Goal: Complete application form: Complete application form

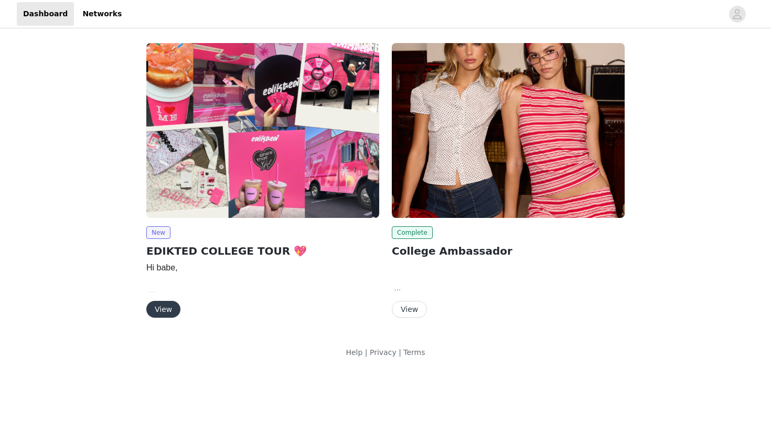
click at [157, 307] on button "View" at bounding box center [163, 309] width 34 height 17
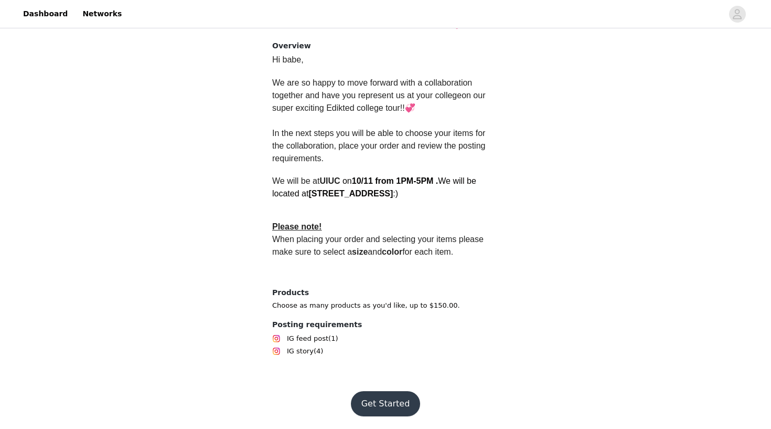
scroll to position [257, 0]
click at [393, 403] on button "Get Started" at bounding box center [386, 403] width 70 height 25
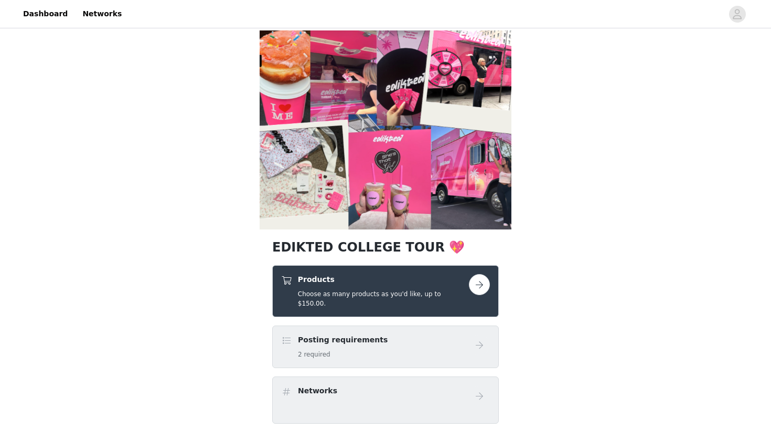
click at [482, 285] on button "button" at bounding box center [479, 284] width 21 height 21
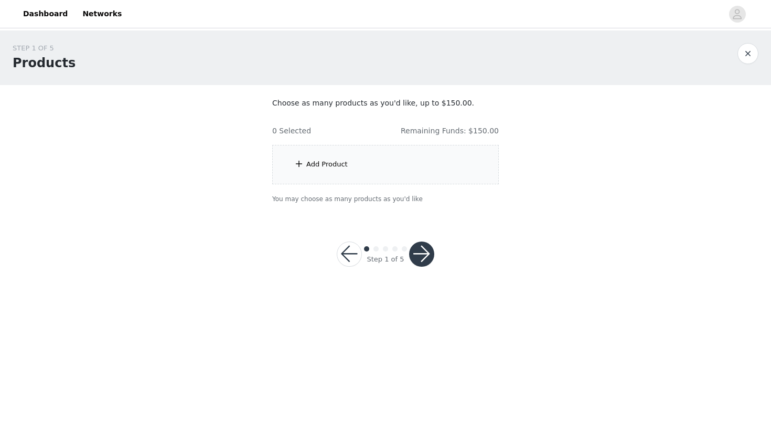
click at [398, 166] on div "Add Product" at bounding box center [385, 164] width 227 height 39
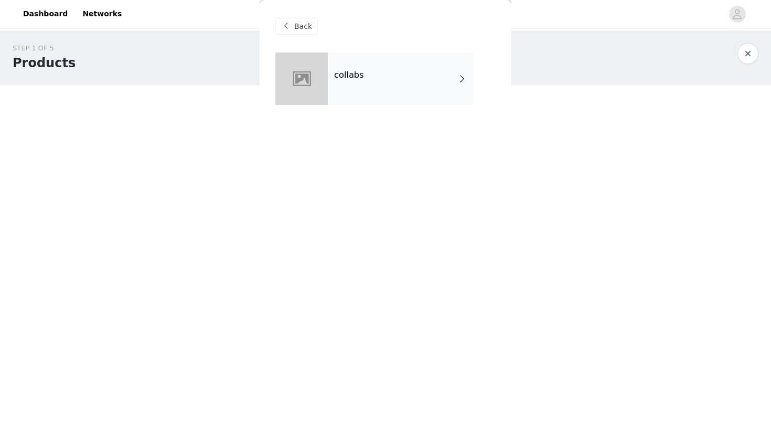
click at [376, 104] on div "collabs" at bounding box center [401, 78] width 146 height 52
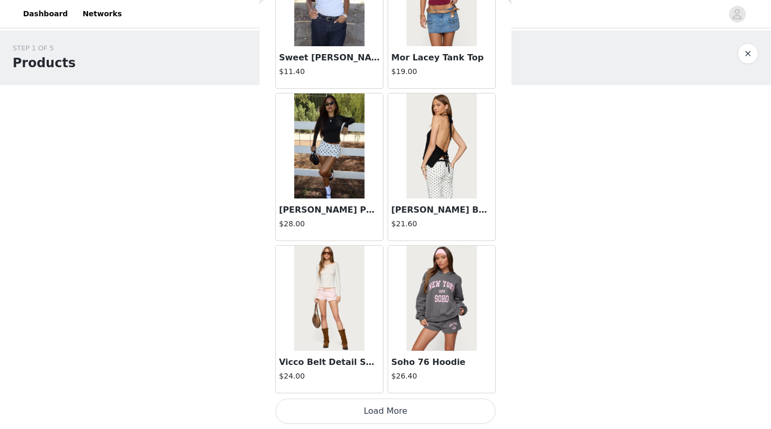
click at [358, 414] on button "Load More" at bounding box center [386, 410] width 220 height 25
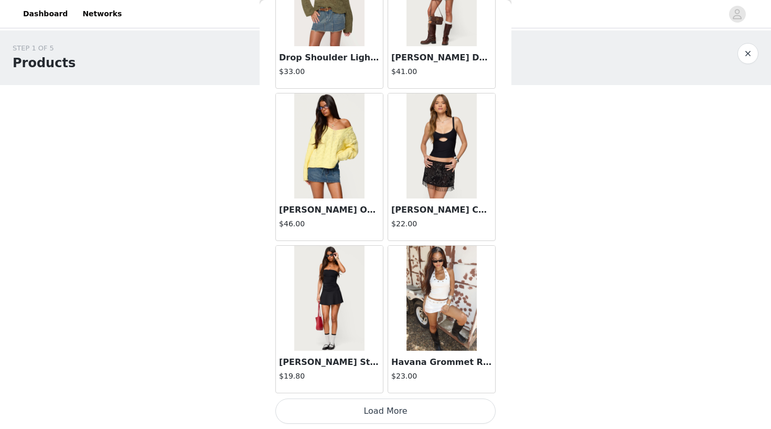
click at [362, 410] on button "Load More" at bounding box center [386, 410] width 220 height 25
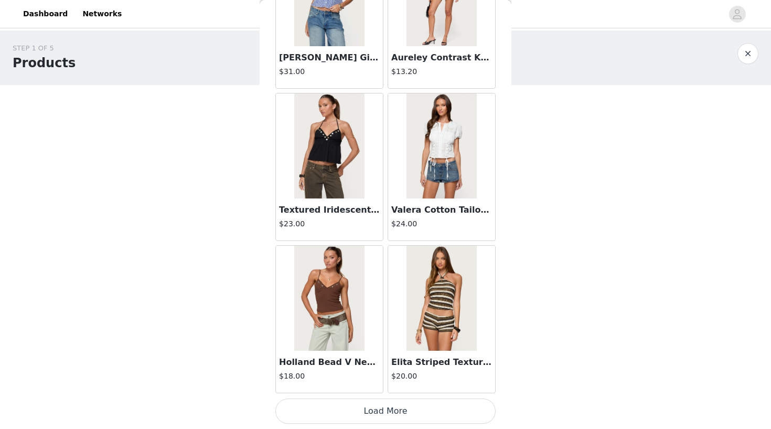
click at [368, 413] on button "Load More" at bounding box center [386, 410] width 220 height 25
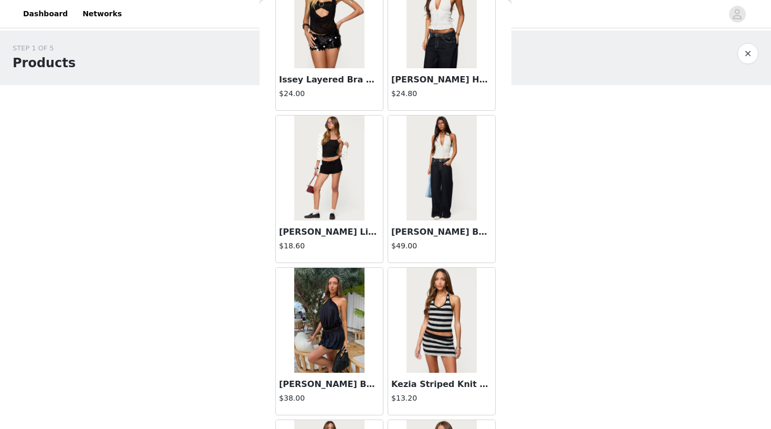
scroll to position [5266, 0]
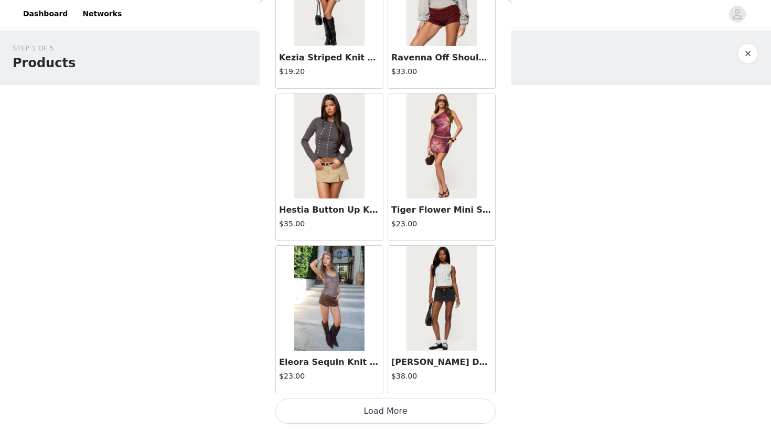
click at [359, 415] on button "Load More" at bounding box center [386, 410] width 220 height 25
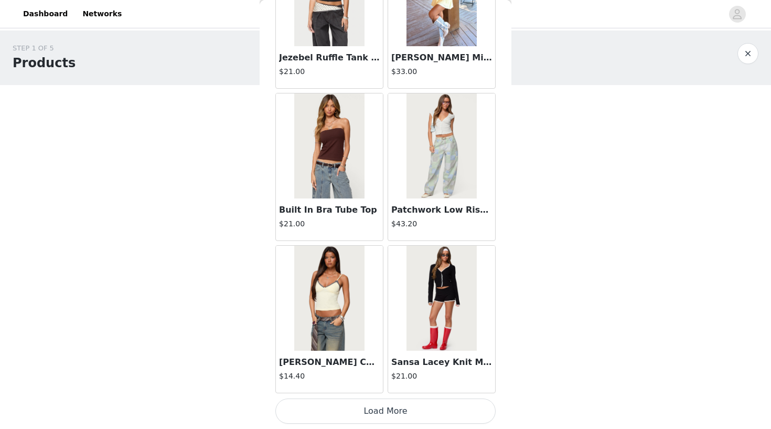
click at [383, 416] on button "Load More" at bounding box center [386, 410] width 220 height 25
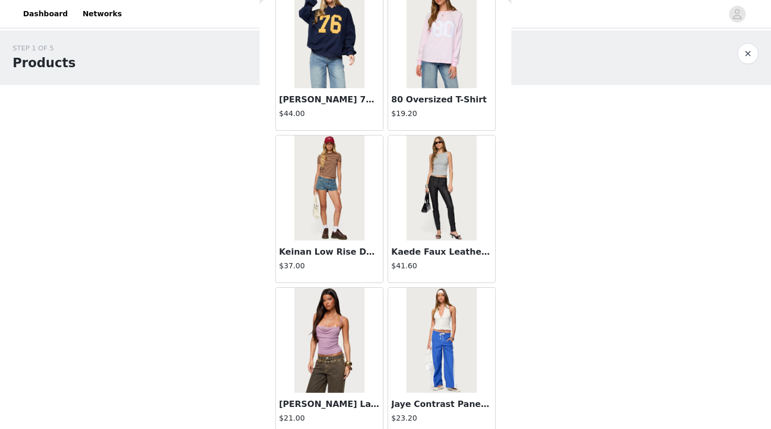
scroll to position [8476, 0]
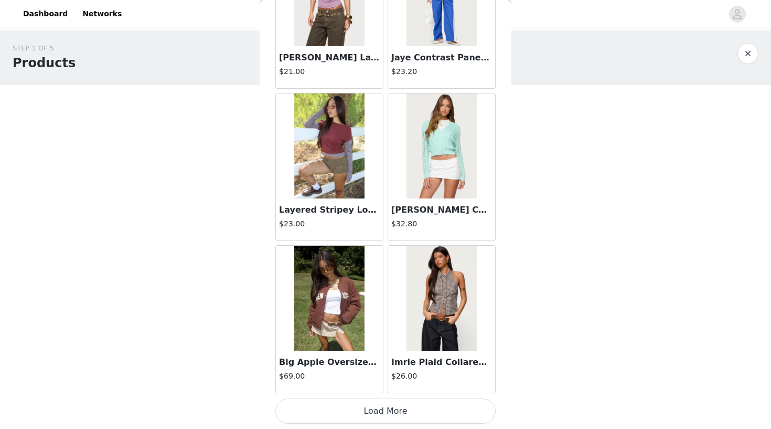
click at [341, 417] on button "Load More" at bounding box center [386, 410] width 220 height 25
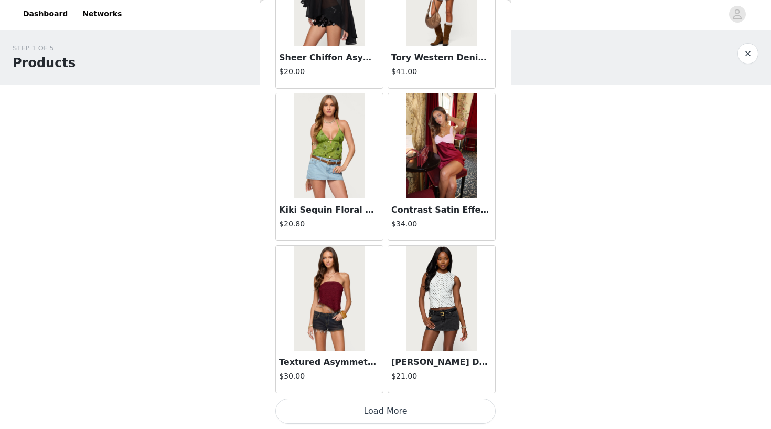
scroll to position [0, 0]
click at [340, 410] on button "Load More" at bounding box center [386, 410] width 220 height 25
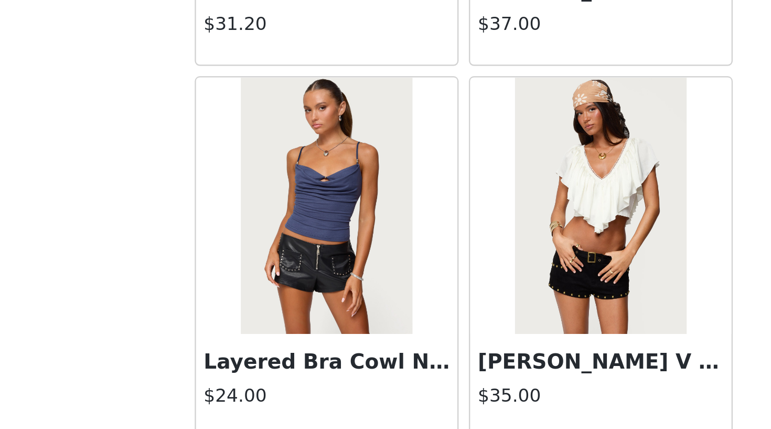
scroll to position [11744, 0]
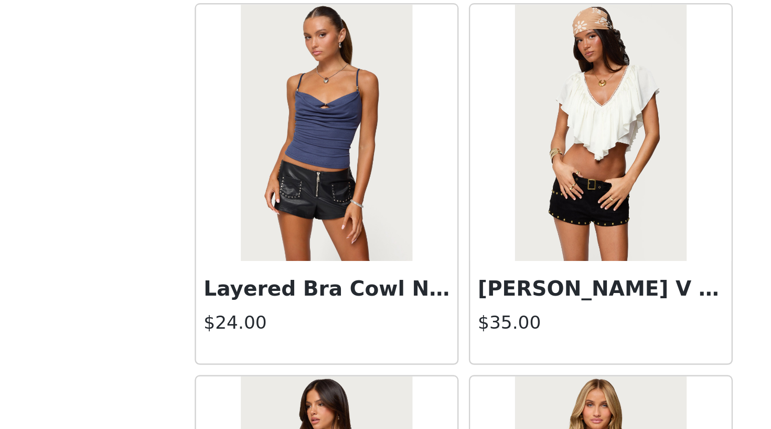
click at [279, 291] on h3 "Layered Bra Cowl Neck Top" at bounding box center [329, 297] width 101 height 13
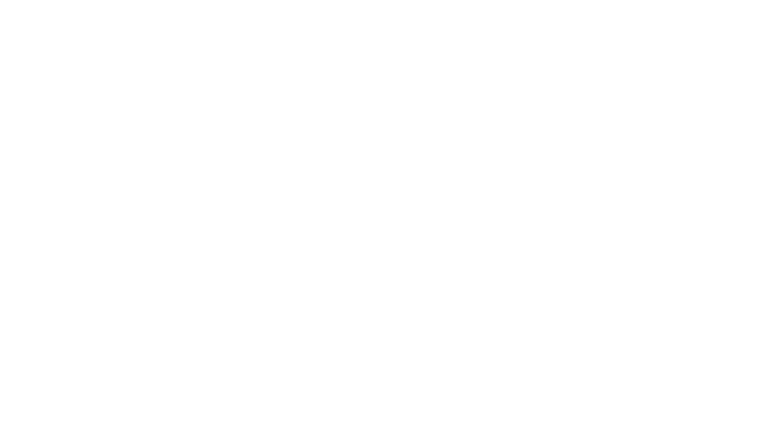
scroll to position [0, 0]
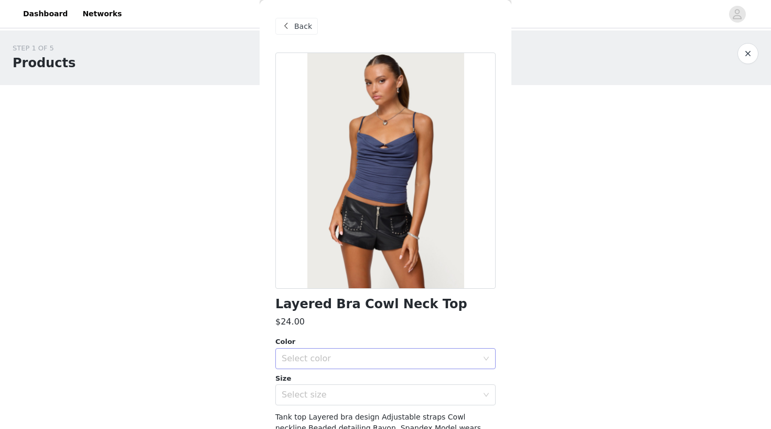
click at [358, 360] on div "Select color" at bounding box center [380, 358] width 196 height 10
click at [326, 385] on li "DARK BLUE" at bounding box center [386, 381] width 220 height 17
click at [327, 393] on div "Select size" at bounding box center [380, 394] width 196 height 10
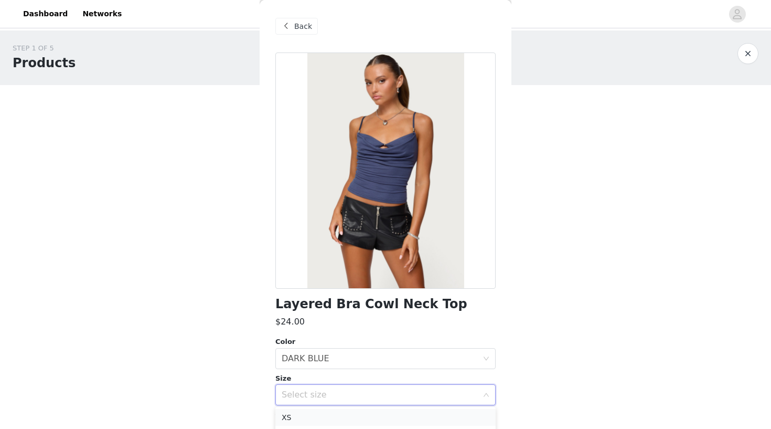
click at [325, 418] on li "XS" at bounding box center [386, 417] width 220 height 17
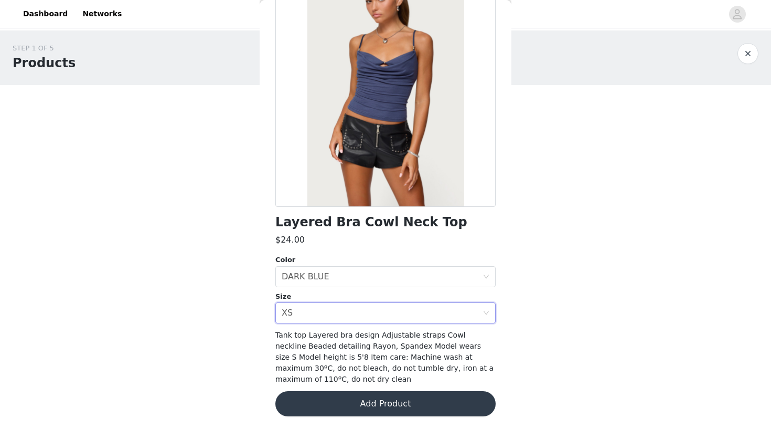
scroll to position [81, 0]
click at [352, 409] on button "Add Product" at bounding box center [386, 404] width 220 height 25
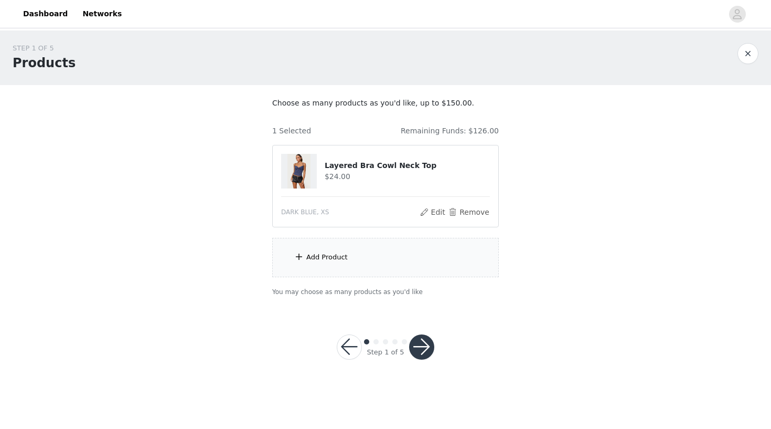
click at [314, 258] on div "Add Product" at bounding box center [326, 257] width 41 height 10
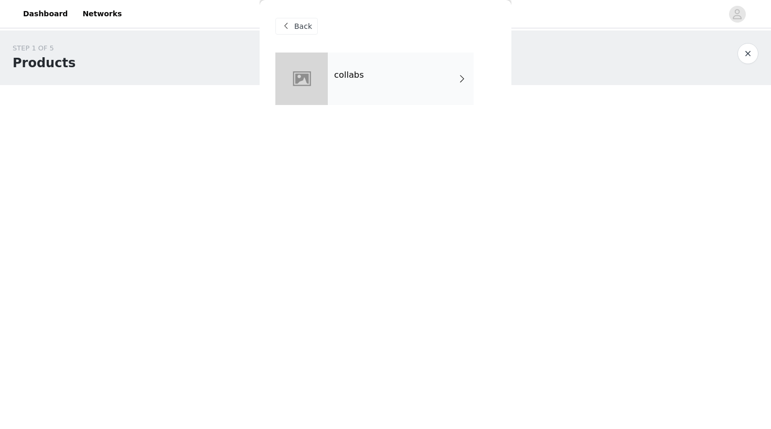
click at [400, 83] on div "collabs" at bounding box center [401, 78] width 146 height 52
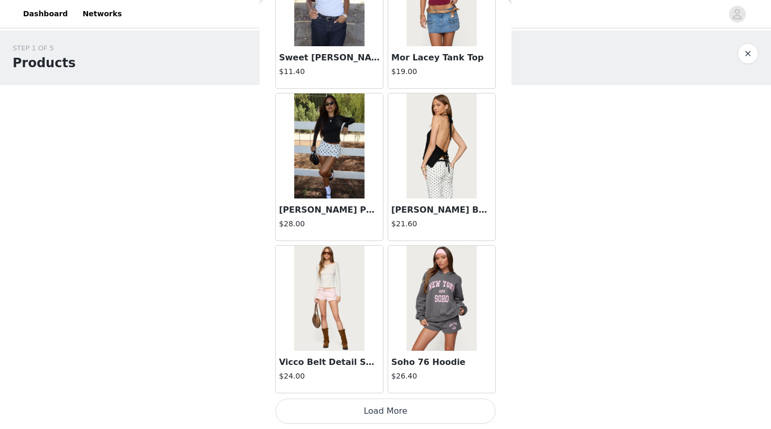
click at [361, 421] on button "Load More" at bounding box center [386, 410] width 220 height 25
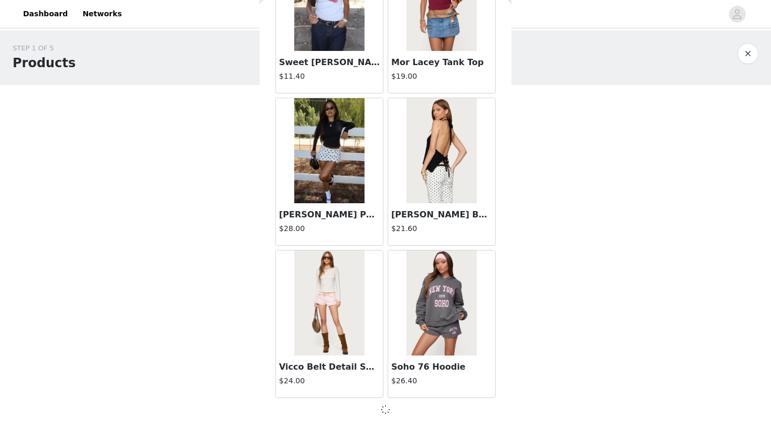
scroll to position [1172, 0]
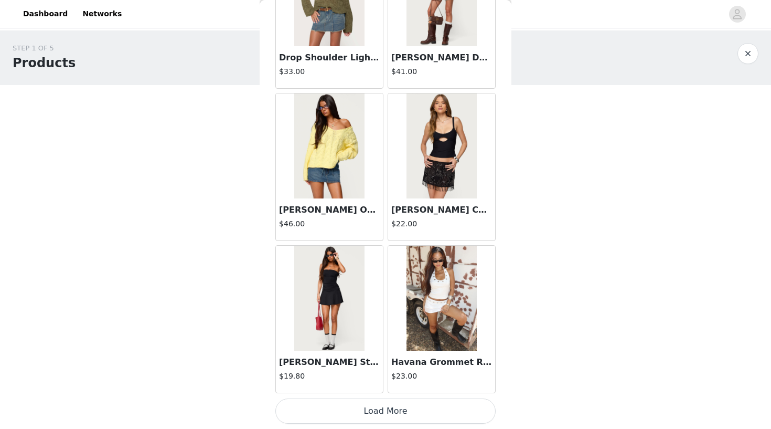
click at [378, 410] on button "Load More" at bounding box center [386, 410] width 220 height 25
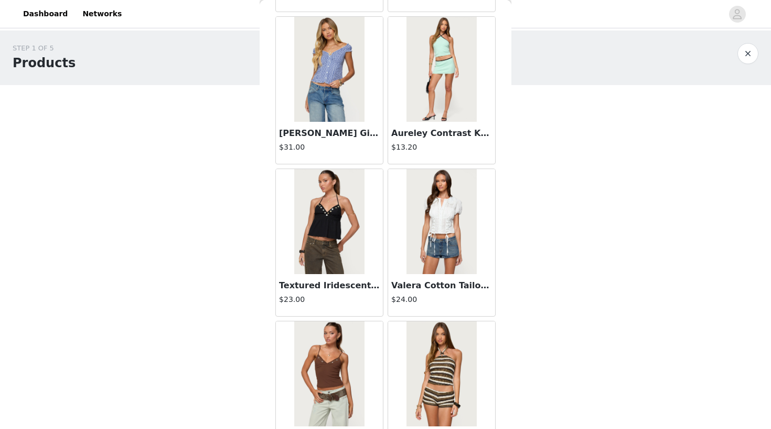
scroll to position [4147, 0]
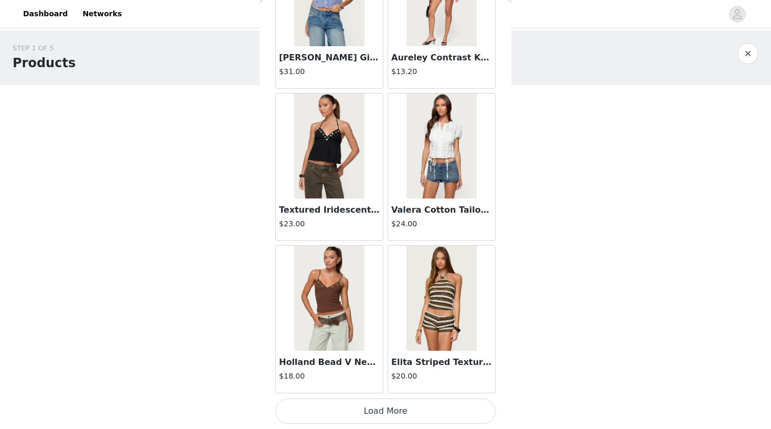
click at [389, 410] on button "Load More" at bounding box center [386, 410] width 220 height 25
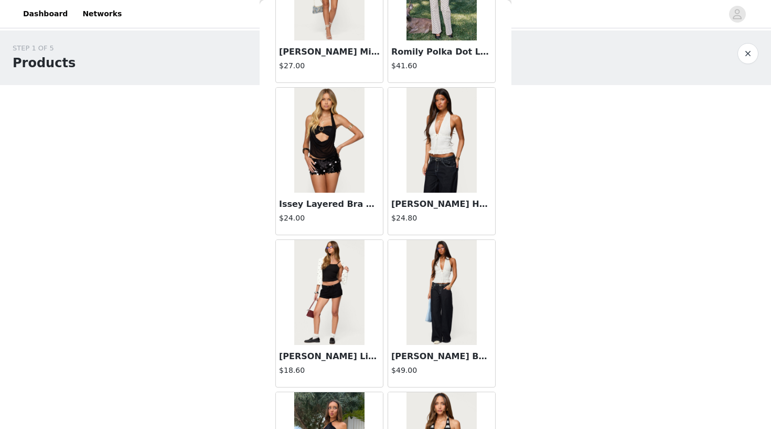
scroll to position [5141, 0]
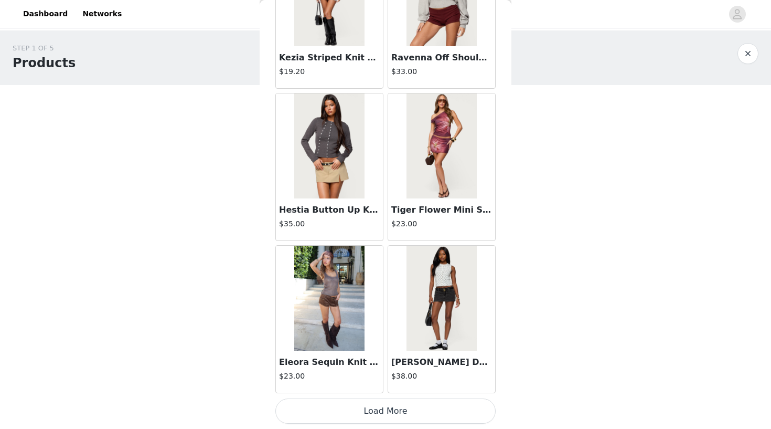
click at [352, 411] on button "Load More" at bounding box center [386, 410] width 220 height 25
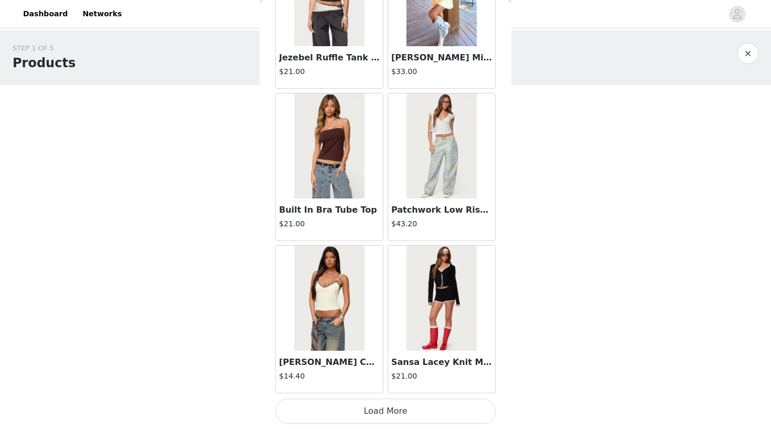
scroll to position [0, 0]
click at [363, 405] on button "Load More" at bounding box center [386, 410] width 220 height 25
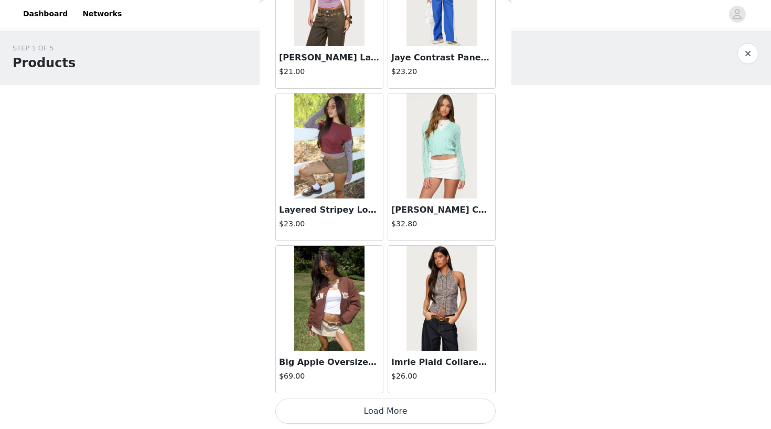
click at [385, 409] on button "Load More" at bounding box center [386, 410] width 220 height 25
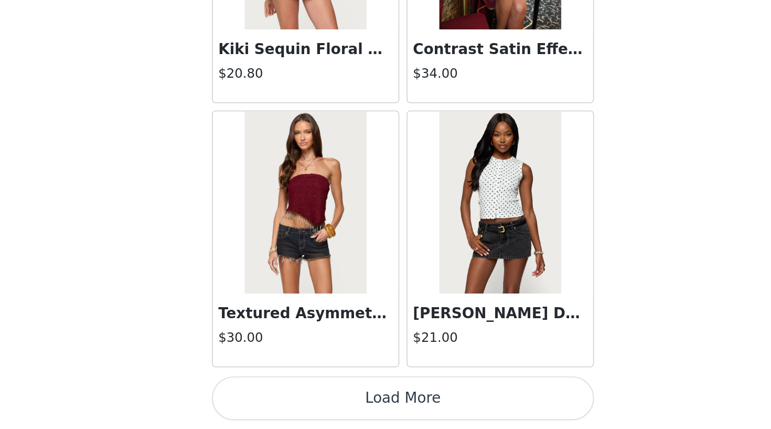
click at [276, 398] on button "Load More" at bounding box center [386, 410] width 220 height 25
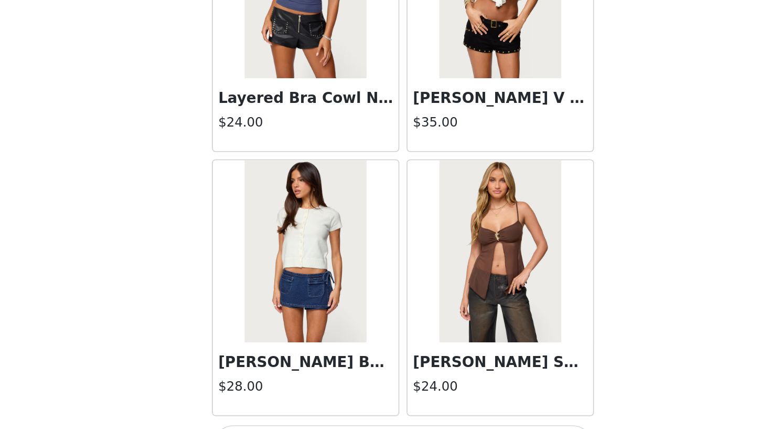
scroll to position [11803, 0]
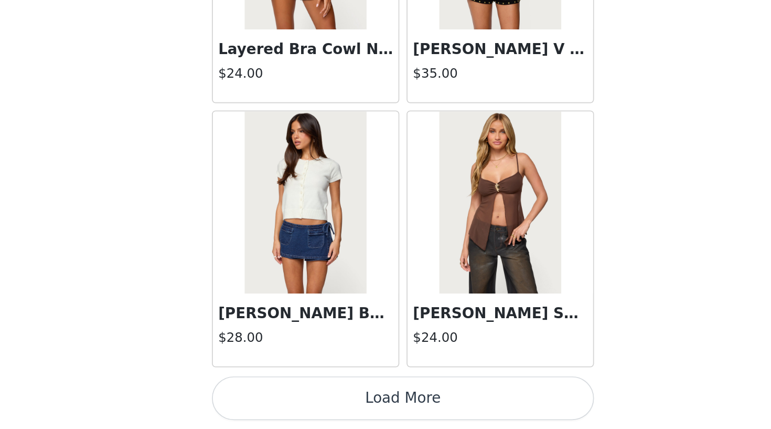
click at [276, 398] on button "Load More" at bounding box center [386, 410] width 220 height 25
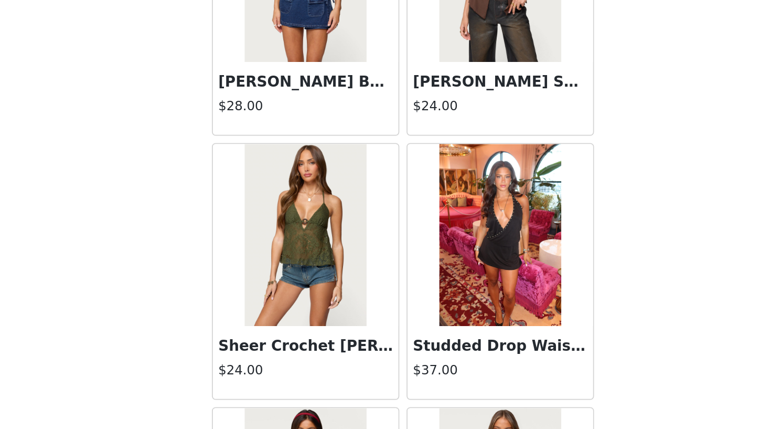
scroll to position [11982, 0]
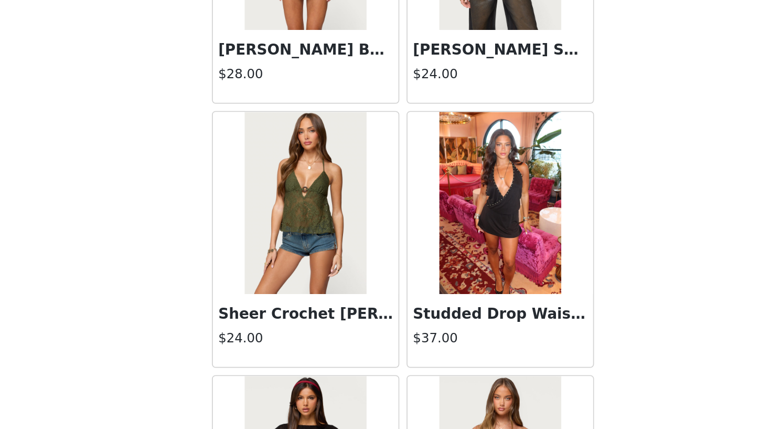
click at [279, 356] on h3 "Sheer Crochet [PERSON_NAME] Top" at bounding box center [329, 362] width 101 height 13
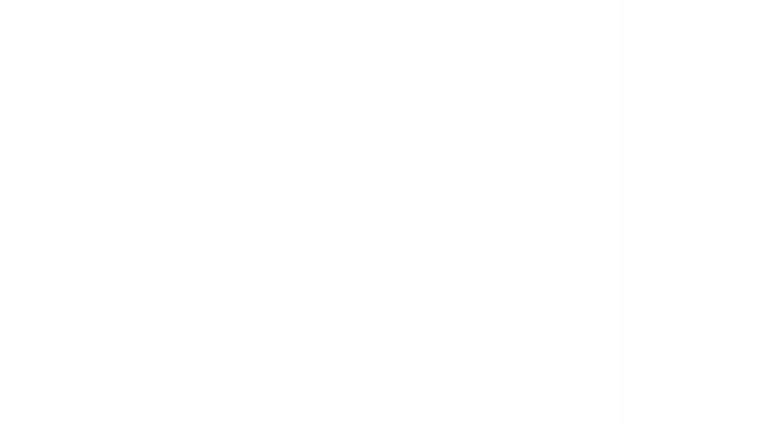
scroll to position [92, 0]
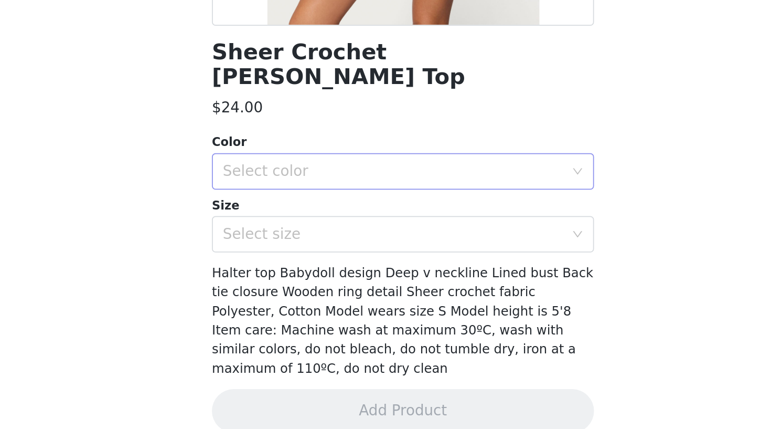
click at [282, 275] on div "Select color" at bounding box center [380, 280] width 196 height 10
click at [276, 280] on li "GREEN" at bounding box center [386, 288] width 220 height 17
click at [282, 311] on div "Select size" at bounding box center [380, 316] width 196 height 10
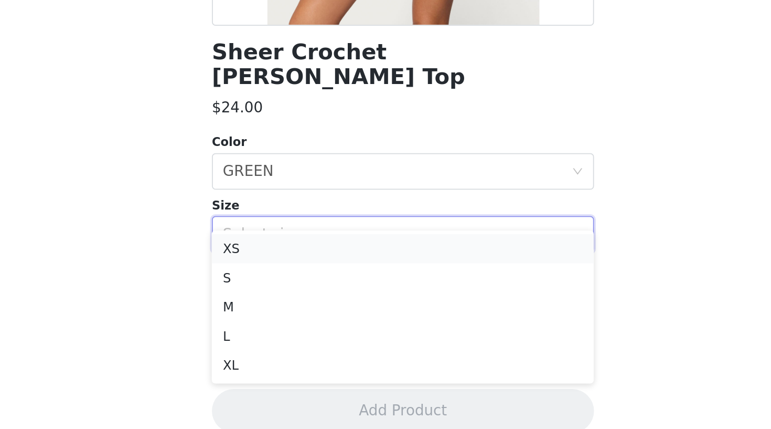
click at [276, 316] on li "XS" at bounding box center [386, 324] width 220 height 17
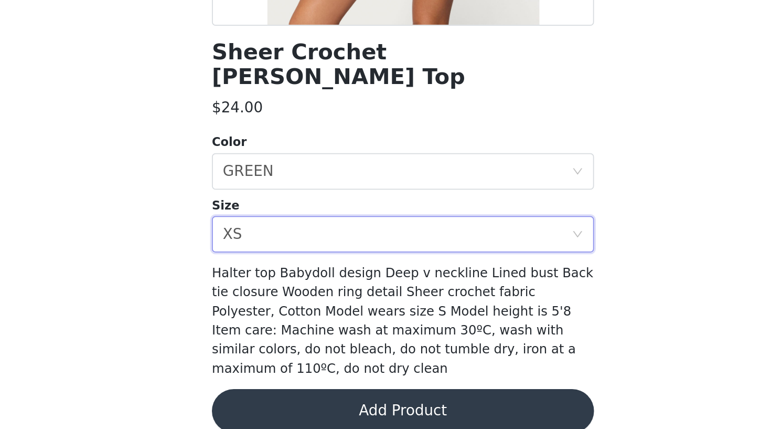
click at [276, 406] on button "Add Product" at bounding box center [386, 418] width 220 height 25
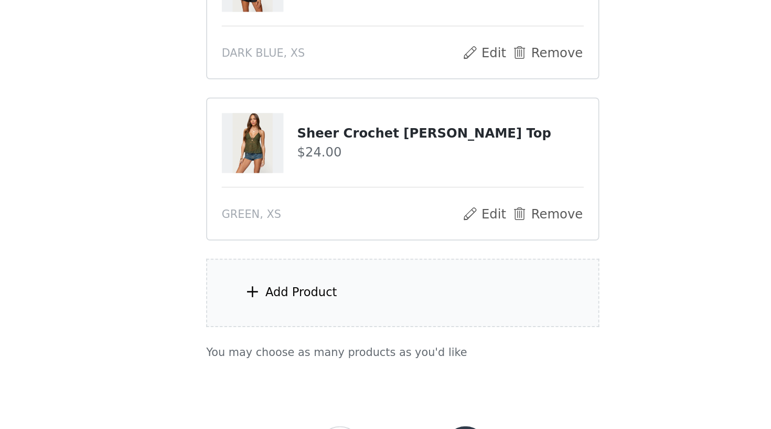
scroll to position [48, 0]
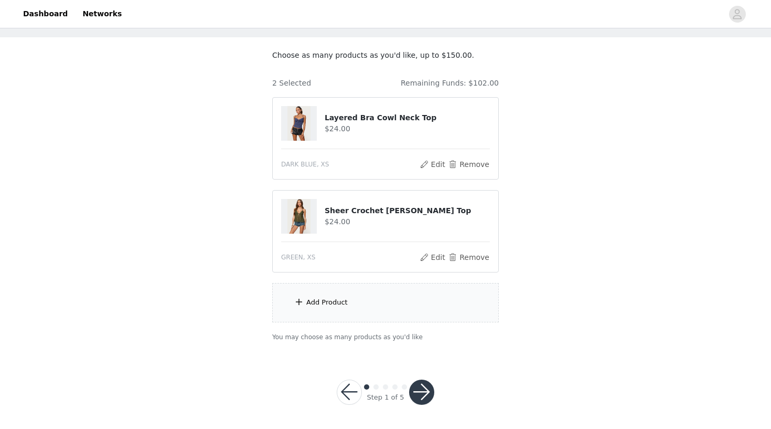
click at [327, 295] on div "Add Product" at bounding box center [385, 302] width 227 height 39
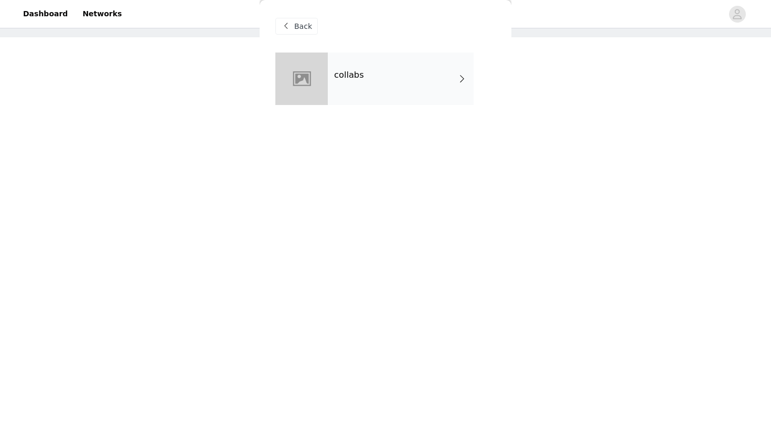
click at [404, 91] on div "collabs" at bounding box center [401, 78] width 146 height 52
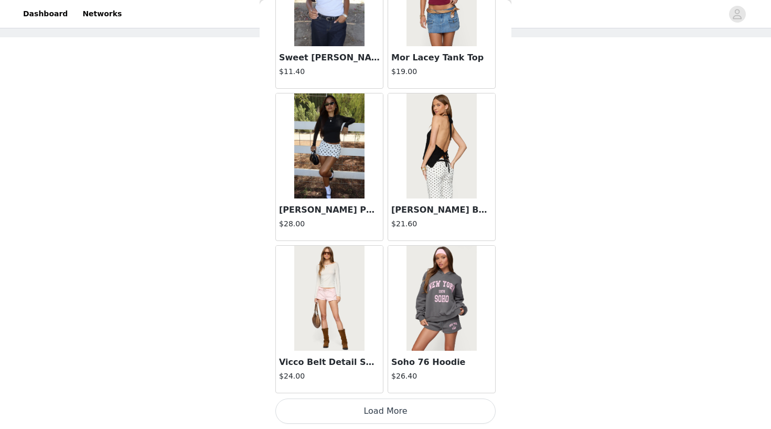
click at [366, 415] on button "Load More" at bounding box center [386, 410] width 220 height 25
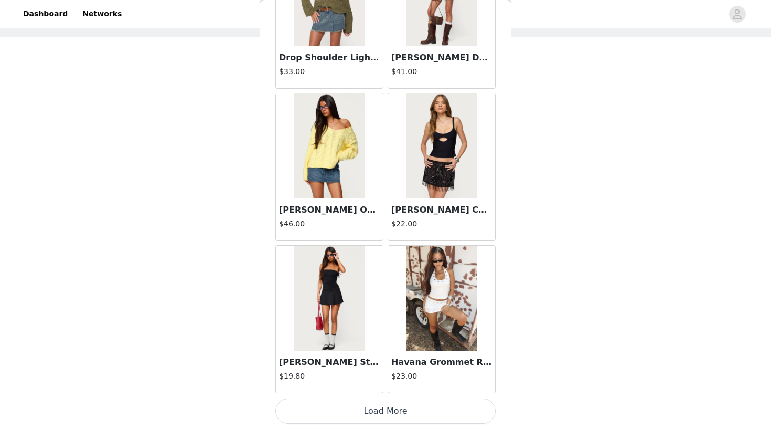
click at [383, 414] on button "Load More" at bounding box center [386, 410] width 220 height 25
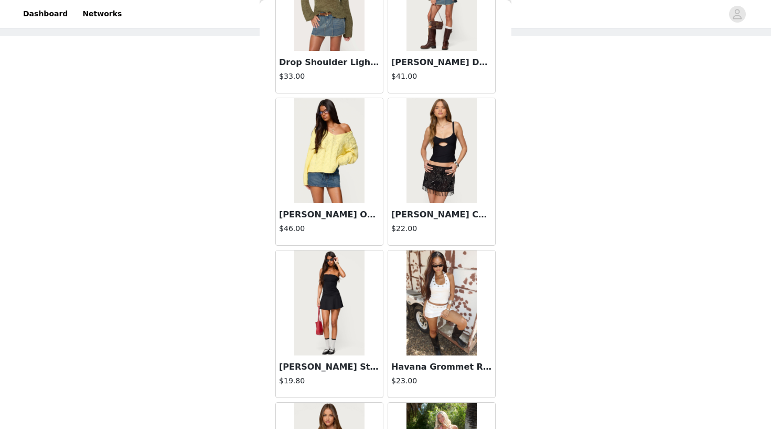
scroll to position [48, 0]
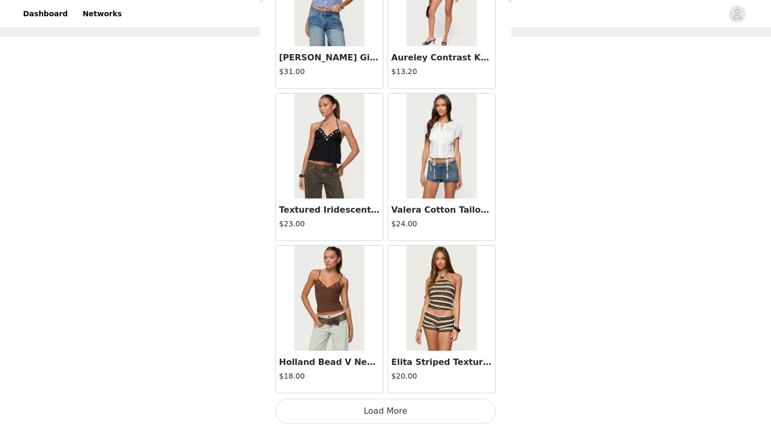
click at [377, 407] on button "Load More" at bounding box center [386, 410] width 220 height 25
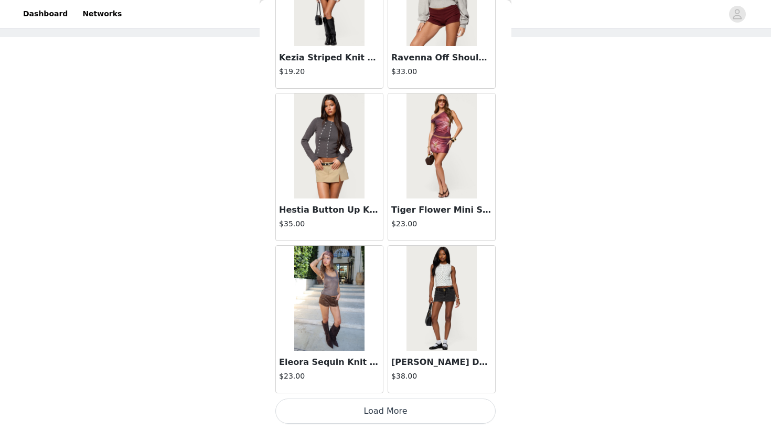
click at [371, 415] on button "Load More" at bounding box center [386, 410] width 220 height 25
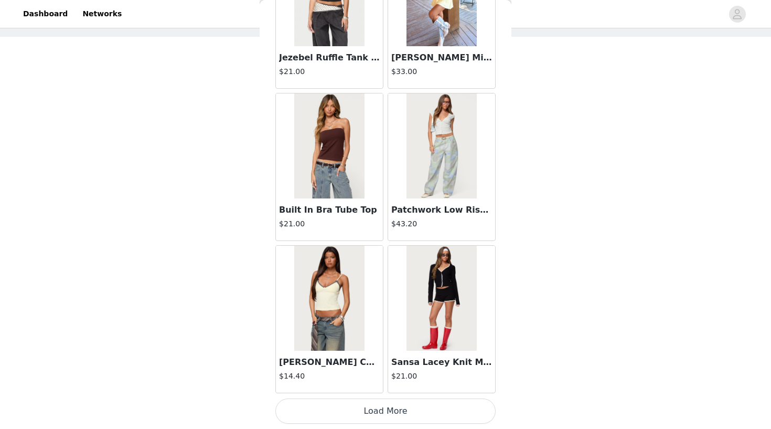
click at [385, 407] on button "Load More" at bounding box center [386, 410] width 220 height 25
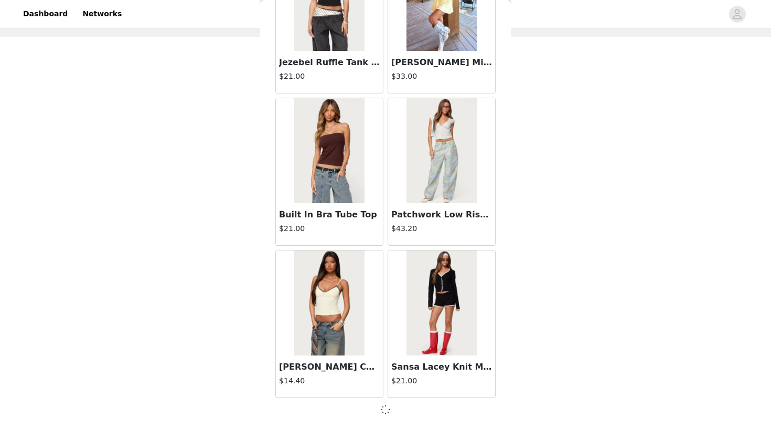
scroll to position [7260, 0]
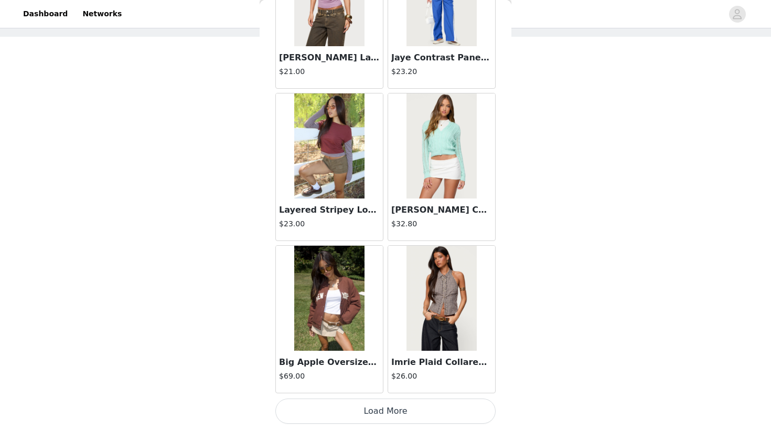
click at [390, 412] on button "Load More" at bounding box center [386, 410] width 220 height 25
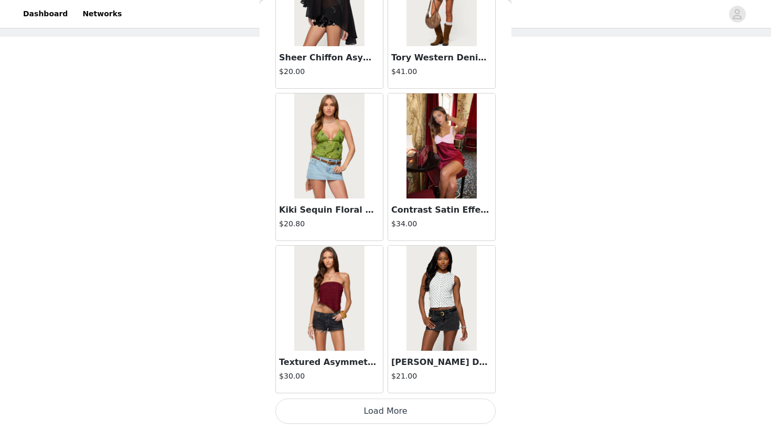
click at [389, 411] on button "Load More" at bounding box center [386, 410] width 220 height 25
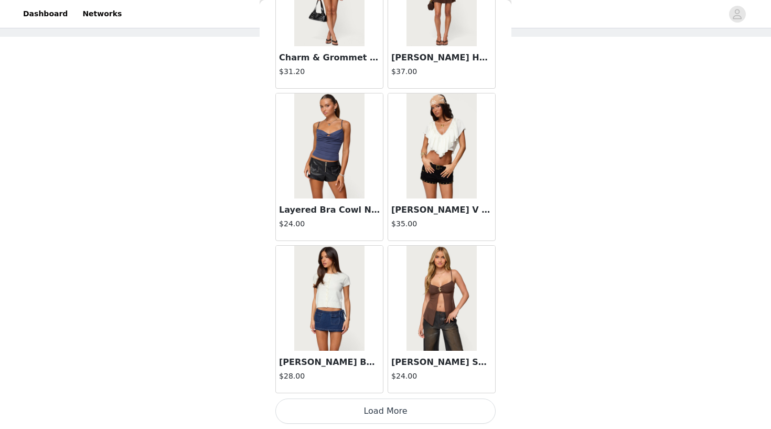
click at [378, 414] on button "Load More" at bounding box center [386, 410] width 220 height 25
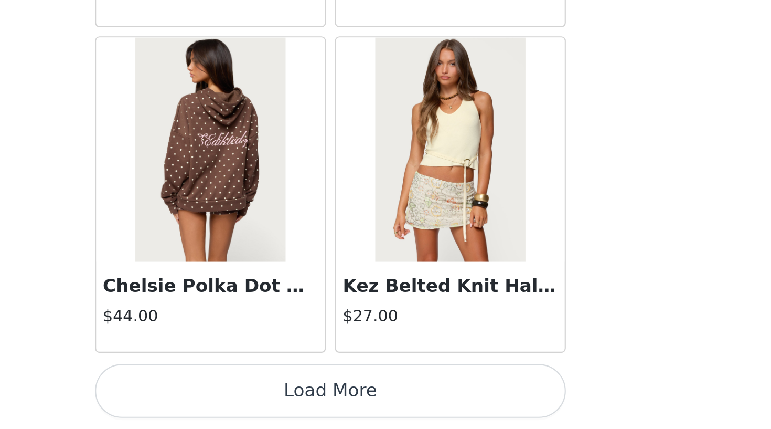
scroll to position [48, 0]
click at [276, 398] on button "Load More" at bounding box center [386, 410] width 220 height 25
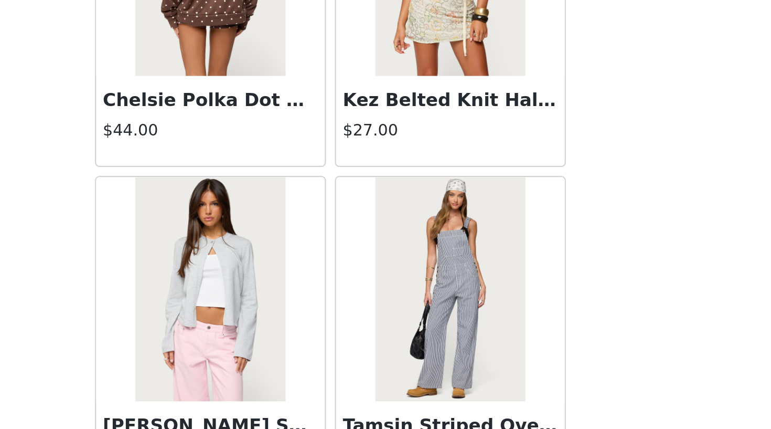
scroll to position [13501, 0]
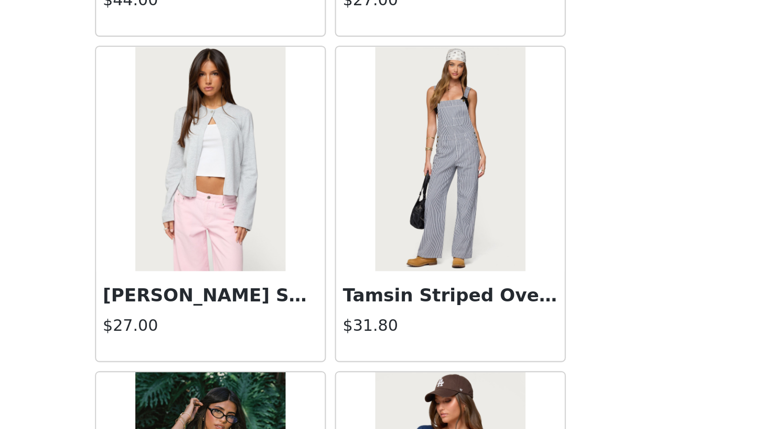
click at [294, 250] on img at bounding box center [329, 302] width 70 height 105
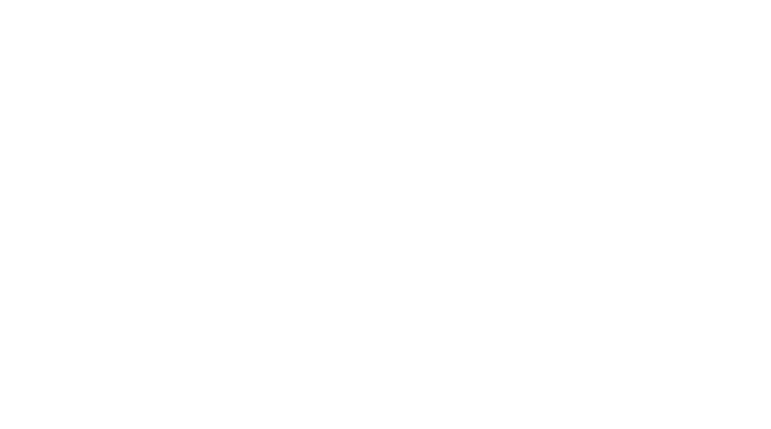
scroll to position [81, 0]
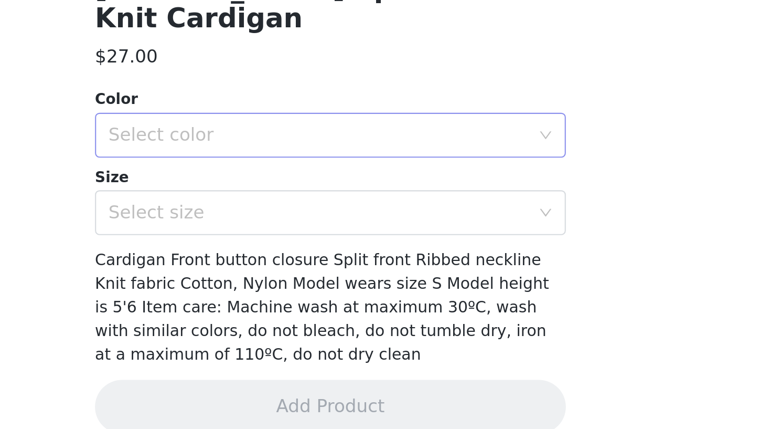
click at [282, 286] on div "Select color" at bounding box center [380, 291] width 196 height 10
click at [276, 291] on li "GRAY MELANGE" at bounding box center [386, 299] width 220 height 17
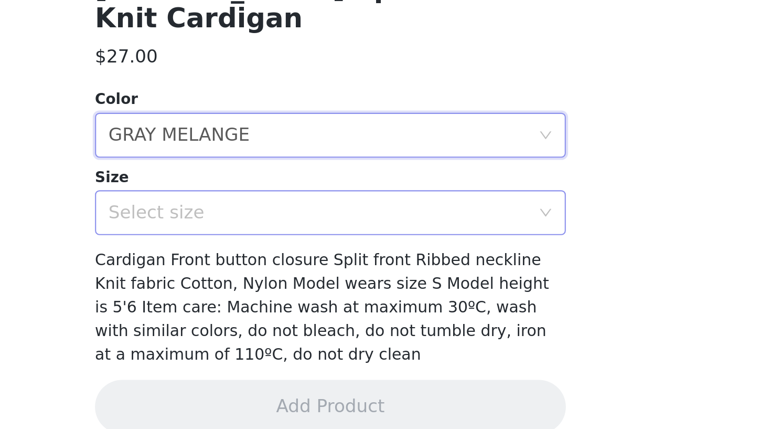
click at [282, 318] on div "Select size" at bounding box center [382, 328] width 201 height 20
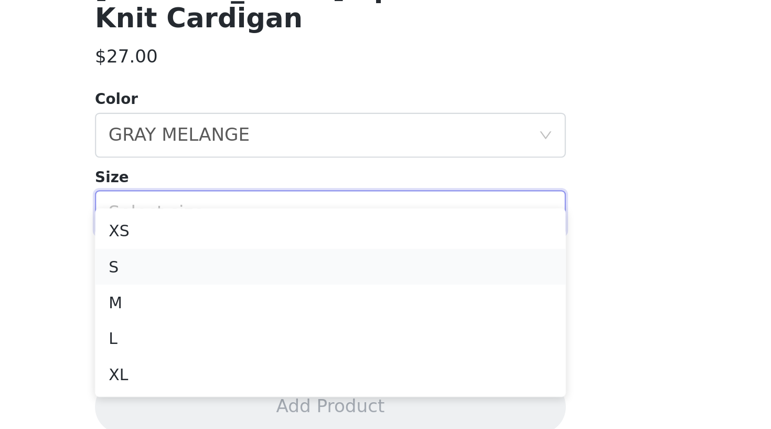
click at [276, 344] on li "S" at bounding box center [386, 352] width 220 height 17
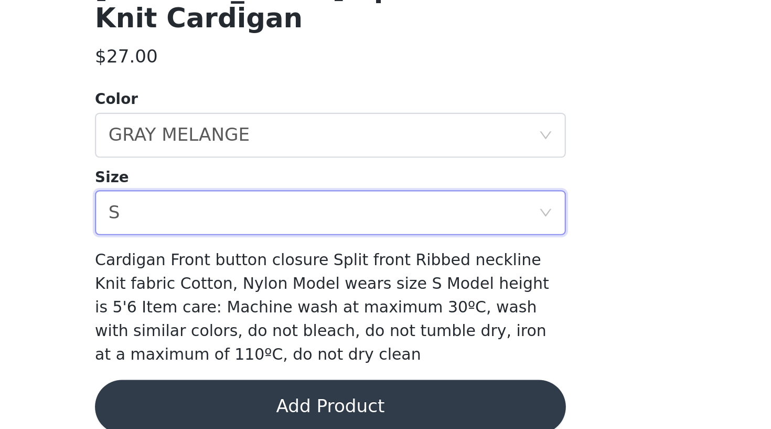
click at [276, 406] on button "Add Product" at bounding box center [386, 418] width 220 height 25
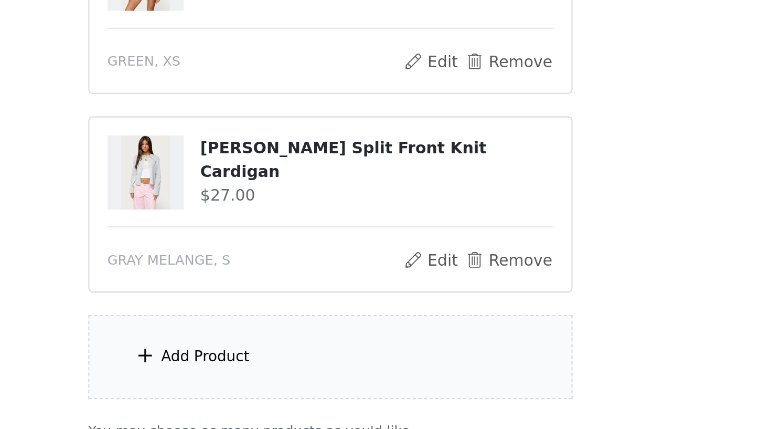
scroll to position [141, 0]
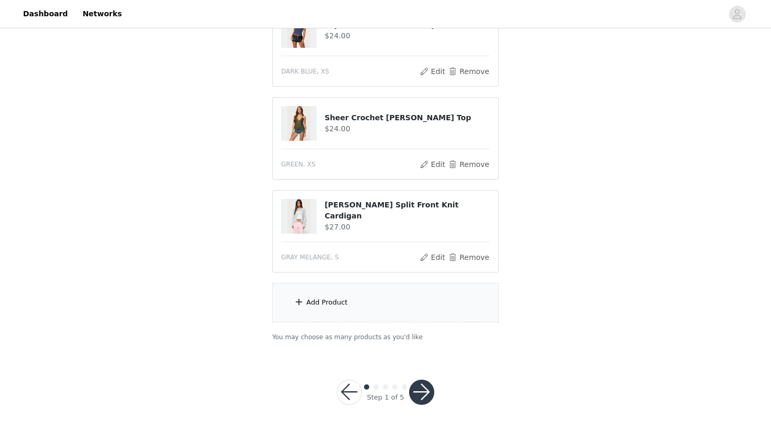
click at [364, 300] on div "Add Product" at bounding box center [385, 302] width 227 height 39
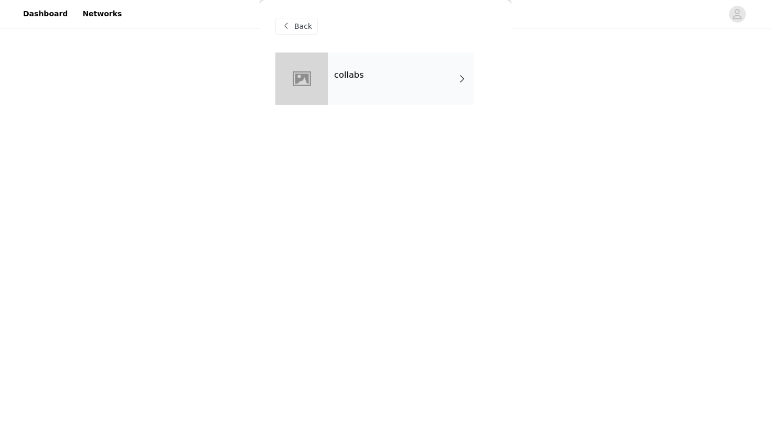
click at [378, 93] on div "collabs" at bounding box center [401, 78] width 146 height 52
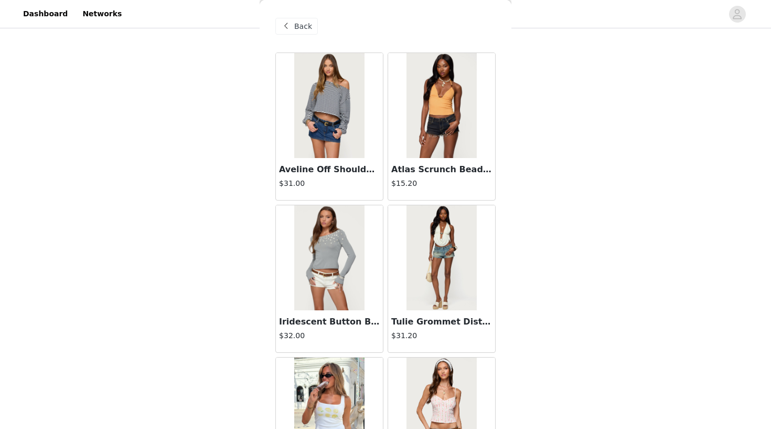
click at [448, 245] on img at bounding box center [442, 257] width 70 height 105
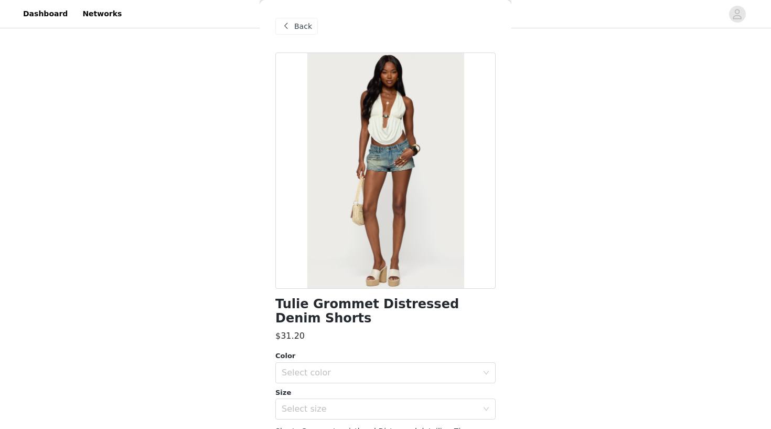
click at [301, 29] on span "Back" at bounding box center [303, 26] width 18 height 11
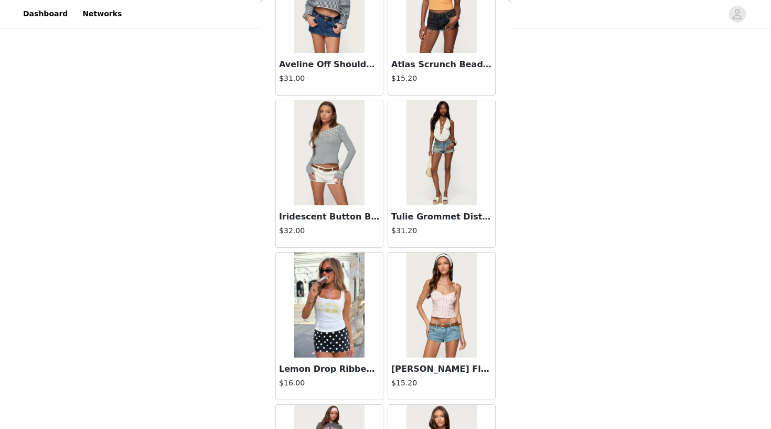
scroll to position [141, 0]
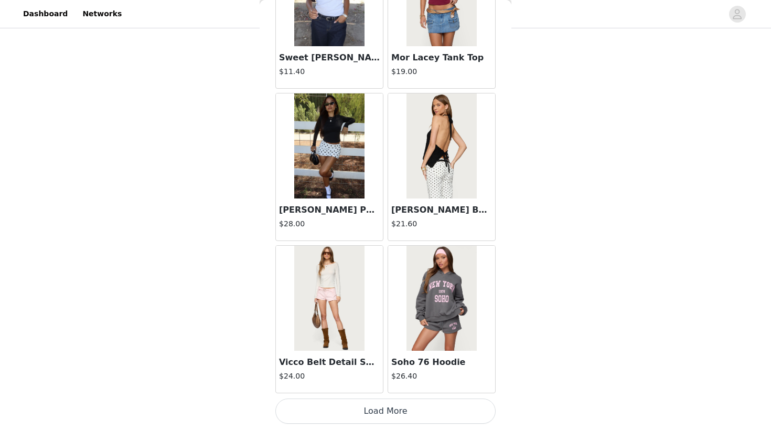
click at [350, 409] on button "Load More" at bounding box center [386, 410] width 220 height 25
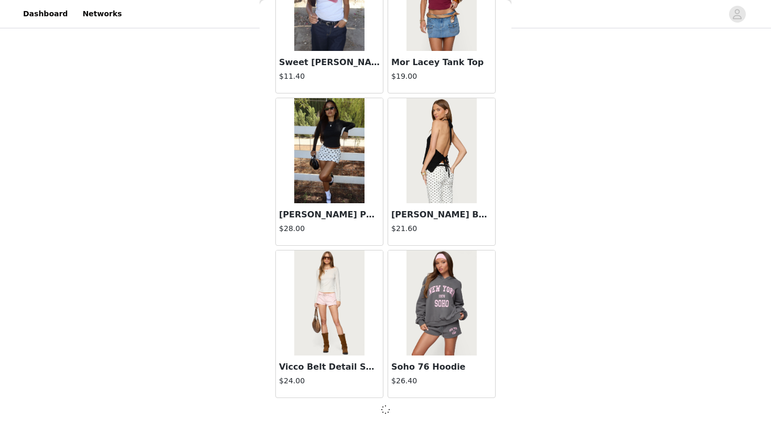
scroll to position [1172, 0]
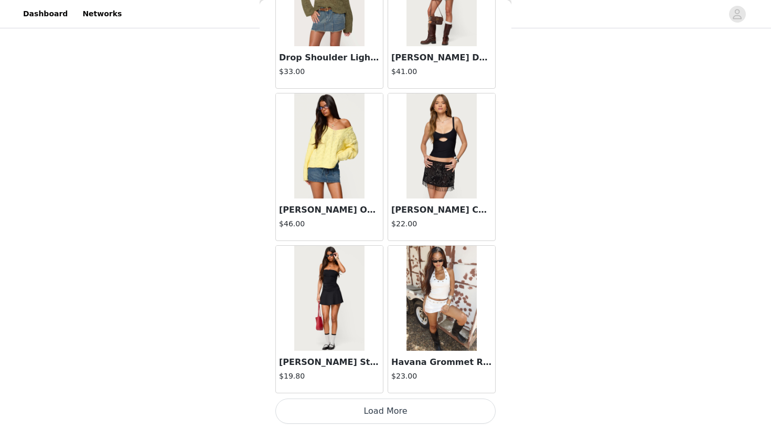
click at [358, 409] on button "Load More" at bounding box center [386, 410] width 220 height 25
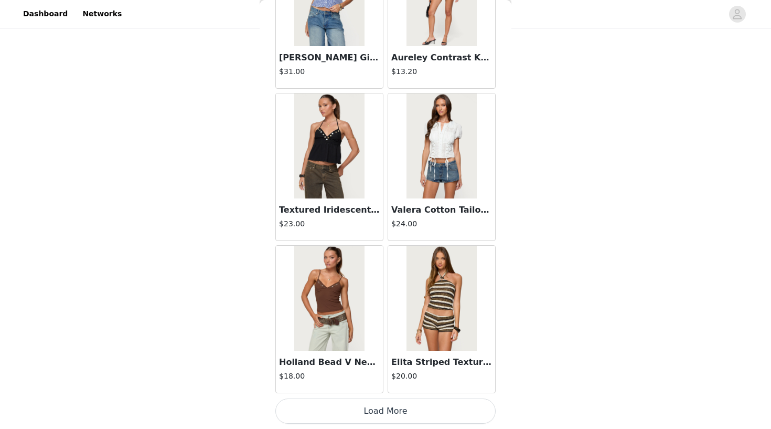
click at [358, 417] on button "Load More" at bounding box center [386, 410] width 220 height 25
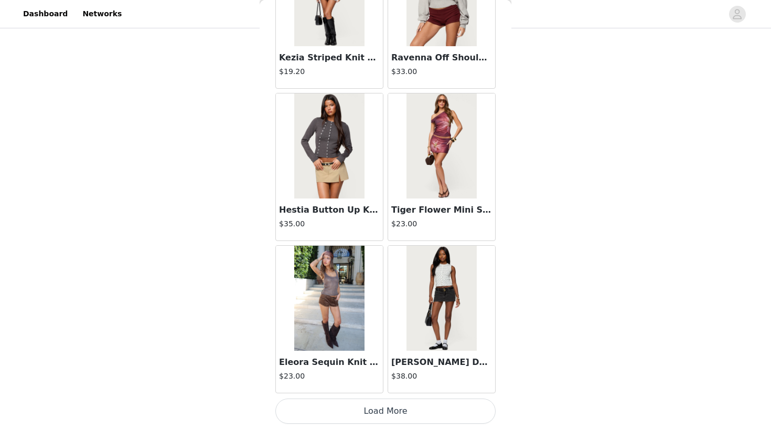
click at [377, 417] on button "Load More" at bounding box center [386, 410] width 220 height 25
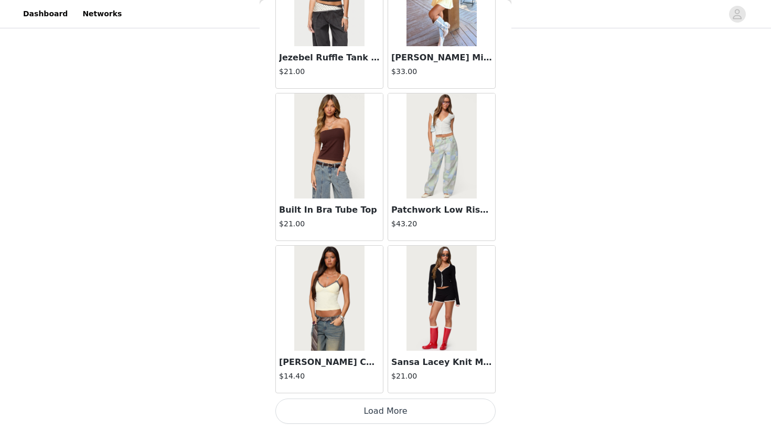
click at [354, 406] on button "Load More" at bounding box center [386, 410] width 220 height 25
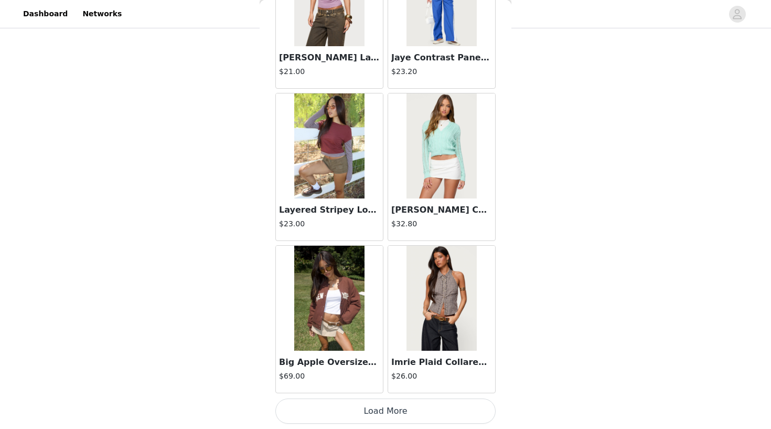
scroll to position [8787, 0]
click at [352, 405] on button "Load More" at bounding box center [386, 410] width 220 height 25
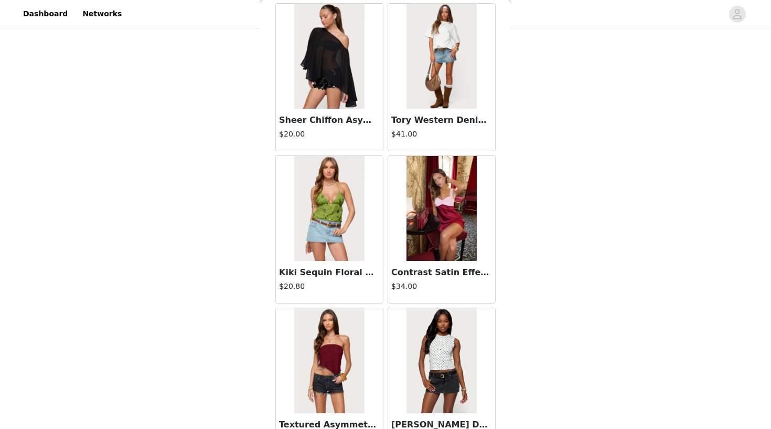
scroll to position [10246, 0]
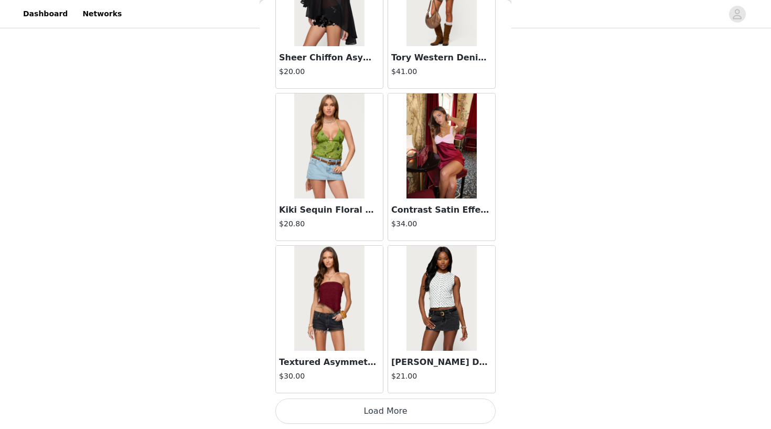
click at [356, 415] on button "Load More" at bounding box center [386, 410] width 220 height 25
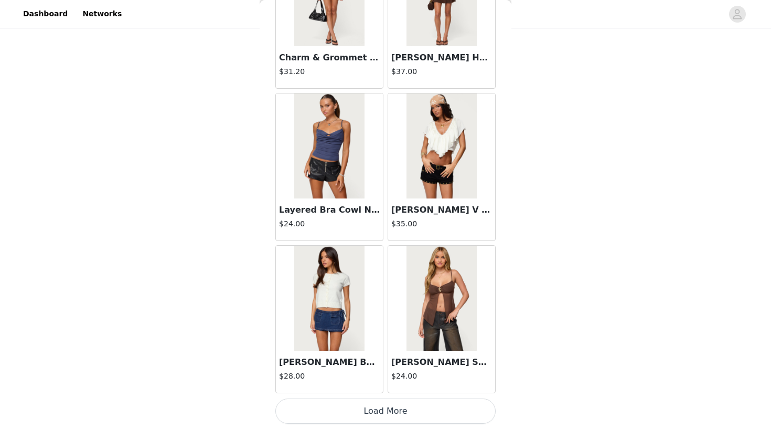
scroll to position [11831, 0]
click at [375, 413] on button "Load More" at bounding box center [386, 410] width 220 height 25
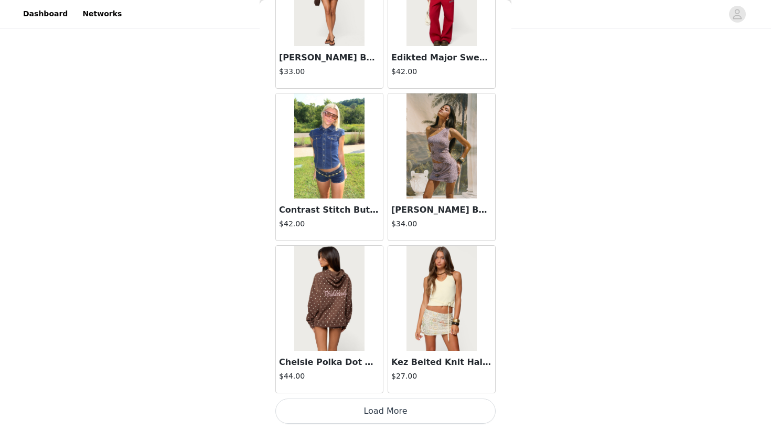
scroll to position [141, 0]
click at [381, 407] on button "Load More" at bounding box center [386, 410] width 220 height 25
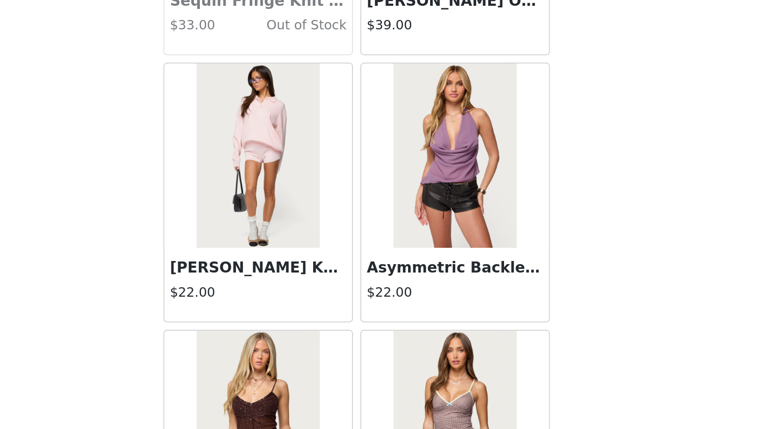
scroll to position [14612, 0]
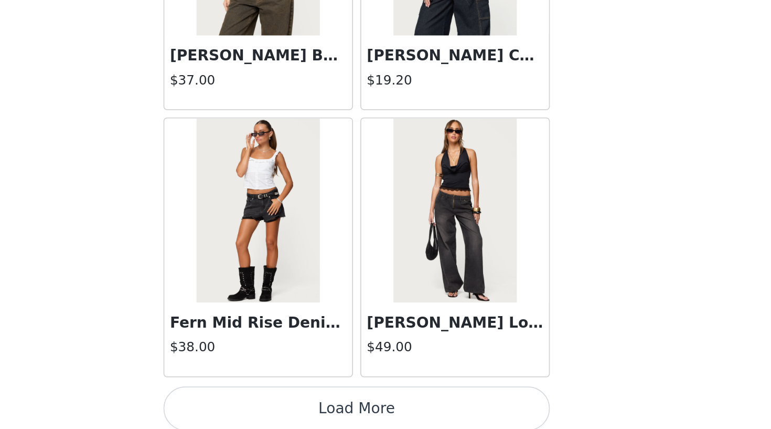
click at [276, 398] on button "Load More" at bounding box center [386, 410] width 220 height 25
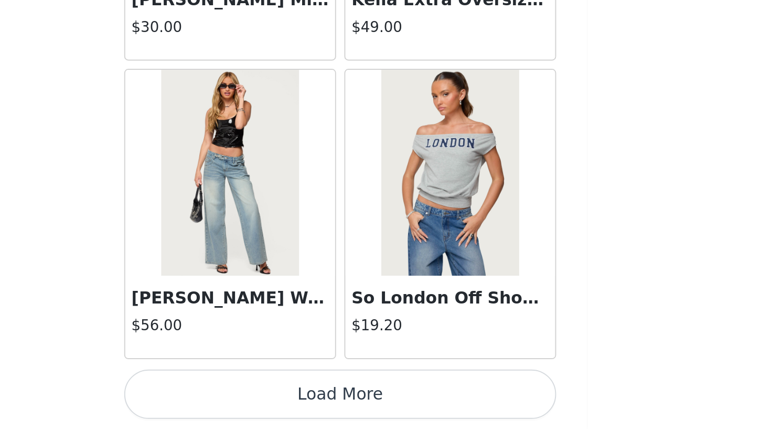
scroll to position [141, 0]
click at [276, 398] on button "Load More" at bounding box center [386, 410] width 220 height 25
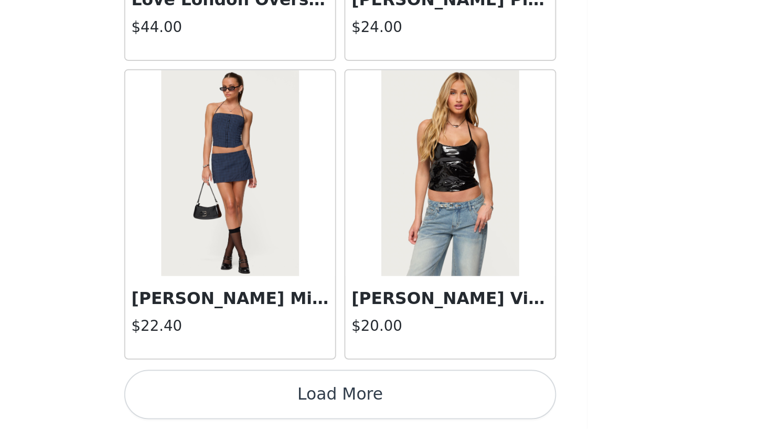
click at [276, 398] on button "Load More" at bounding box center [386, 410] width 220 height 25
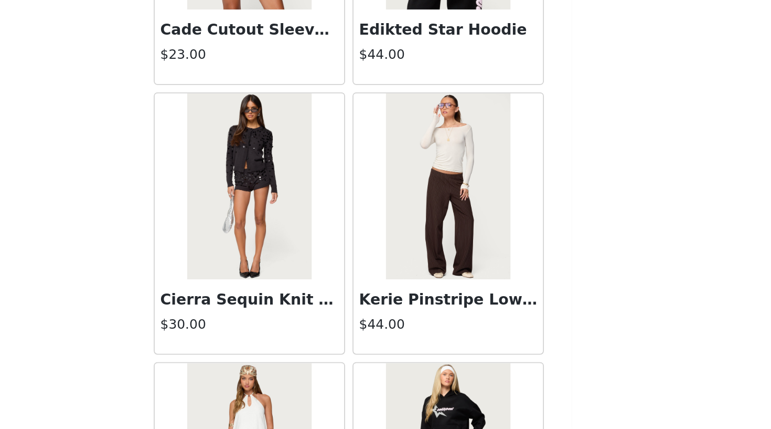
scroll to position [19299, 0]
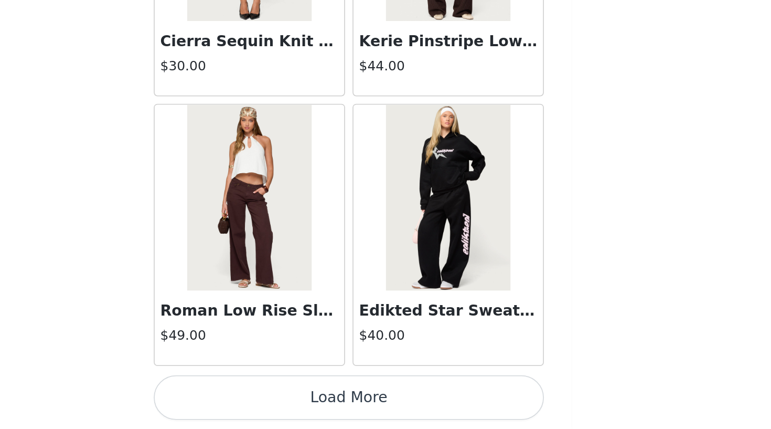
click at [276, 398] on button "Load More" at bounding box center [386, 410] width 220 height 25
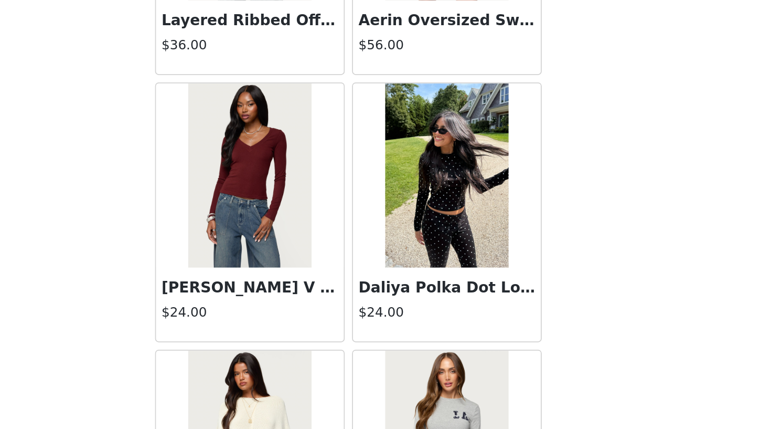
scroll to position [20669, 0]
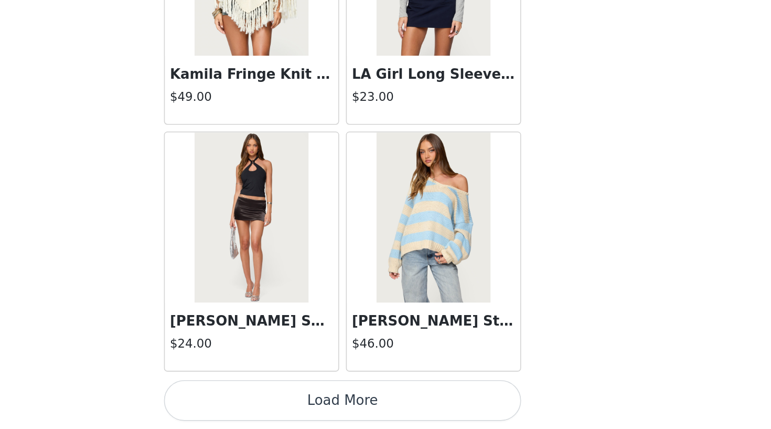
click at [276, 398] on button "Load More" at bounding box center [386, 410] width 220 height 25
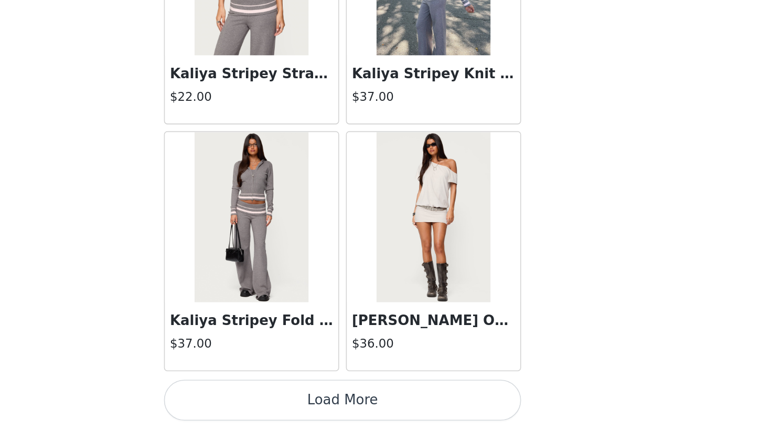
scroll to position [22484, 0]
click at [276, 398] on button "Load More" at bounding box center [386, 410] width 220 height 25
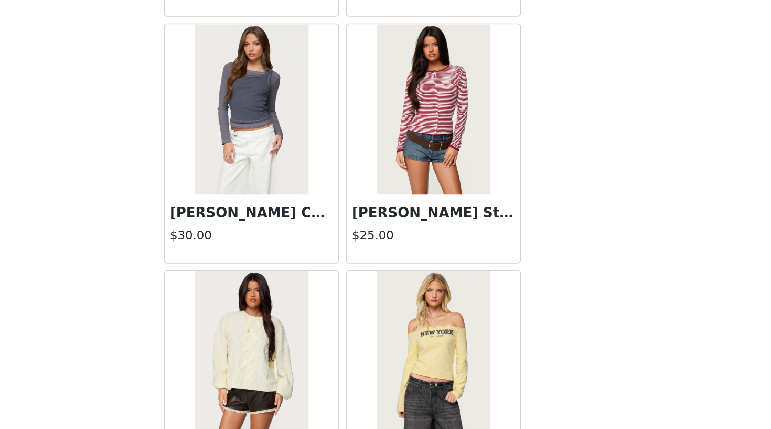
scroll to position [23475, 0]
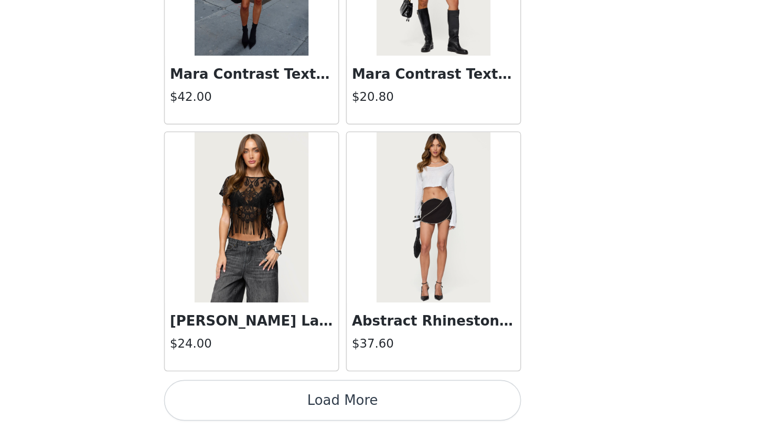
click at [276, 398] on button "Load More" at bounding box center [386, 410] width 220 height 25
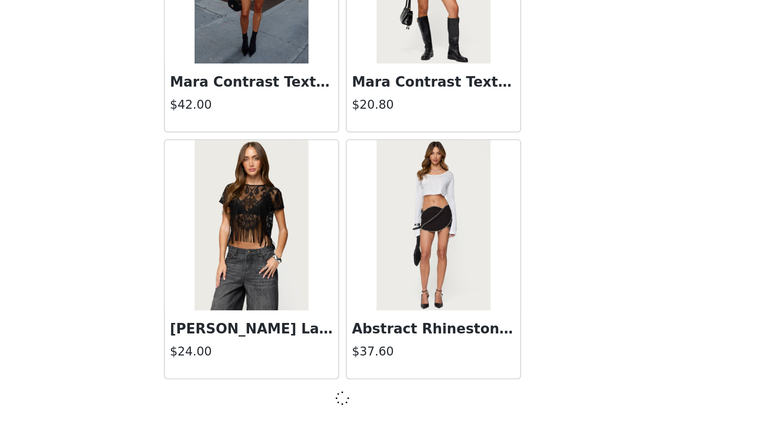
scroll to position [24002, 0]
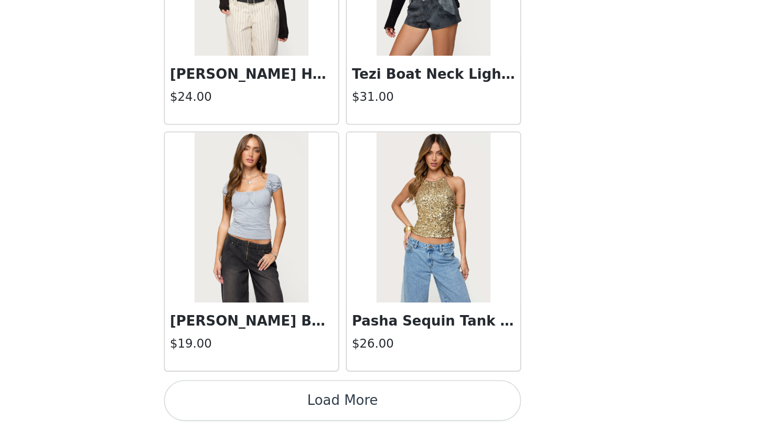
click at [276, 398] on button "Load More" at bounding box center [386, 410] width 220 height 25
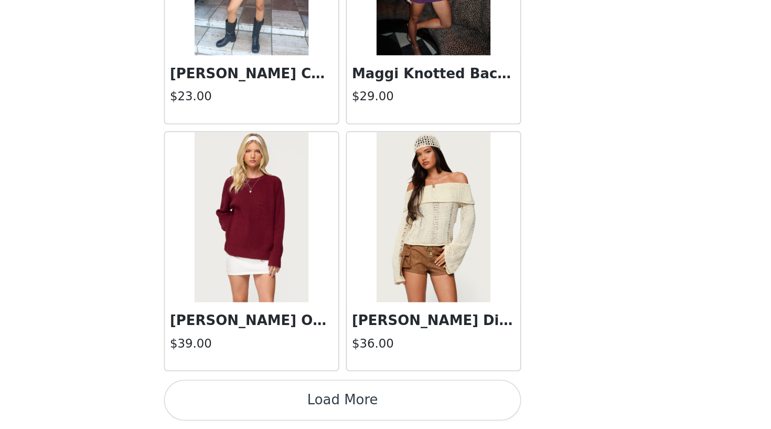
scroll to position [141, 0]
click at [276, 398] on button "Load More" at bounding box center [386, 410] width 220 height 25
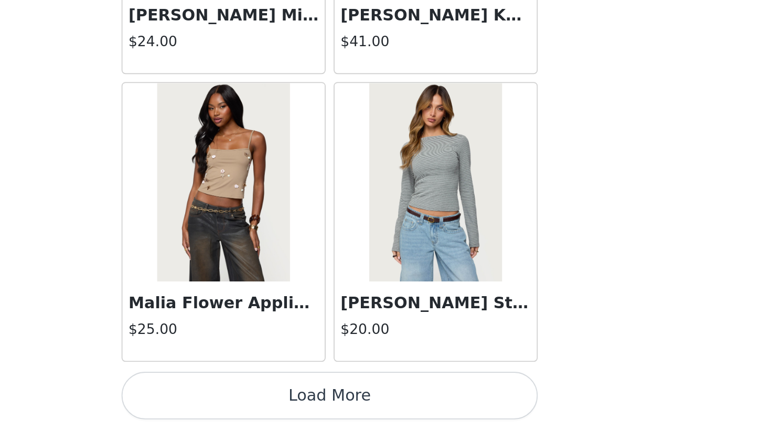
click at [276, 398] on button "Load More" at bounding box center [386, 410] width 220 height 25
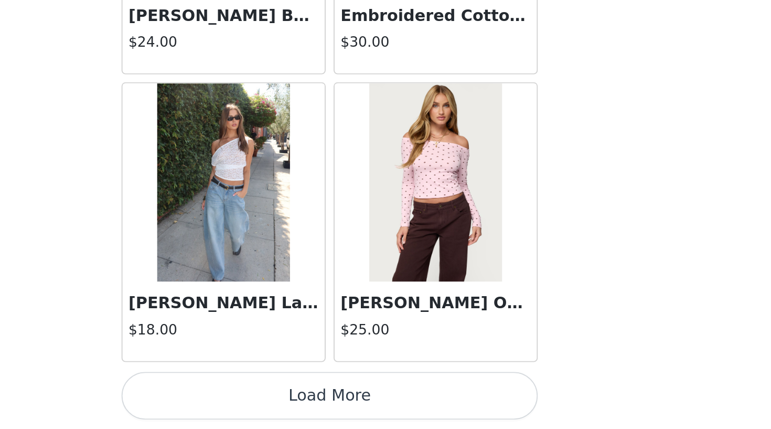
scroll to position [30094, 0]
click at [276, 398] on button "Load More" at bounding box center [386, 410] width 220 height 25
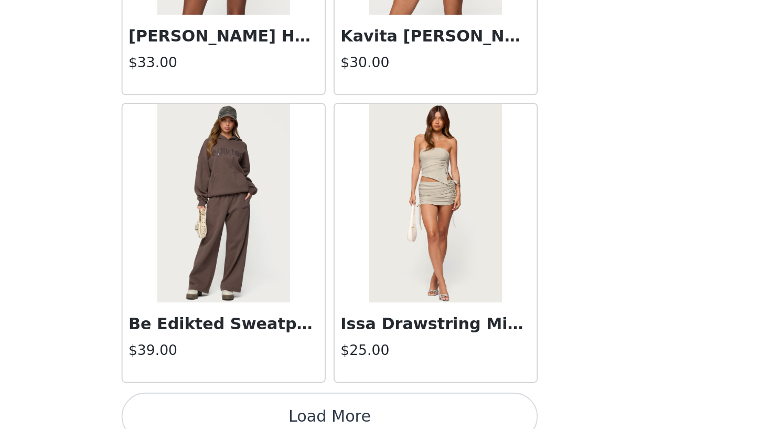
scroll to position [31608, 0]
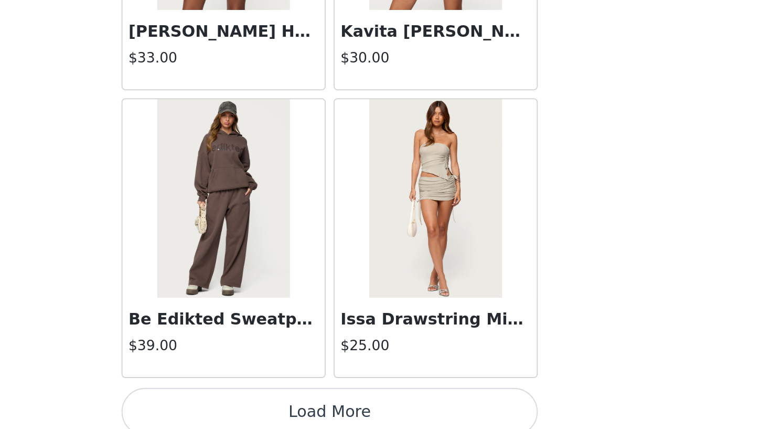
click at [276, 407] on button "Load More" at bounding box center [386, 419] width 220 height 25
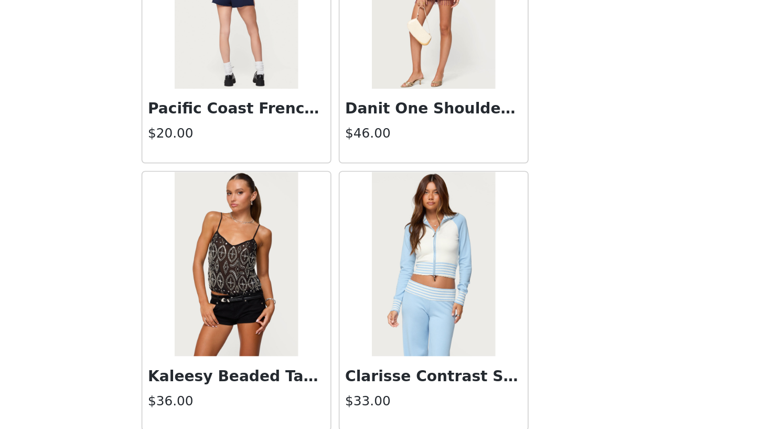
scroll to position [32960, 0]
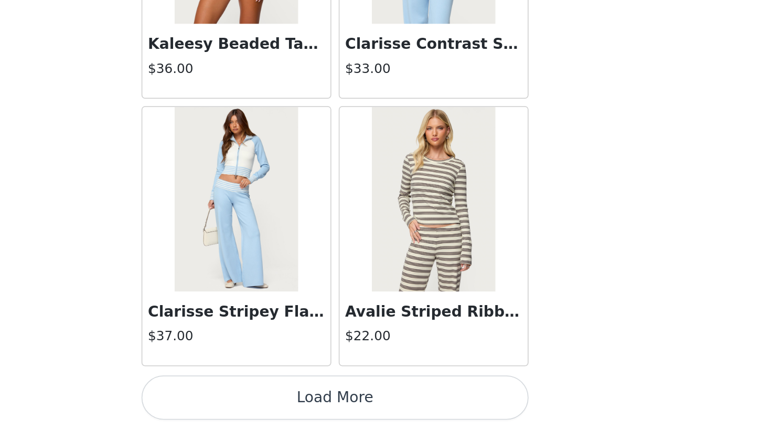
click at [276, 398] on button "Load More" at bounding box center [386, 410] width 220 height 25
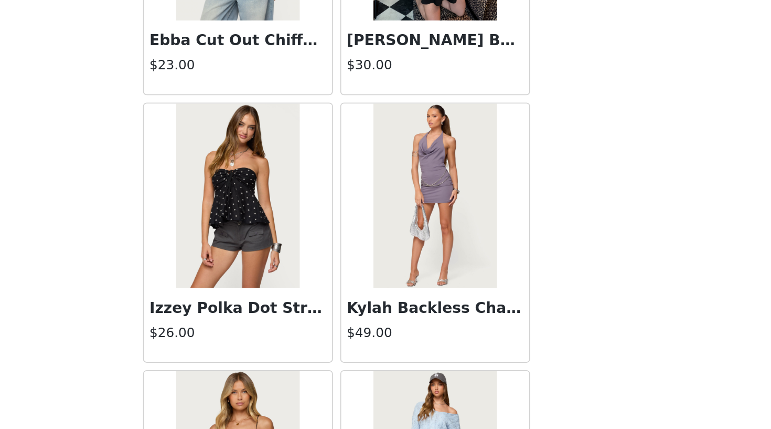
scroll to position [33753, 0]
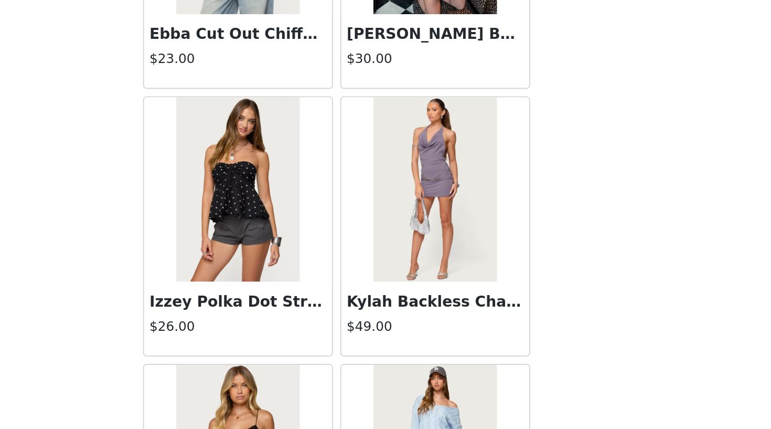
click at [279, 350] on h3 "Izzey Polka Dot Strapless Babydoll Top" at bounding box center [329, 356] width 101 height 13
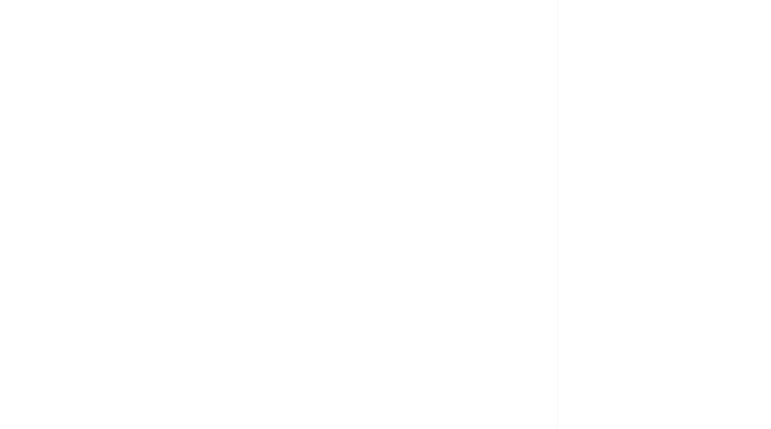
scroll to position [0, 0]
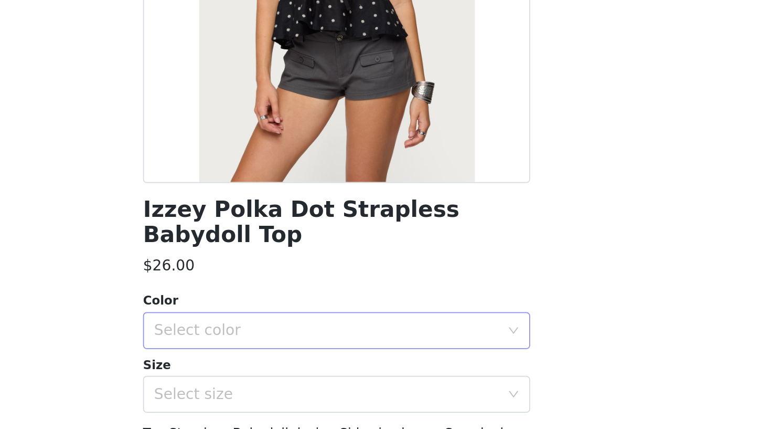
click at [282, 363] on div "Select color" at bounding box center [382, 373] width 201 height 20
click at [276, 373] on li "BLACK" at bounding box center [386, 381] width 220 height 17
click at [282, 404] on div "Select size" at bounding box center [380, 409] width 196 height 10
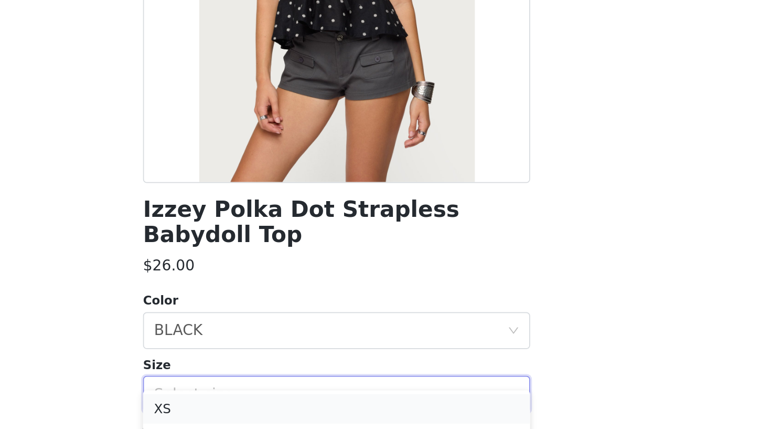
click at [276, 409] on li "XS" at bounding box center [386, 417] width 220 height 17
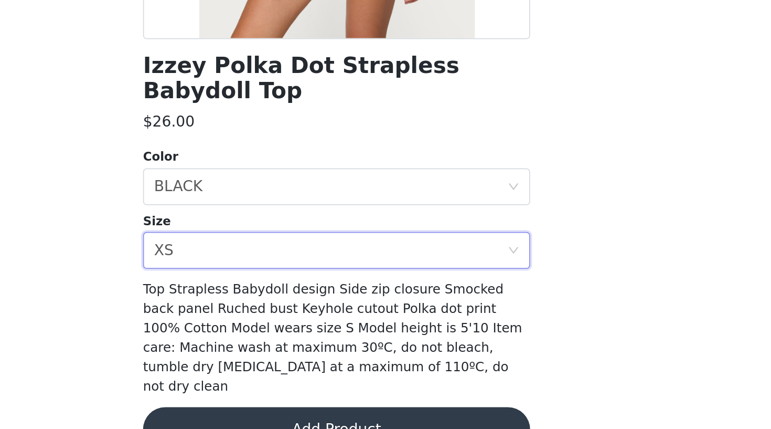
scroll to position [81, 0]
click at [276, 417] on button "Add Product" at bounding box center [386, 429] width 220 height 25
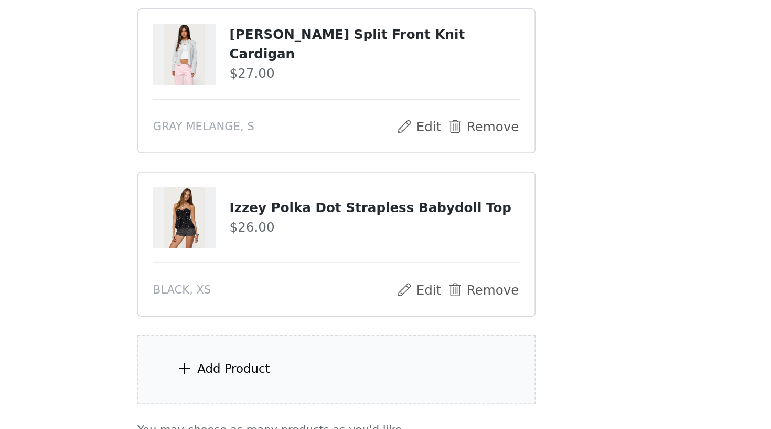
click at [272, 375] on div "Add Product" at bounding box center [385, 394] width 227 height 39
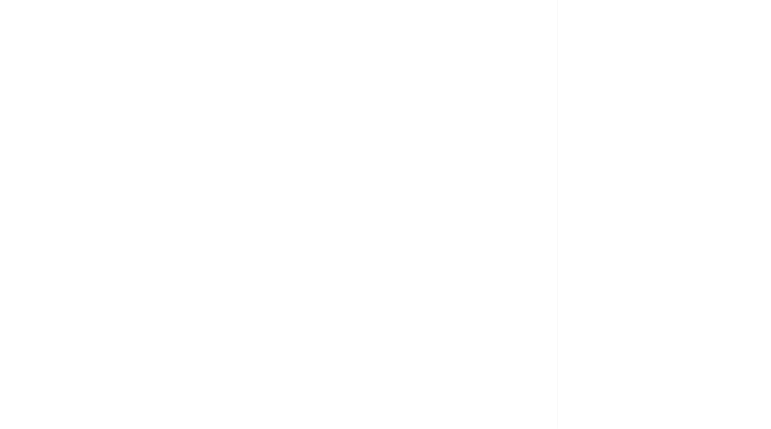
scroll to position [234, 0]
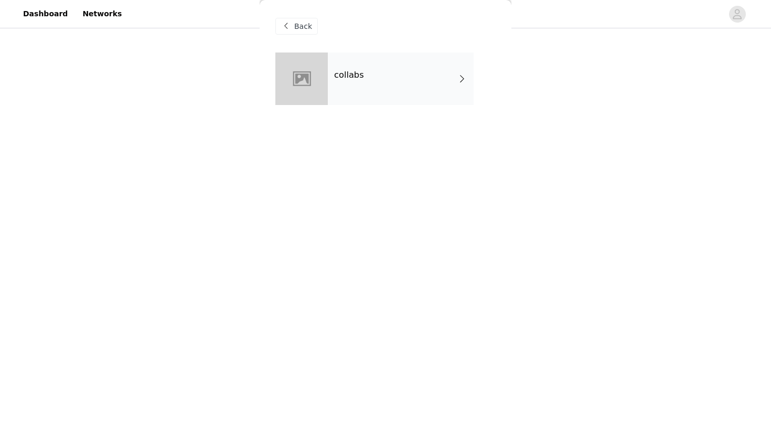
click at [355, 87] on div "collabs" at bounding box center [401, 78] width 146 height 52
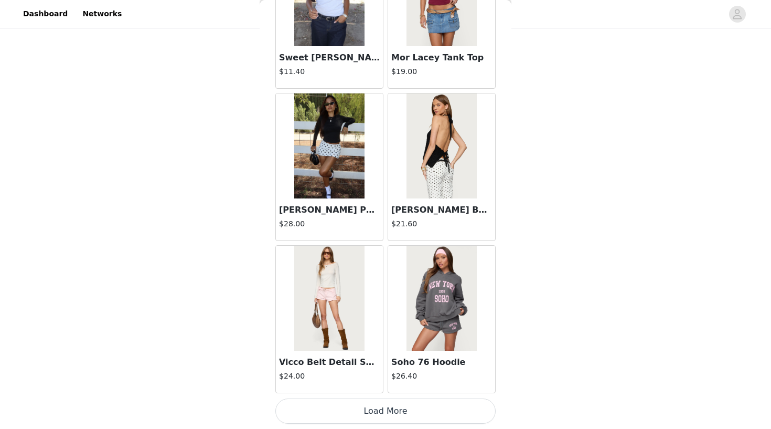
scroll to position [1177, 0]
click at [353, 416] on button "Load More" at bounding box center [386, 410] width 220 height 25
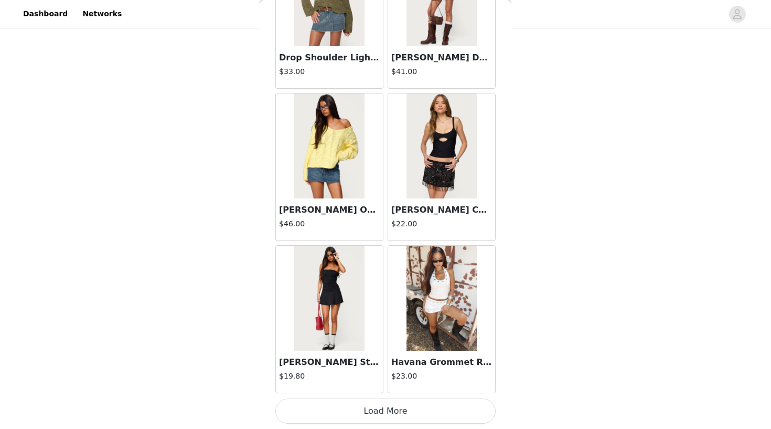
scroll to position [2699, 0]
click at [377, 409] on button "Load More" at bounding box center [386, 410] width 220 height 25
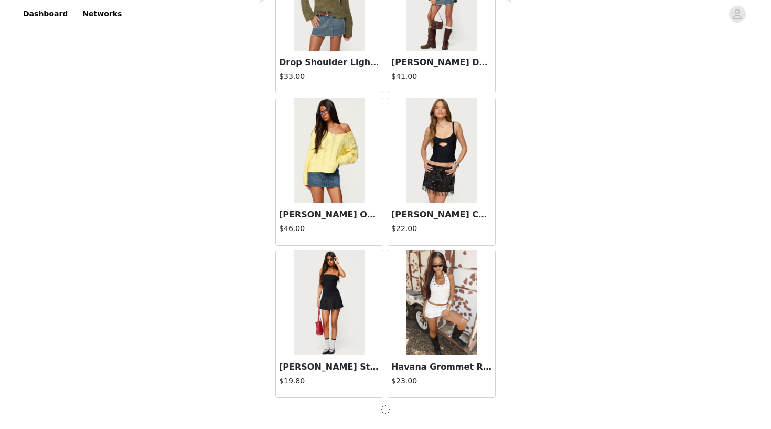
scroll to position [2694, 0]
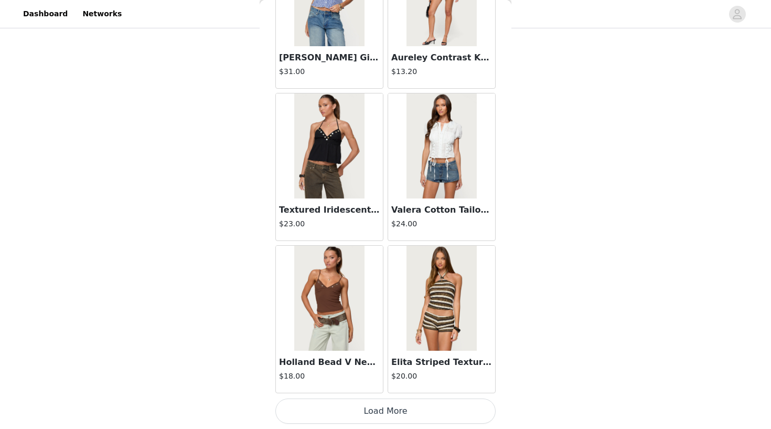
click at [378, 421] on button "Load More" at bounding box center [386, 410] width 220 height 25
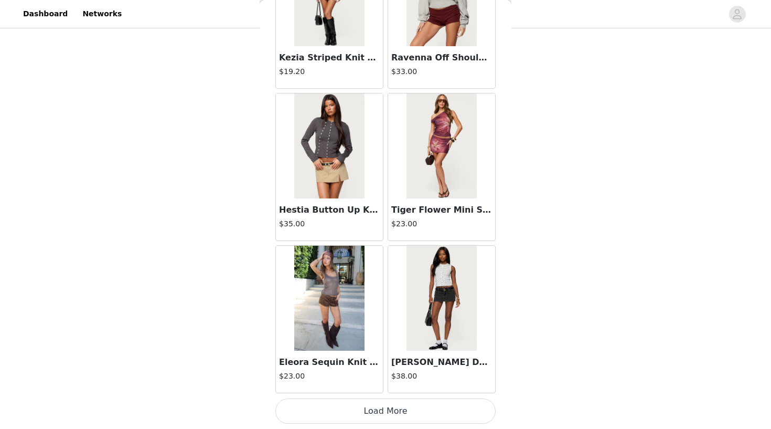
click at [368, 411] on button "Load More" at bounding box center [386, 410] width 220 height 25
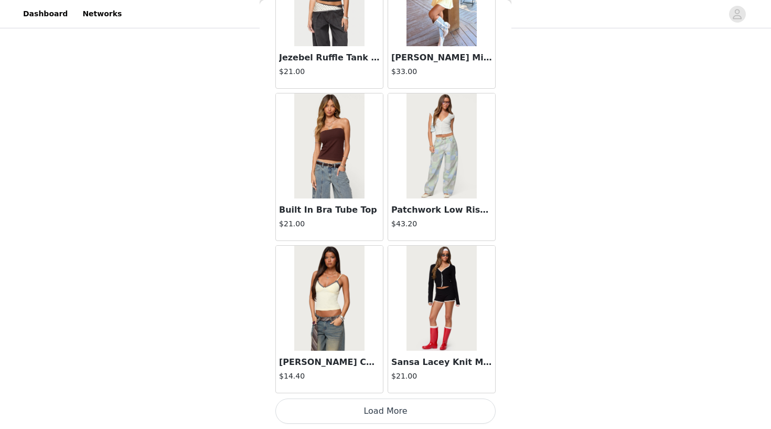
click at [373, 418] on button "Load More" at bounding box center [386, 410] width 220 height 25
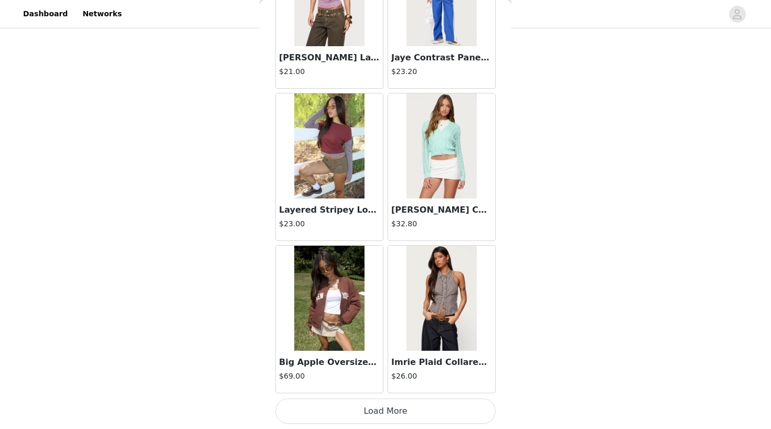
click at [369, 413] on button "Load More" at bounding box center [386, 410] width 220 height 25
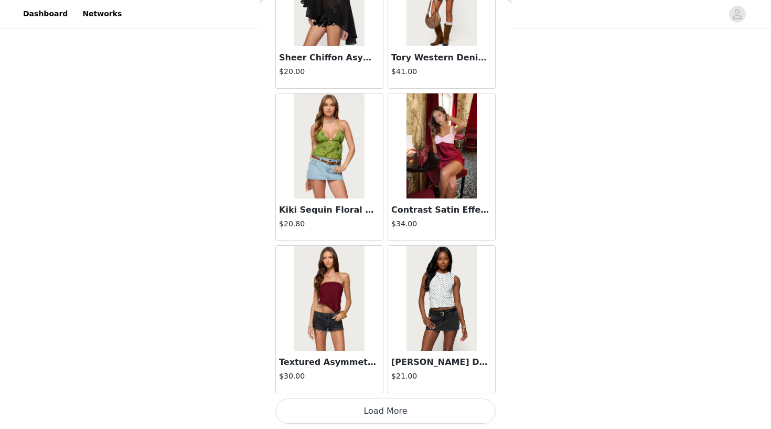
click at [377, 407] on button "Load More" at bounding box center [386, 410] width 220 height 25
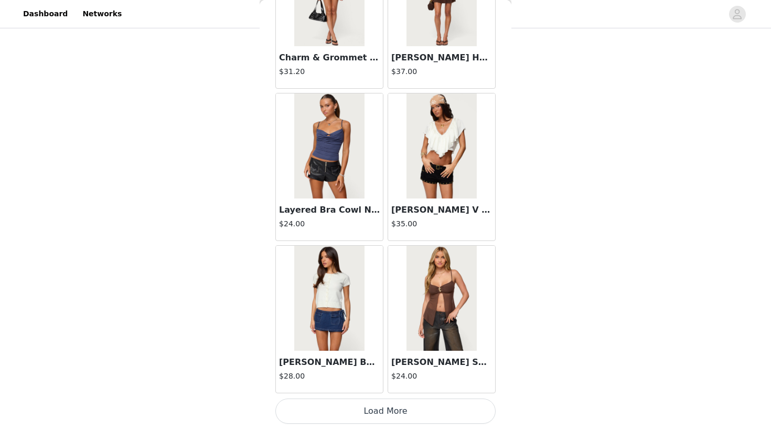
click at [363, 409] on button "Load More" at bounding box center [386, 410] width 220 height 25
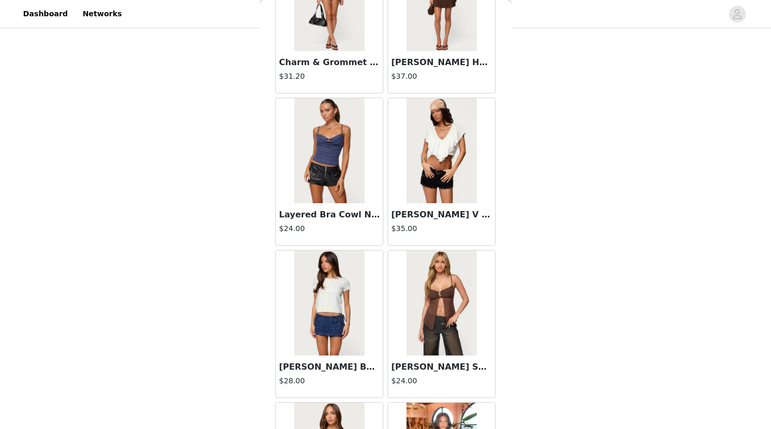
scroll to position [234, 0]
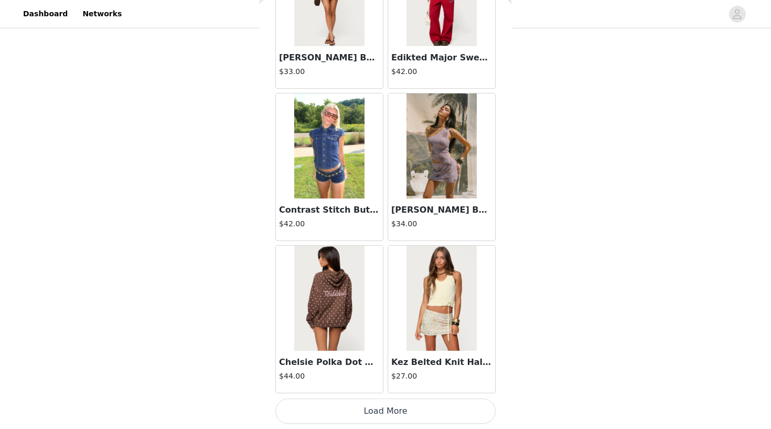
click at [389, 410] on button "Load More" at bounding box center [386, 410] width 220 height 25
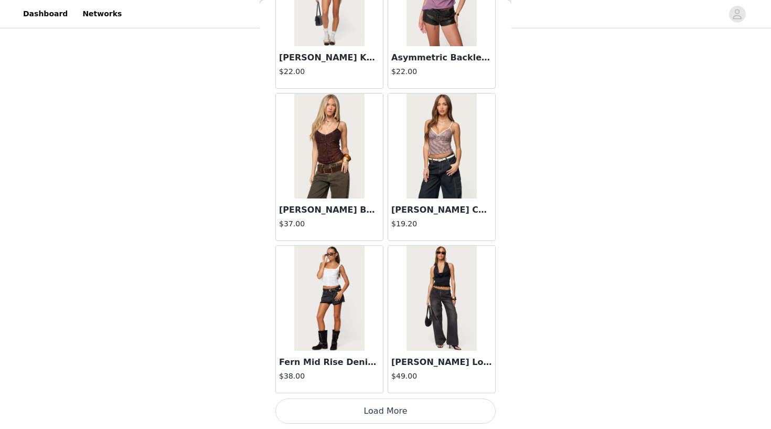
scroll to position [14875, 0]
click at [377, 408] on button "Load More" at bounding box center [386, 410] width 220 height 25
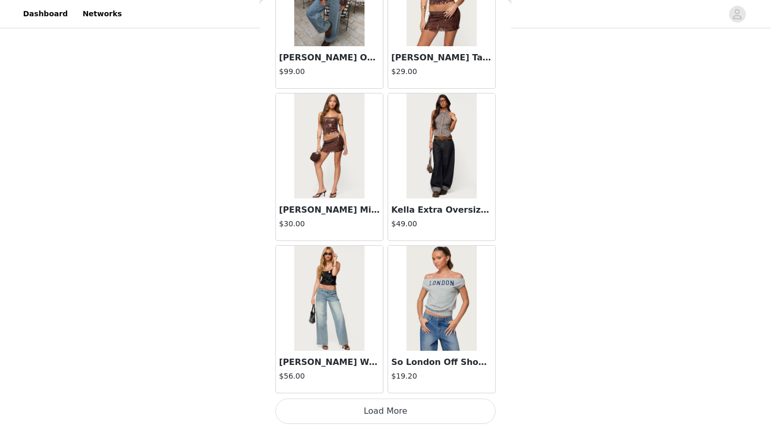
scroll to position [234, 0]
click at [387, 407] on button "Load More" at bounding box center [386, 410] width 220 height 25
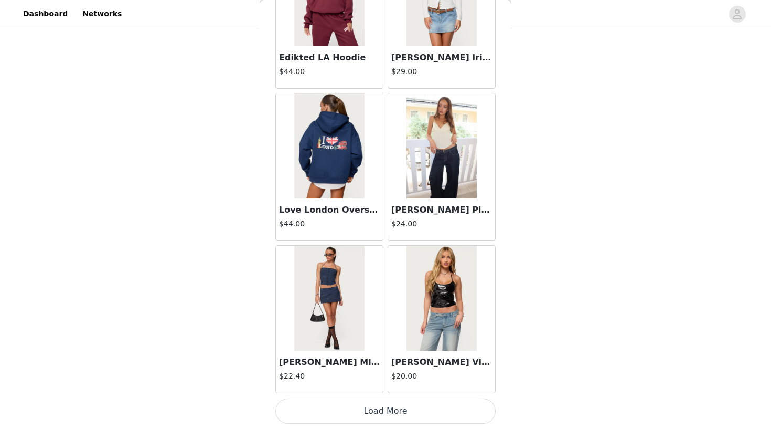
click at [383, 408] on button "Load More" at bounding box center [386, 410] width 220 height 25
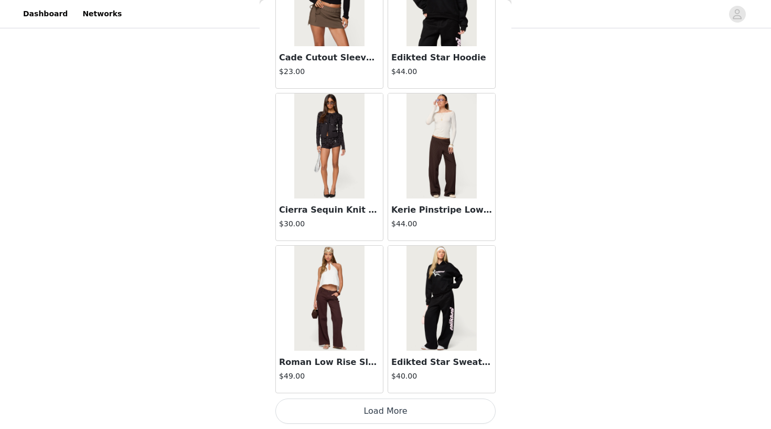
click at [386, 418] on button "Load More" at bounding box center [386, 410] width 220 height 25
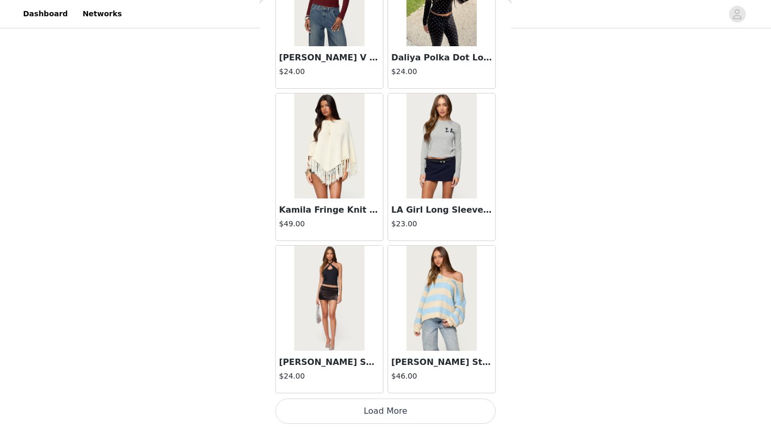
click at [369, 416] on button "Load More" at bounding box center [386, 410] width 220 height 25
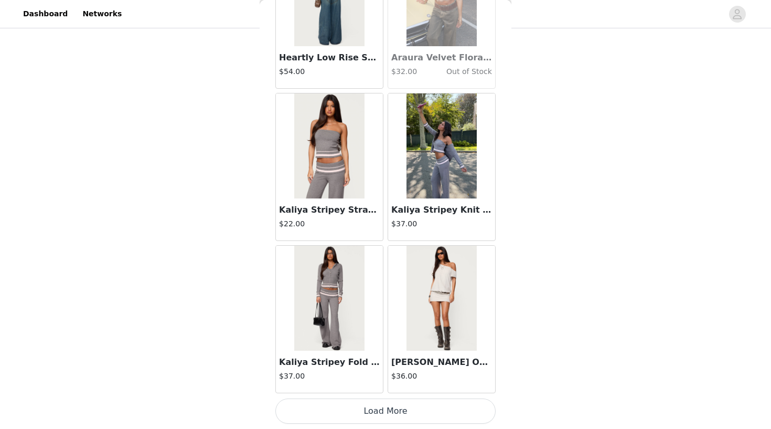
click at [368, 417] on button "Load More" at bounding box center [386, 410] width 220 height 25
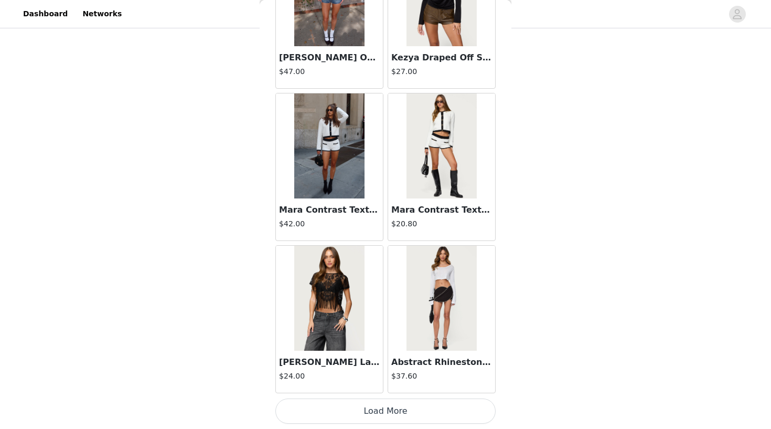
click at [354, 415] on button "Load More" at bounding box center [386, 410] width 220 height 25
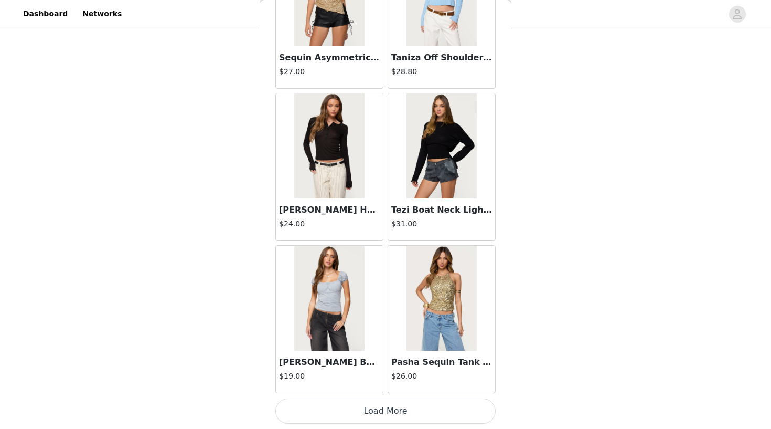
click at [313, 410] on button "Load More" at bounding box center [386, 410] width 220 height 25
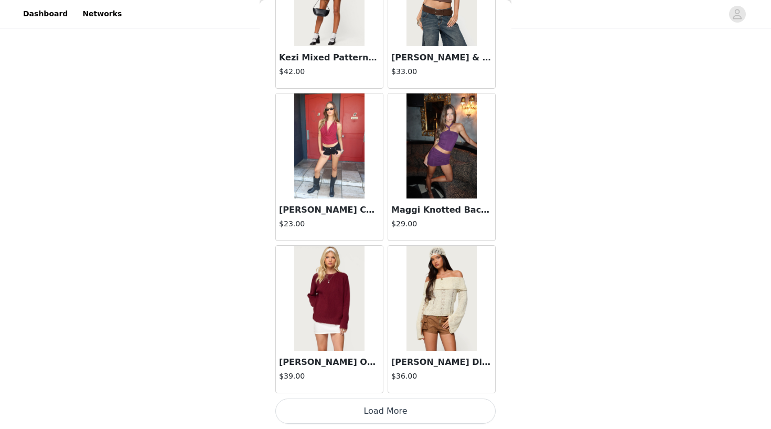
click at [379, 411] on button "Load More" at bounding box center [386, 410] width 220 height 25
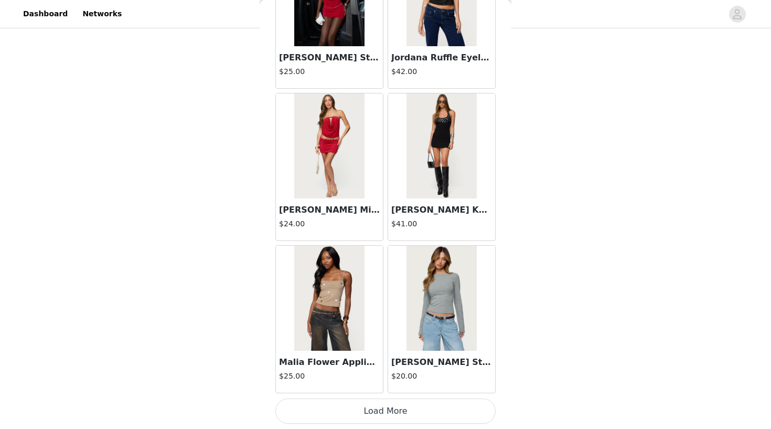
scroll to position [28572, 0]
click at [365, 410] on button "Load More" at bounding box center [386, 410] width 220 height 25
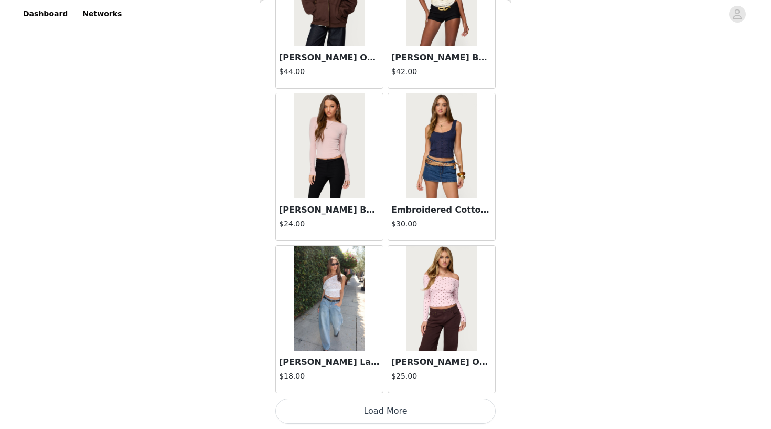
scroll to position [30094, 0]
click at [370, 415] on button "Load More" at bounding box center [386, 410] width 220 height 25
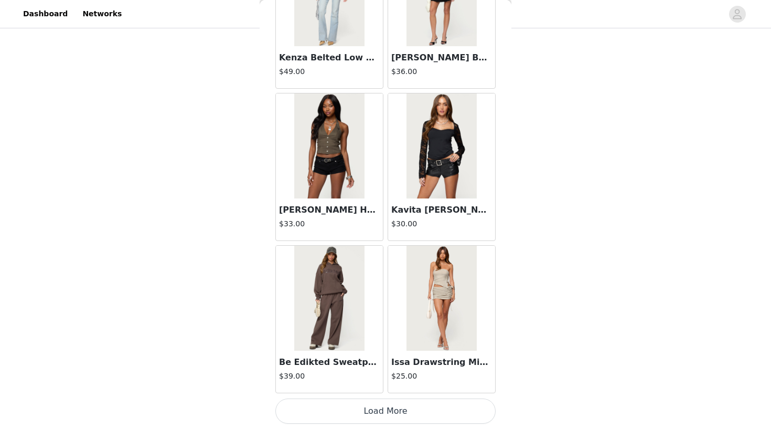
scroll to position [31616, 0]
click at [377, 410] on button "Load More" at bounding box center [386, 410] width 220 height 25
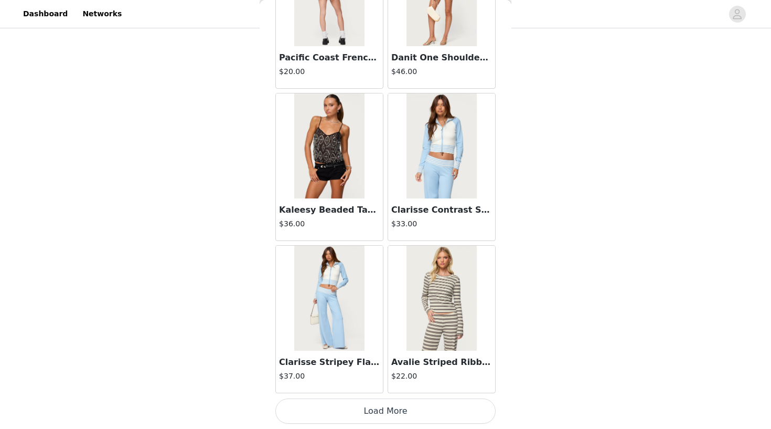
scroll to position [234, 0]
click at [355, 412] on button "Load More" at bounding box center [386, 410] width 220 height 25
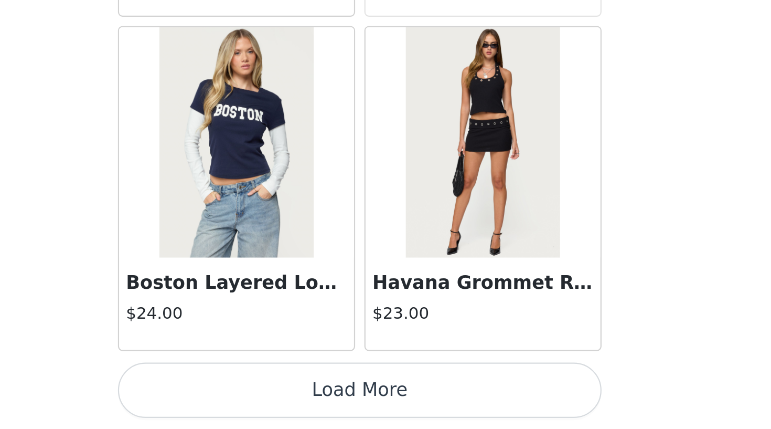
click at [276, 398] on button "Load More" at bounding box center [386, 410] width 220 height 25
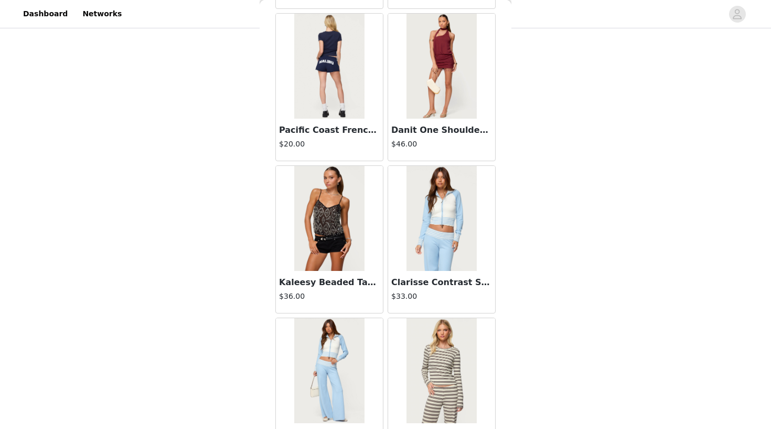
scroll to position [33056, 0]
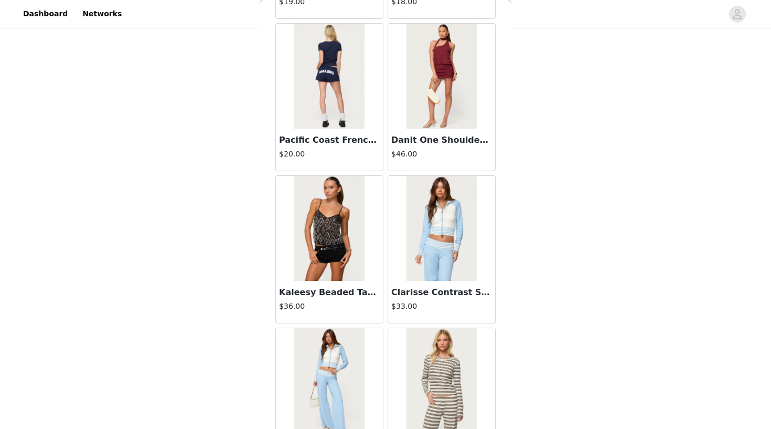
click at [330, 255] on img at bounding box center [329, 228] width 70 height 105
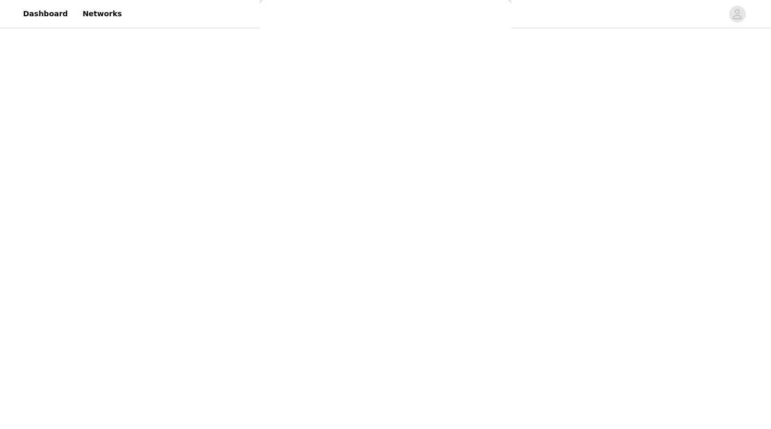
scroll to position [92, 0]
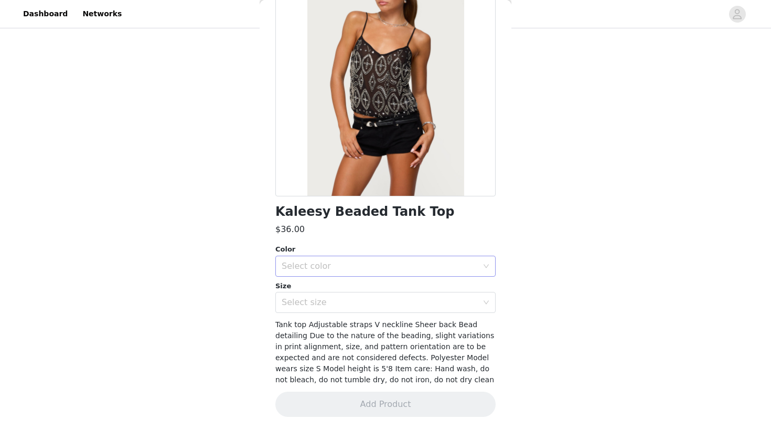
click at [330, 265] on div "Select color" at bounding box center [380, 266] width 196 height 10
click at [323, 283] on li "BLACK" at bounding box center [386, 288] width 220 height 17
click at [323, 300] on div "Select size" at bounding box center [380, 302] width 196 height 10
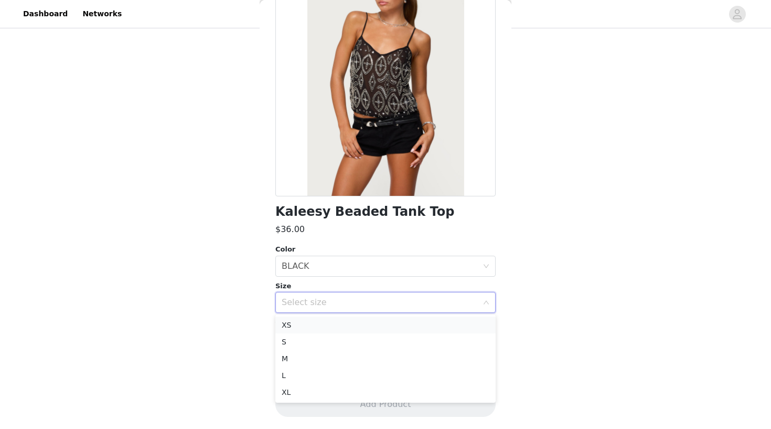
click at [317, 326] on li "XS" at bounding box center [386, 324] width 220 height 17
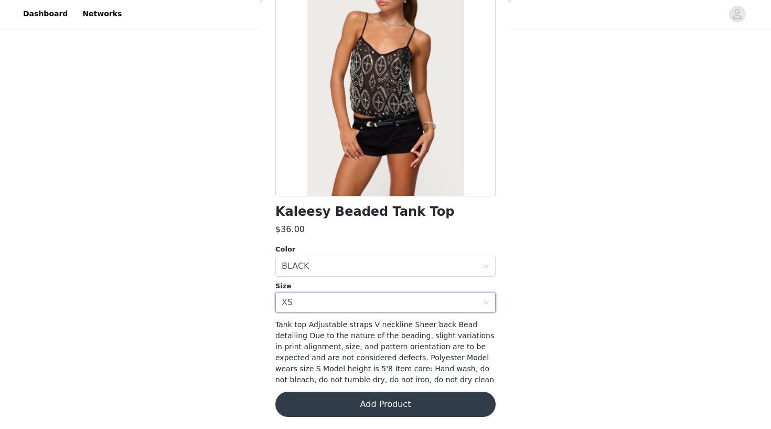
click at [322, 399] on button "Add Product" at bounding box center [386, 404] width 220 height 25
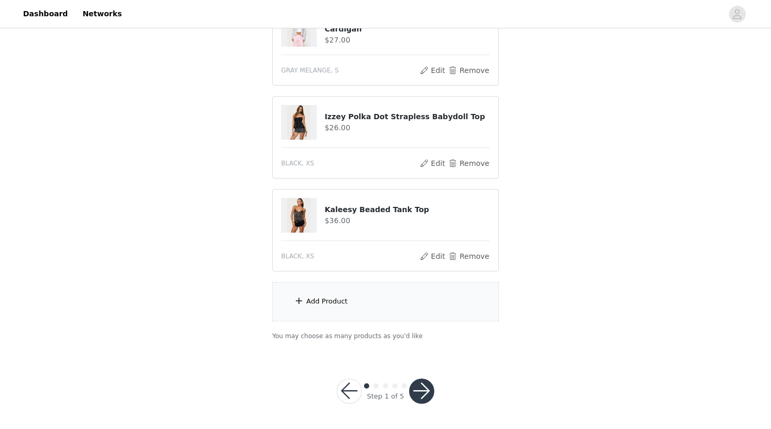
scroll to position [327, 0]
click at [304, 301] on div "Add Product" at bounding box center [385, 301] width 227 height 39
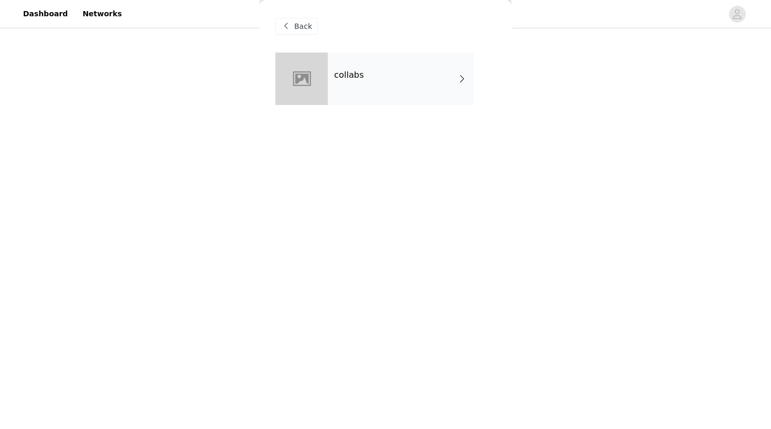
click at [375, 85] on div "collabs" at bounding box center [401, 78] width 146 height 52
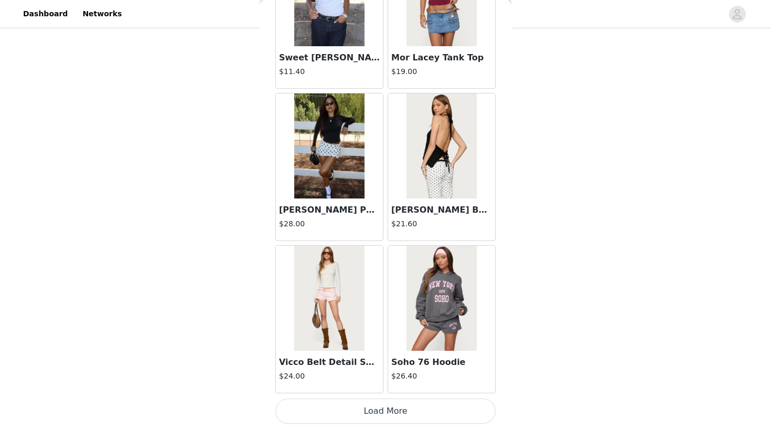
click at [364, 408] on button "Load More" at bounding box center [386, 410] width 220 height 25
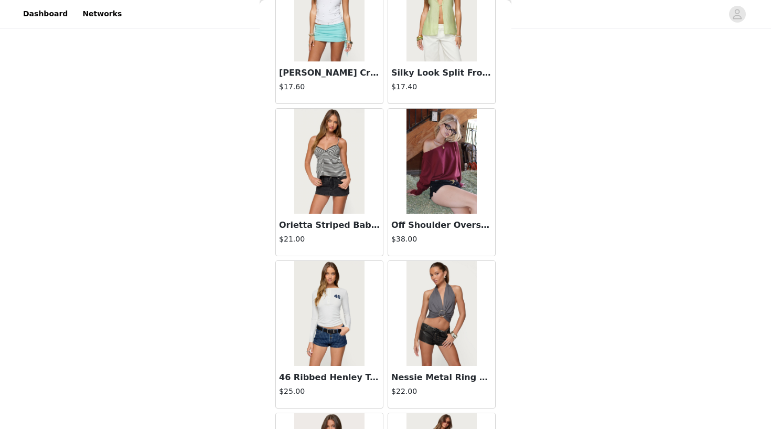
scroll to position [2237, 0]
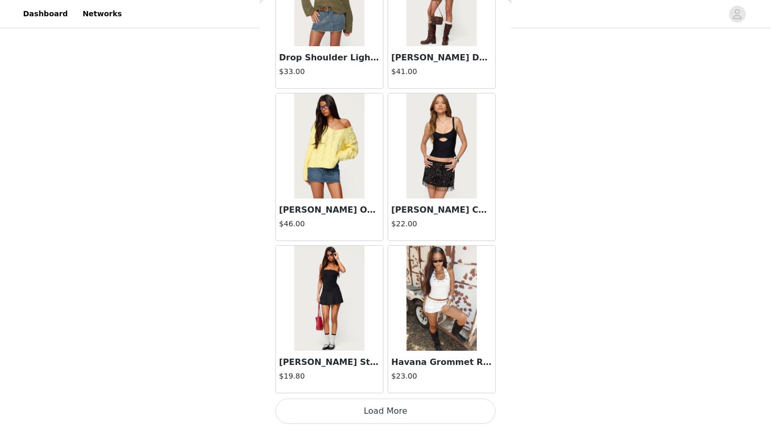
click at [375, 407] on button "Load More" at bounding box center [386, 410] width 220 height 25
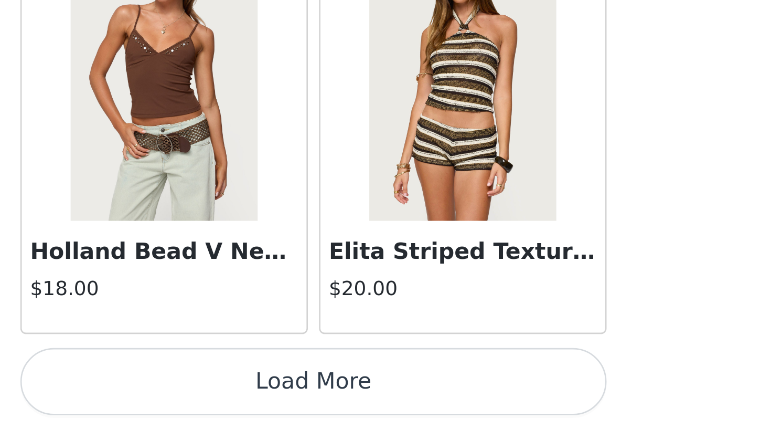
scroll to position [201, 0]
click at [276, 398] on button "Load More" at bounding box center [386, 410] width 220 height 25
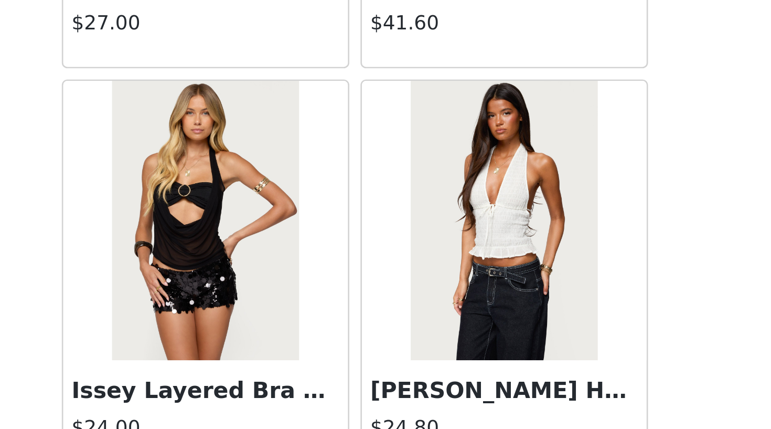
scroll to position [4957, 0]
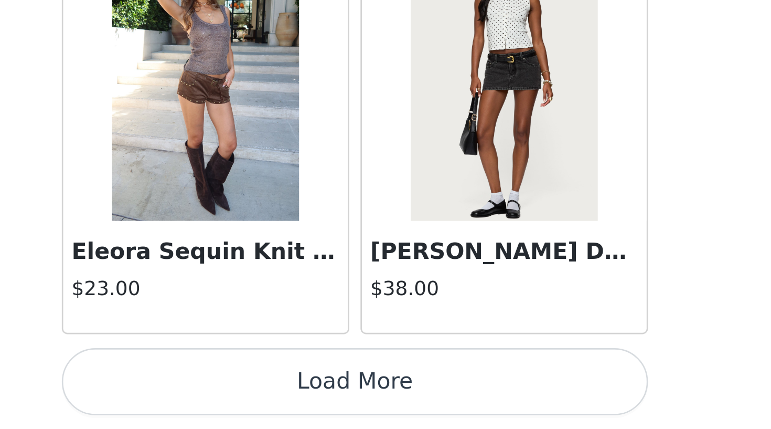
click at [276, 398] on button "Load More" at bounding box center [386, 410] width 220 height 25
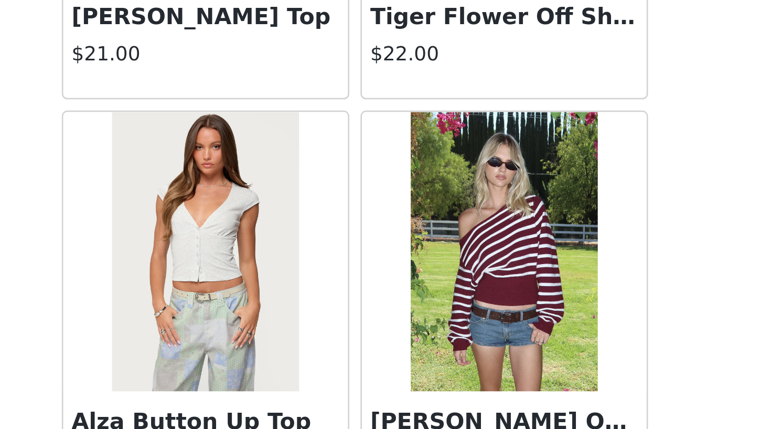
scroll to position [6450, 0]
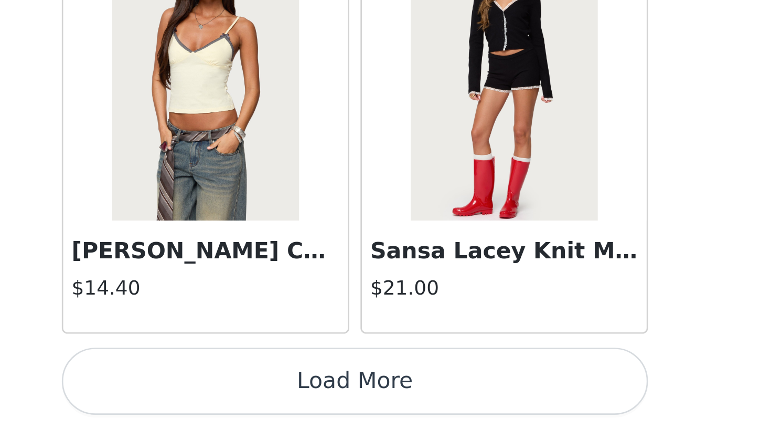
click at [276, 398] on button "Load More" at bounding box center [386, 410] width 220 height 25
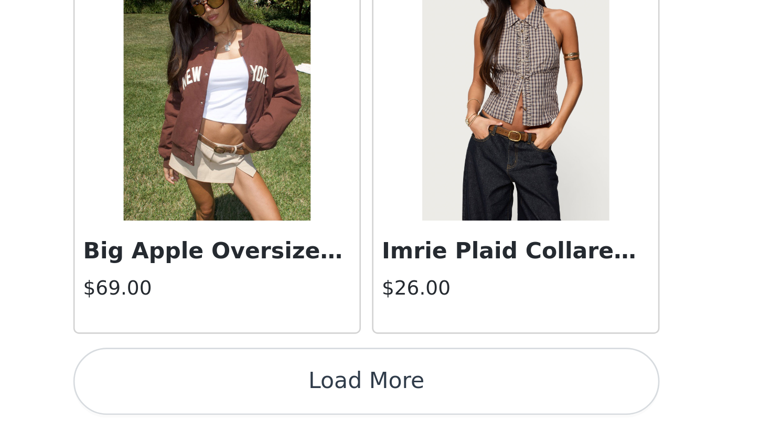
scroll to position [217, 0]
click at [276, 398] on button "Load More" at bounding box center [386, 410] width 220 height 25
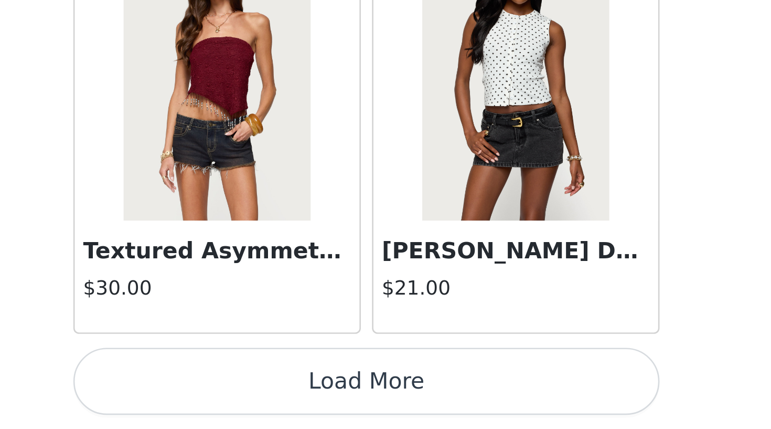
scroll to position [259, 0]
click at [276, 398] on button "Load More" at bounding box center [386, 410] width 220 height 25
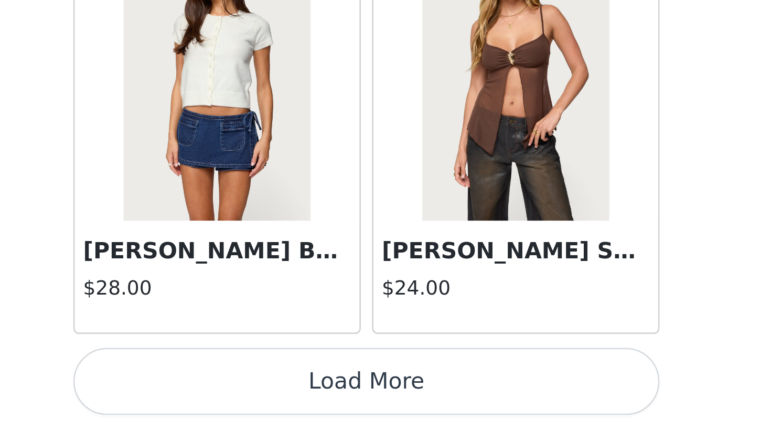
scroll to position [266, 0]
click at [276, 398] on button "Load More" at bounding box center [386, 410] width 220 height 25
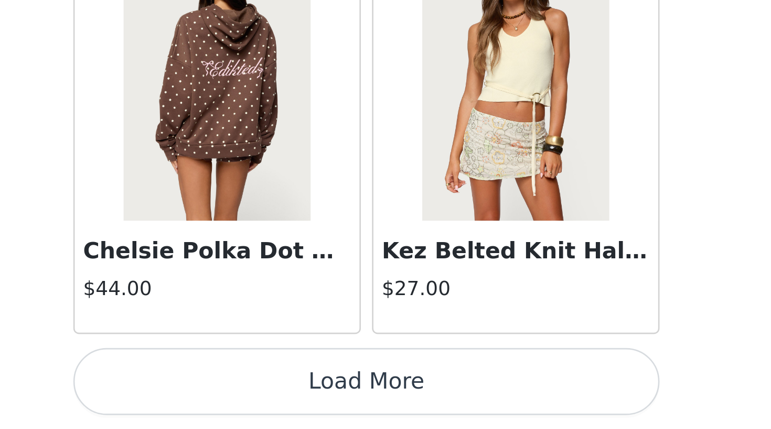
scroll to position [280, 0]
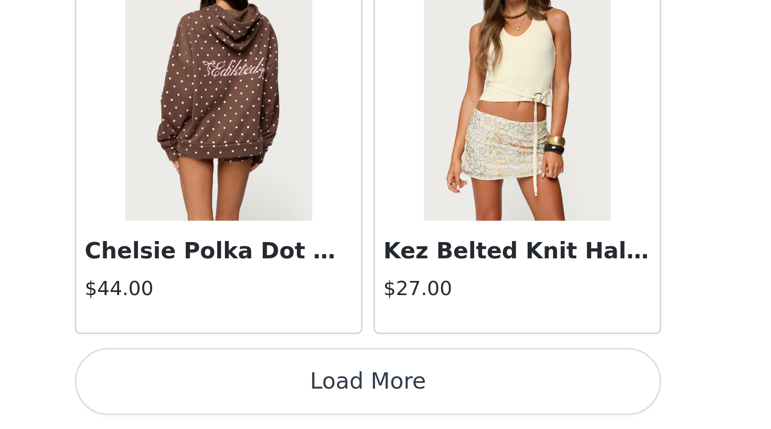
click at [276, 398] on button "Load More" at bounding box center [386, 410] width 220 height 25
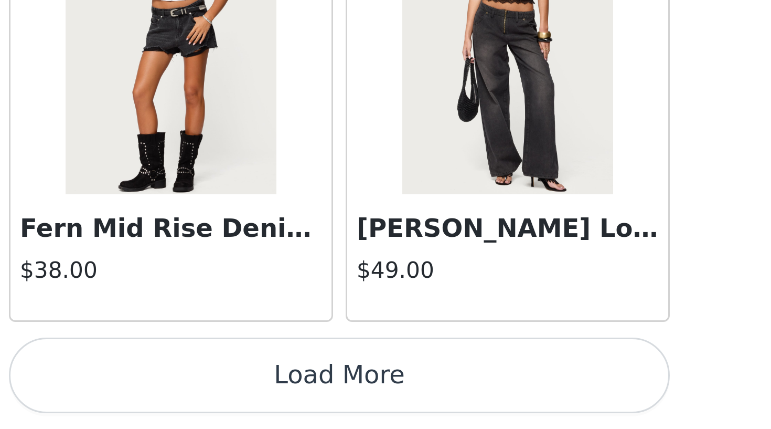
scroll to position [327, 0]
click at [276, 398] on button "Load More" at bounding box center [386, 410] width 220 height 25
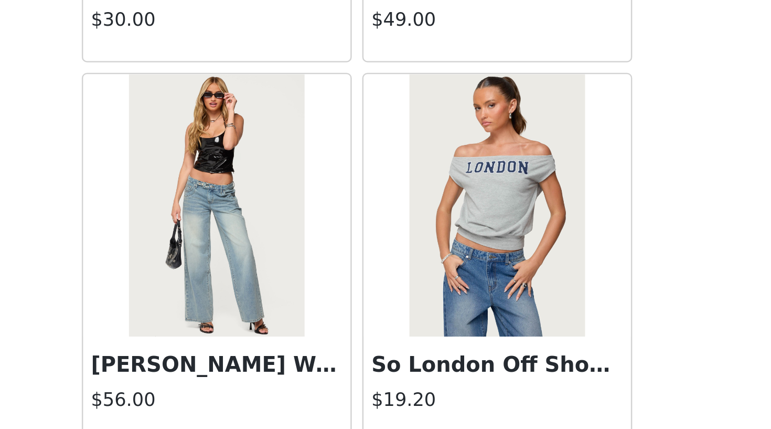
scroll to position [16358, 0]
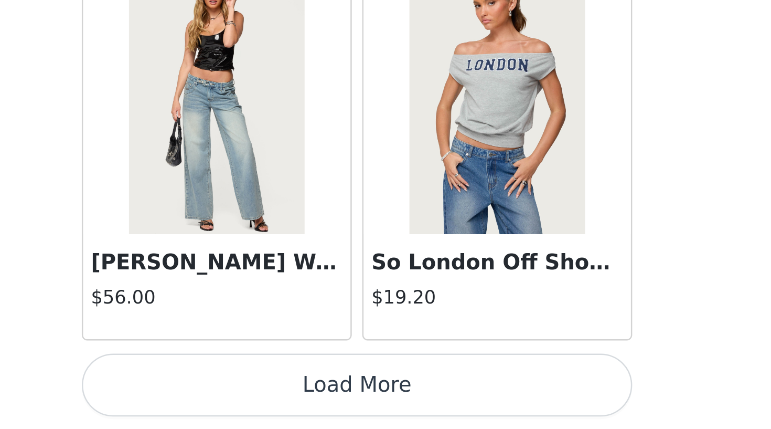
click at [276, 398] on button "Load More" at bounding box center [386, 410] width 220 height 25
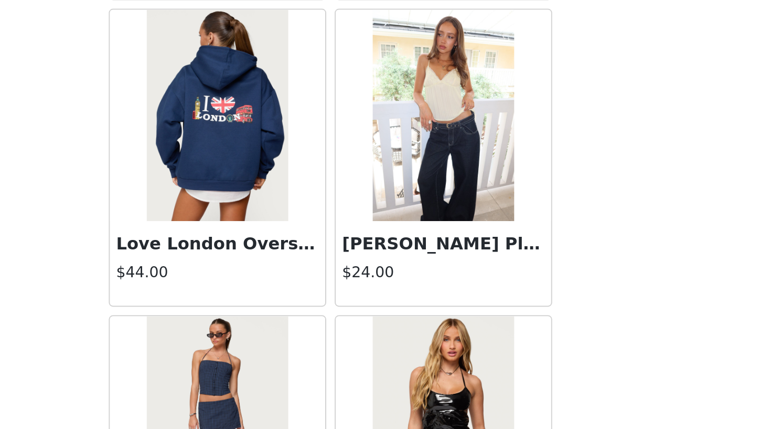
scroll to position [17794, 0]
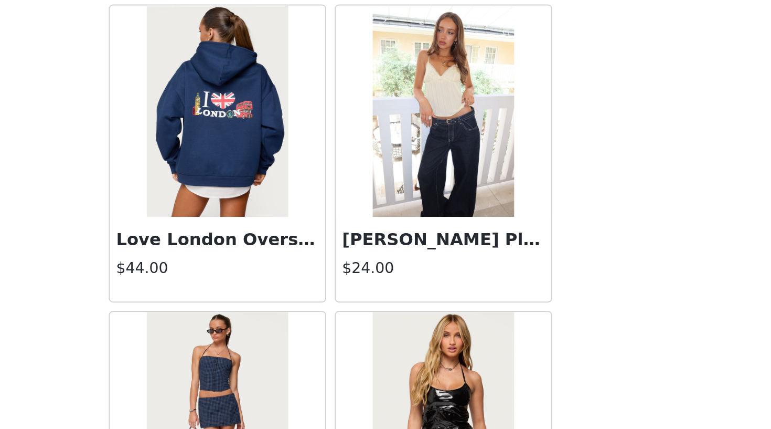
click at [407, 218] on img at bounding box center [442, 270] width 70 height 105
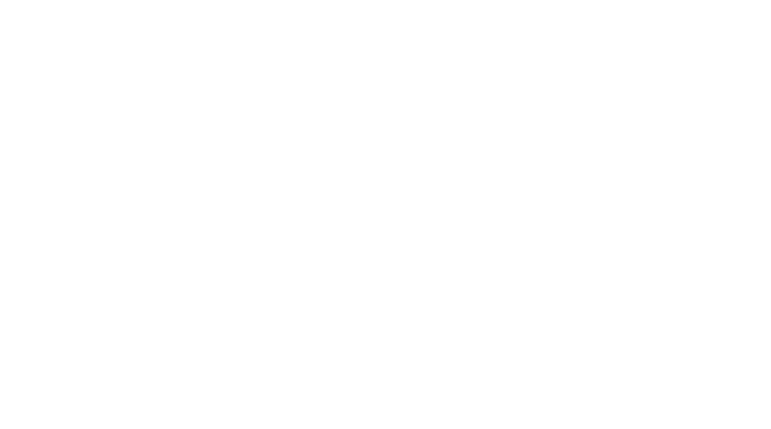
scroll to position [81, 0]
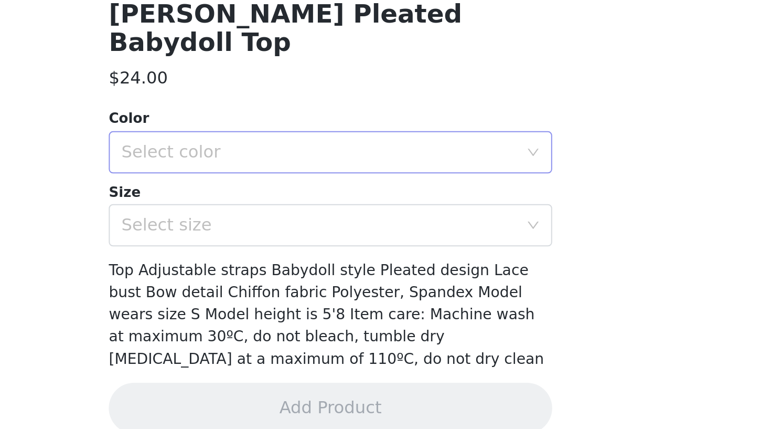
click at [282, 286] on div "Select color" at bounding box center [380, 291] width 196 height 10
click at [276, 291] on li "YELLOW" at bounding box center [386, 299] width 220 height 17
click at [282, 322] on div "Select size" at bounding box center [380, 327] width 196 height 10
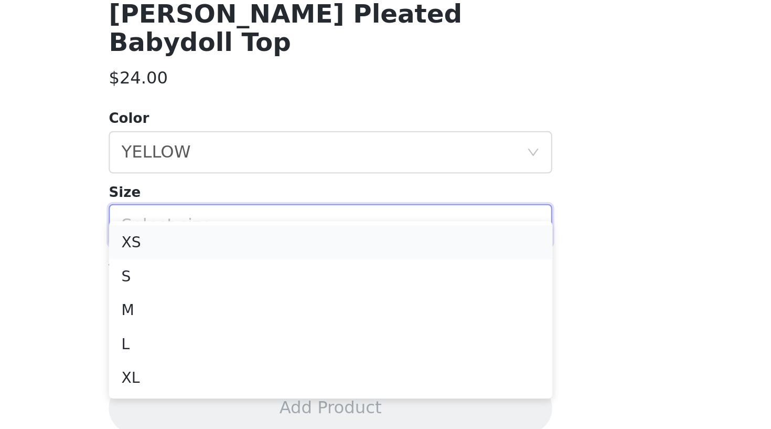
click at [276, 327] on li "XS" at bounding box center [386, 335] width 220 height 17
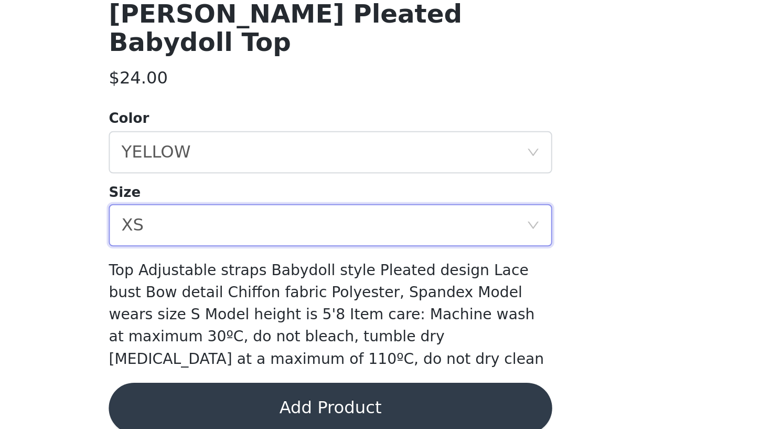
click at [276, 406] on button "Add Product" at bounding box center [386, 418] width 220 height 25
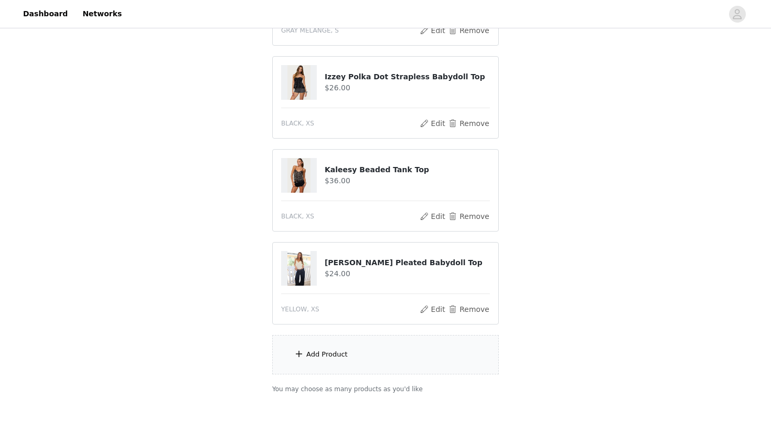
scroll to position [404, 0]
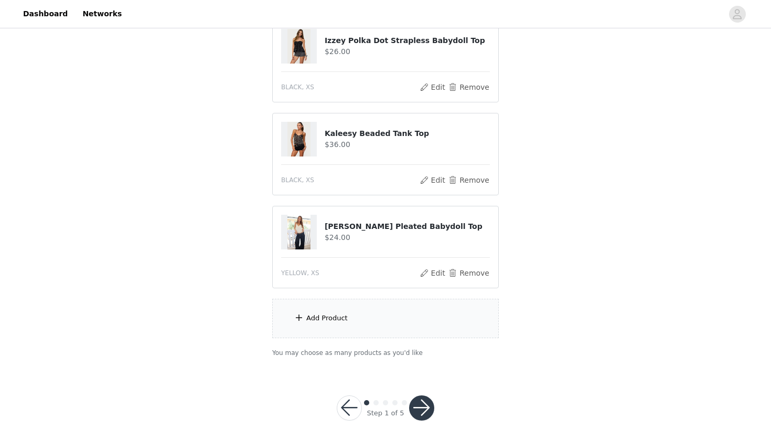
click at [304, 321] on span at bounding box center [299, 317] width 10 height 13
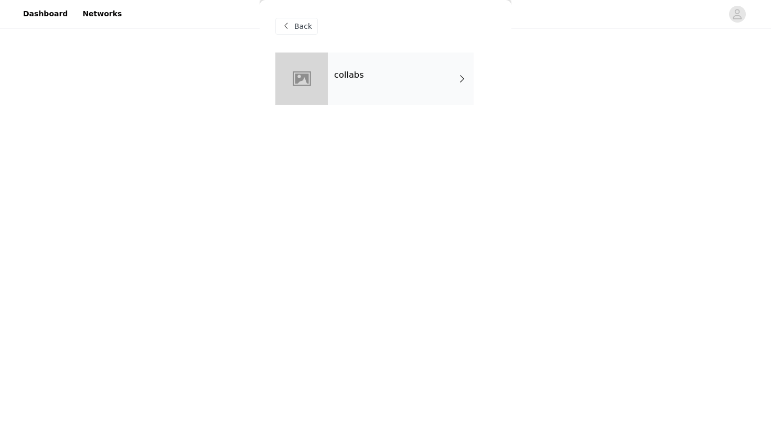
click at [361, 82] on div "collabs" at bounding box center [401, 78] width 146 height 52
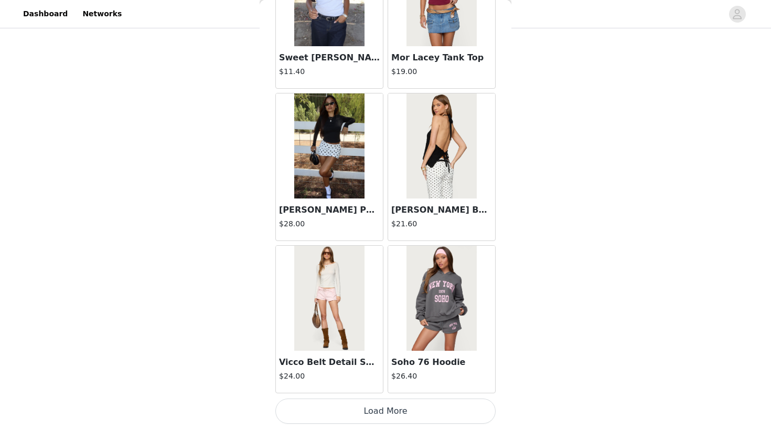
click at [364, 407] on button "Load More" at bounding box center [386, 410] width 220 height 25
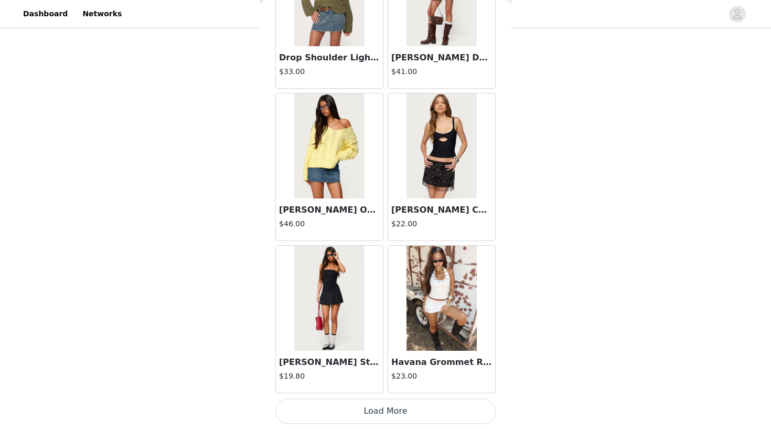
scroll to position [123, 0]
click at [348, 410] on button "Load More" at bounding box center [386, 410] width 220 height 25
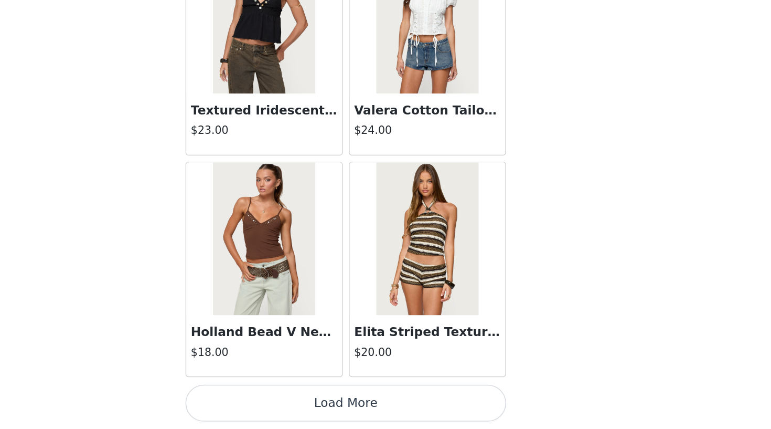
scroll to position [283, 0]
click at [276, 398] on button "Load More" at bounding box center [386, 410] width 220 height 25
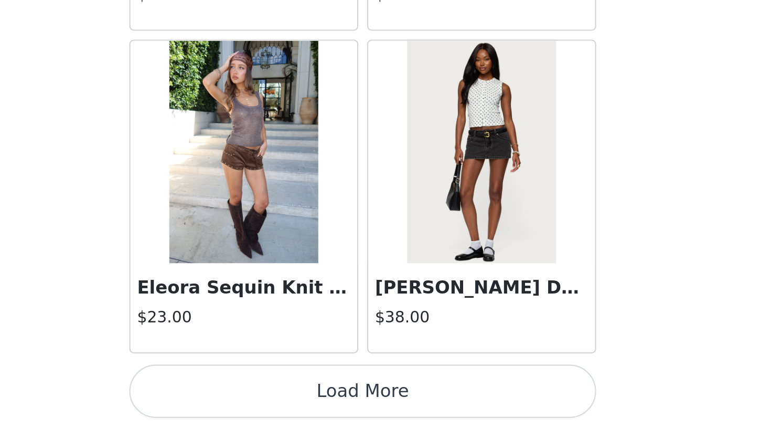
scroll to position [298, 0]
click at [276, 398] on button "Load More" at bounding box center [386, 410] width 220 height 25
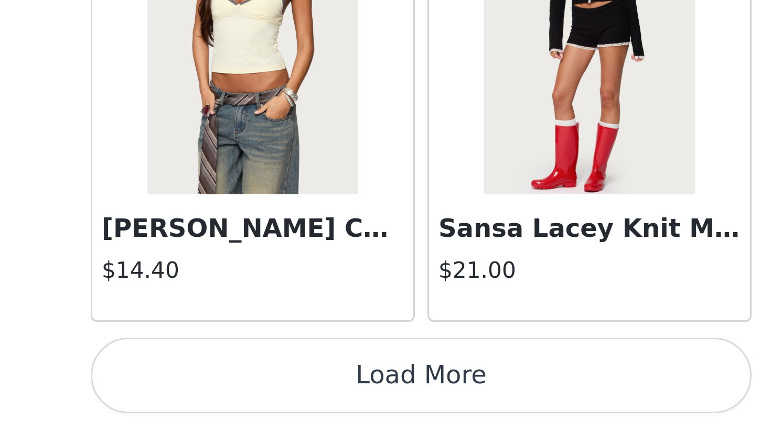
scroll to position [324, 0]
click at [276, 398] on button "Load More" at bounding box center [386, 410] width 220 height 25
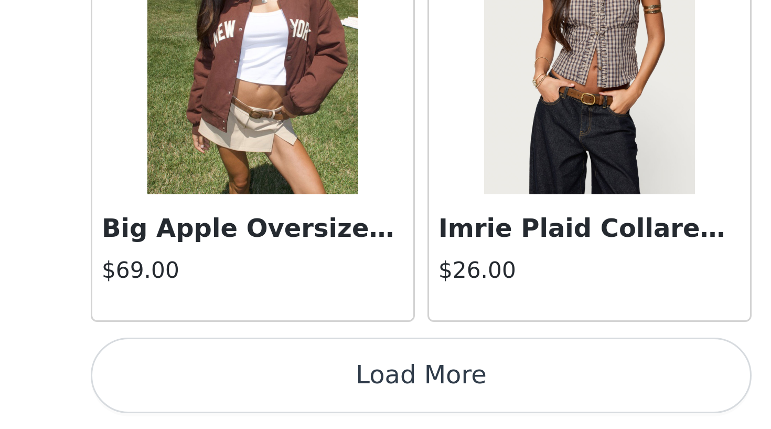
scroll to position [359, 0]
click at [276, 398] on button "Load More" at bounding box center [386, 410] width 220 height 25
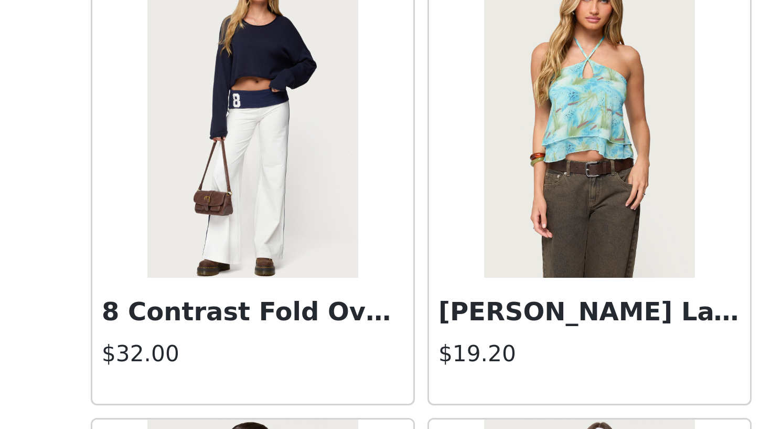
scroll to position [9826, 0]
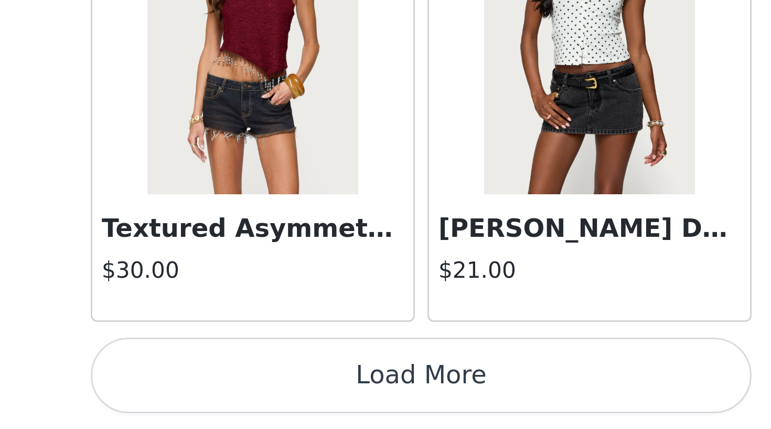
click at [276, 398] on button "Load More" at bounding box center [386, 410] width 220 height 25
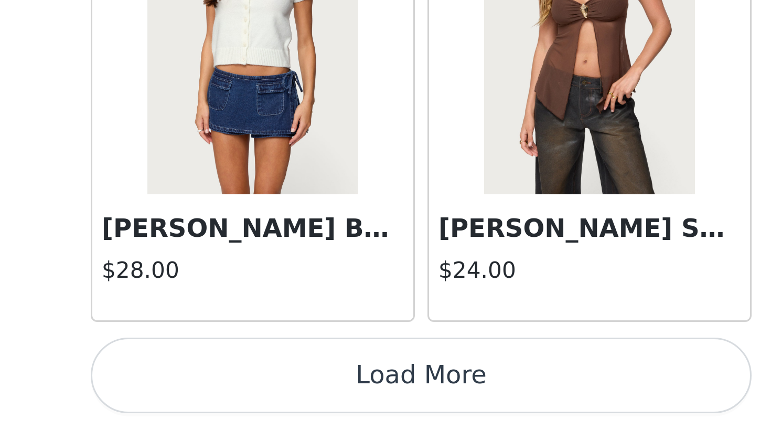
scroll to position [385, 0]
click at [276, 398] on button "Load More" at bounding box center [386, 410] width 220 height 25
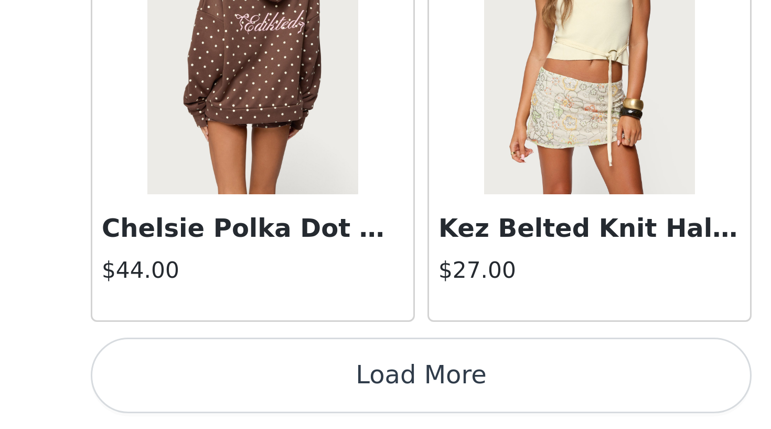
scroll to position [386, 0]
click at [276, 398] on button "Load More" at bounding box center [386, 410] width 220 height 25
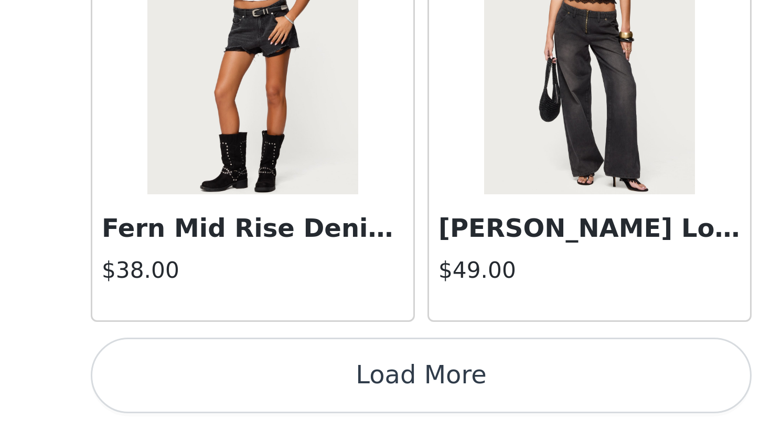
scroll to position [389, 0]
click at [276, 398] on button "Load More" at bounding box center [386, 410] width 220 height 25
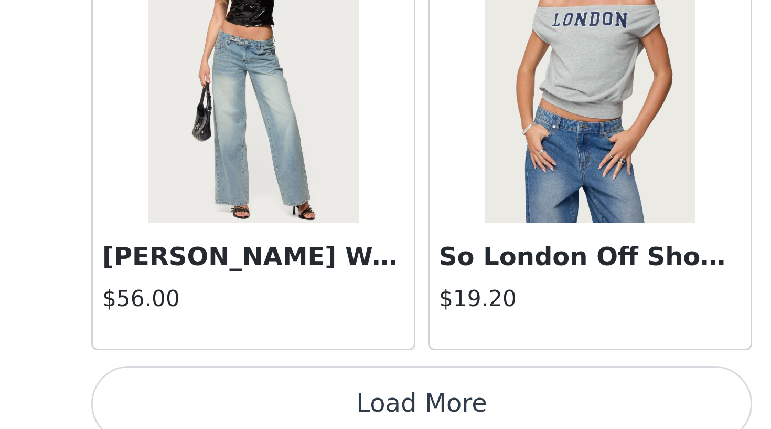
scroll to position [16388, 0]
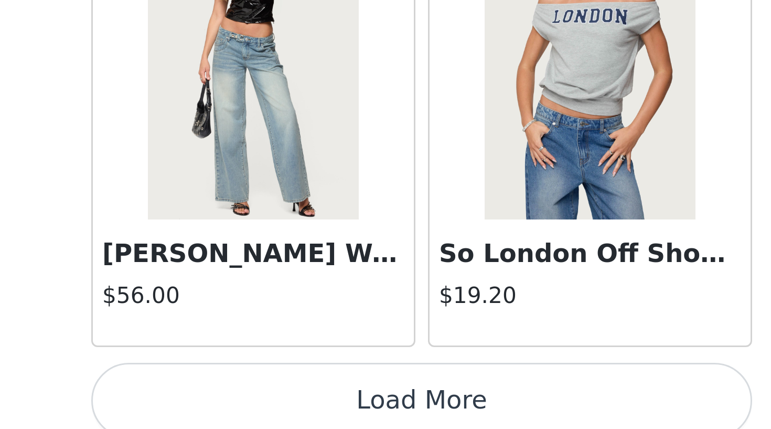
click at [276, 407] on button "Load More" at bounding box center [386, 419] width 220 height 25
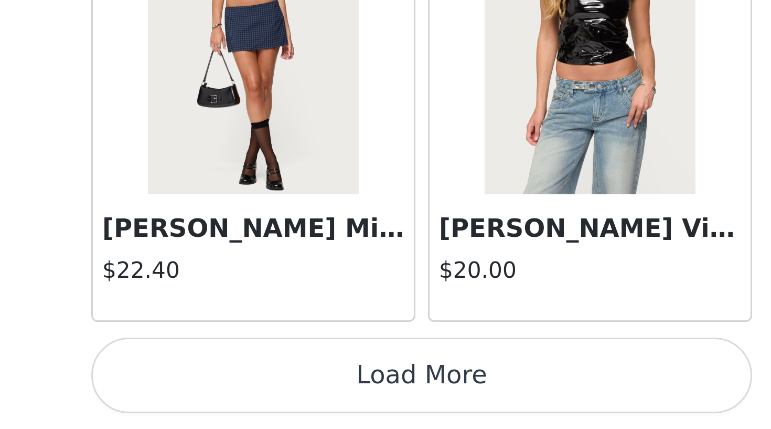
scroll to position [414, 0]
click at [276, 398] on button "Load More" at bounding box center [386, 410] width 220 height 25
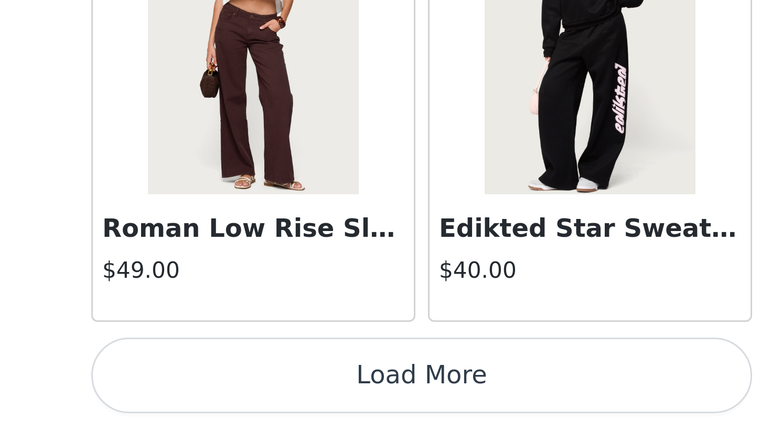
scroll to position [420, 0]
click at [276, 398] on button "Load More" at bounding box center [386, 410] width 220 height 25
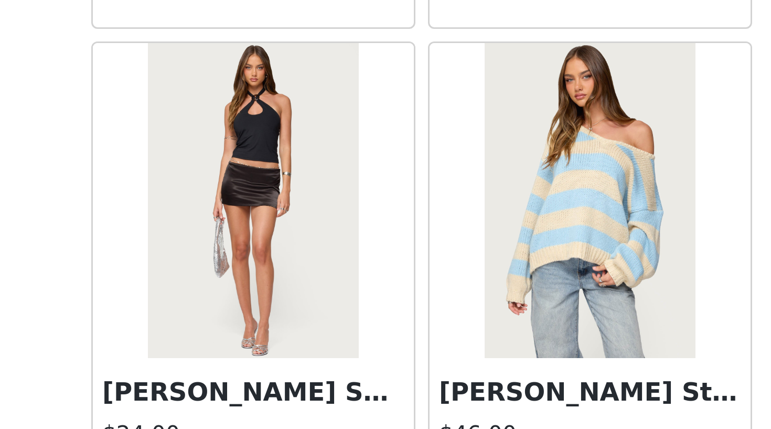
scroll to position [20908, 0]
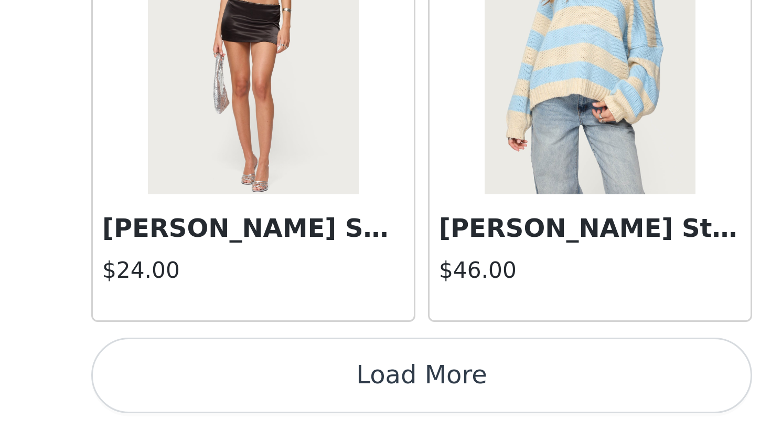
click at [276, 398] on button "Load More" at bounding box center [386, 410] width 220 height 25
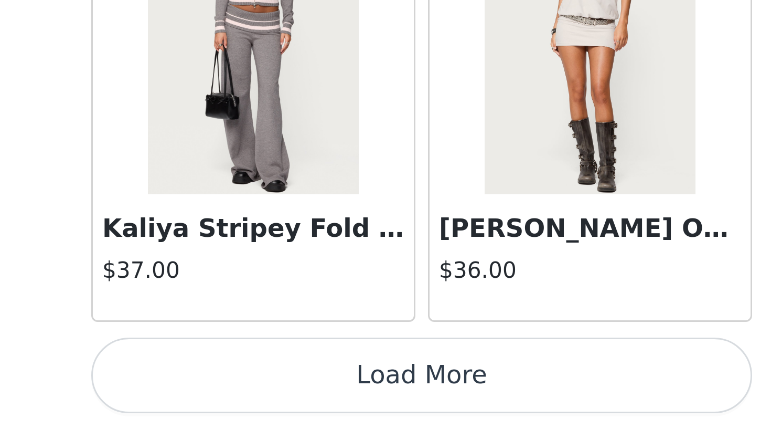
scroll to position [420, 0]
click at [276, 398] on button "Load More" at bounding box center [386, 410] width 220 height 25
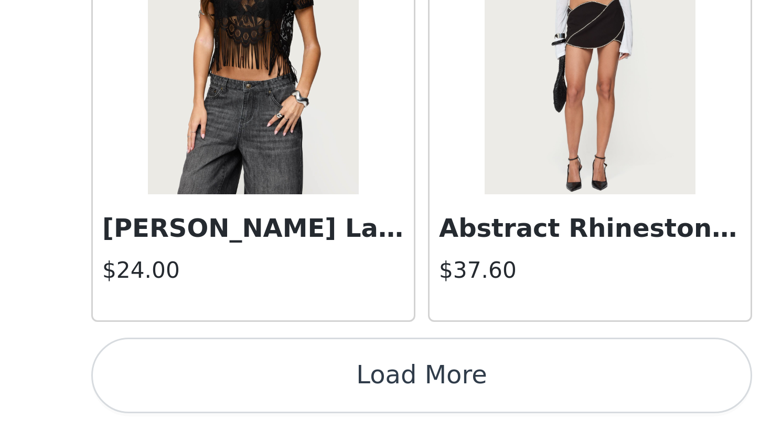
click at [276, 398] on button "Load More" at bounding box center [386, 410] width 220 height 25
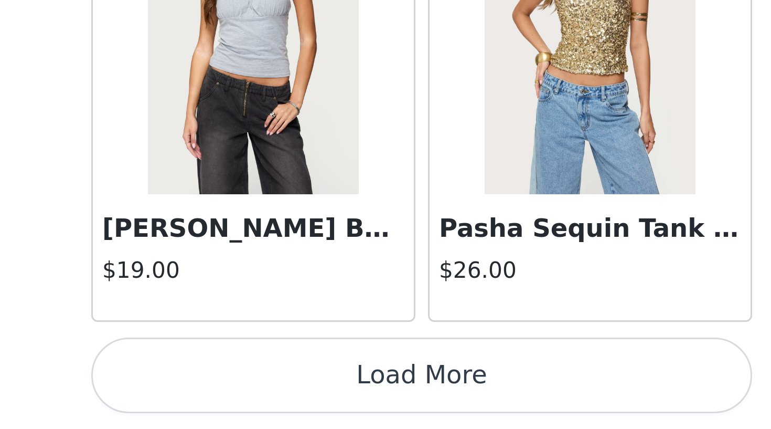
click at [276, 398] on button "Load More" at bounding box center [386, 410] width 220 height 25
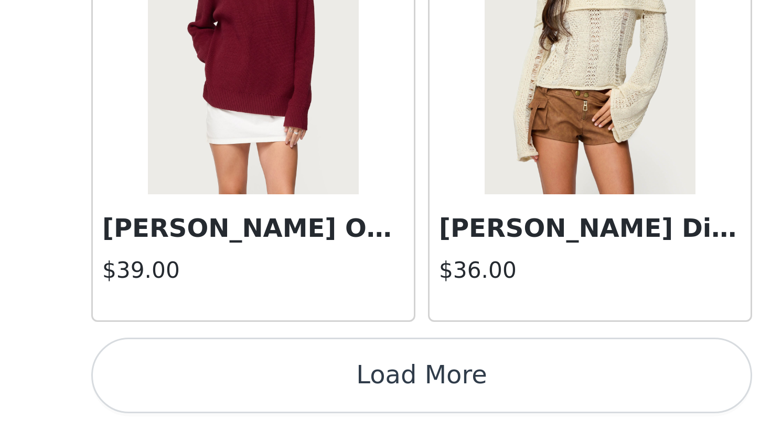
click at [276, 398] on button "Load More" at bounding box center [386, 410] width 220 height 25
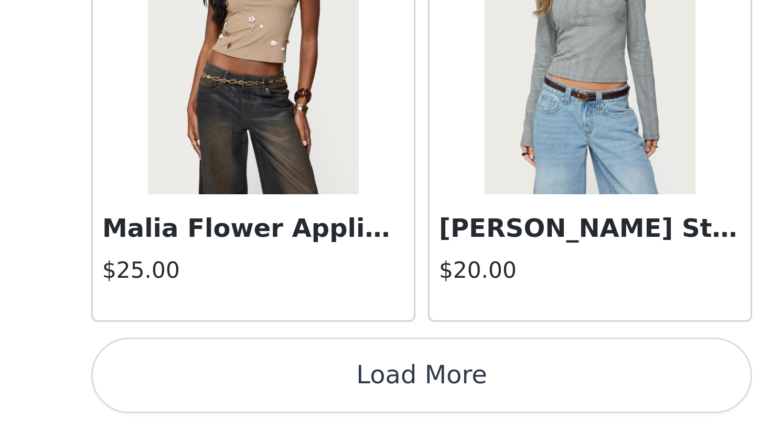
click at [276, 398] on button "Load More" at bounding box center [386, 410] width 220 height 25
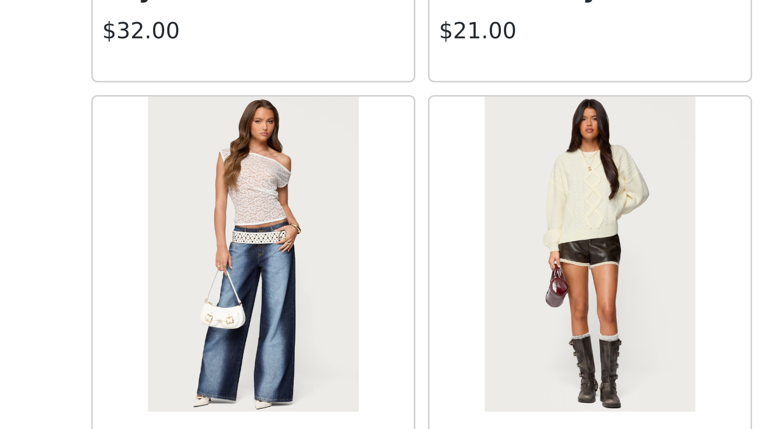
scroll to position [29261, 0]
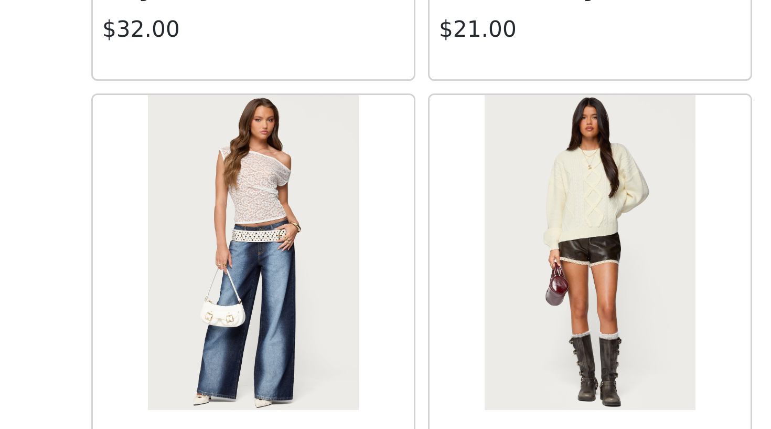
click at [386, 315] on div "[PERSON_NAME] Faux Leather Shorts $37.00" at bounding box center [442, 391] width 112 height 152
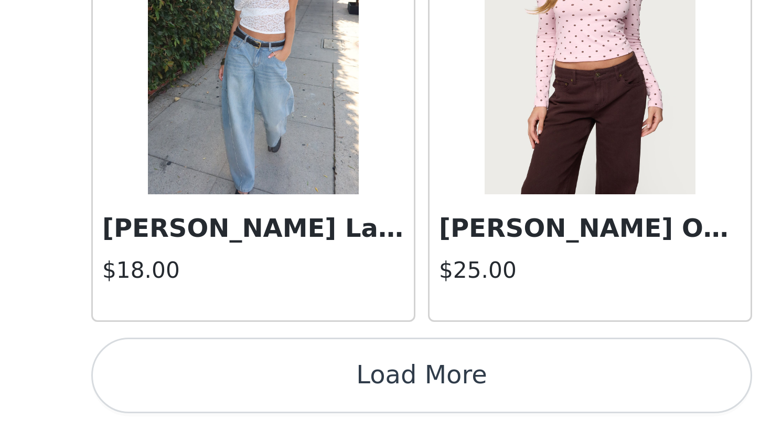
scroll to position [420, 0]
click at [276, 398] on button "Load More" at bounding box center [386, 410] width 220 height 25
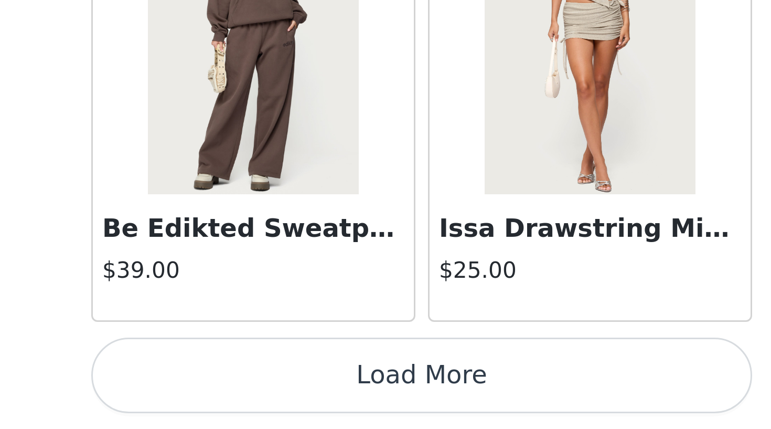
click at [276, 398] on button "Load More" at bounding box center [386, 410] width 220 height 25
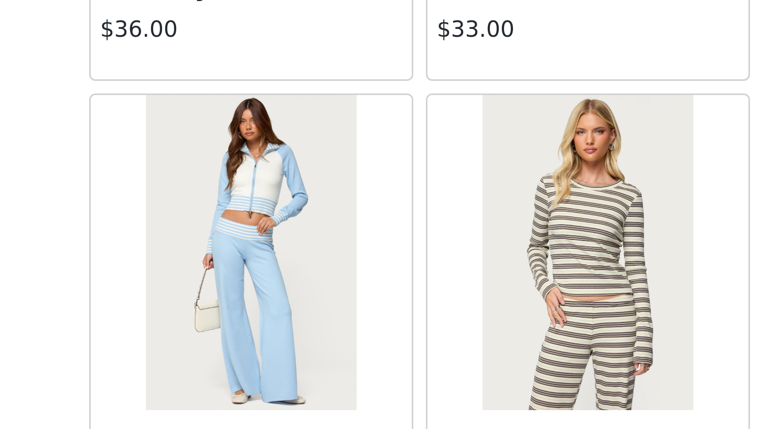
scroll to position [33067, 0]
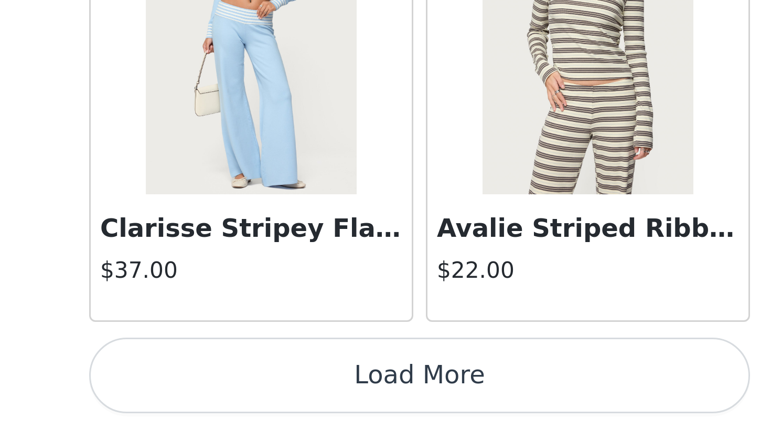
click at [276, 398] on button "Load More" at bounding box center [386, 410] width 220 height 25
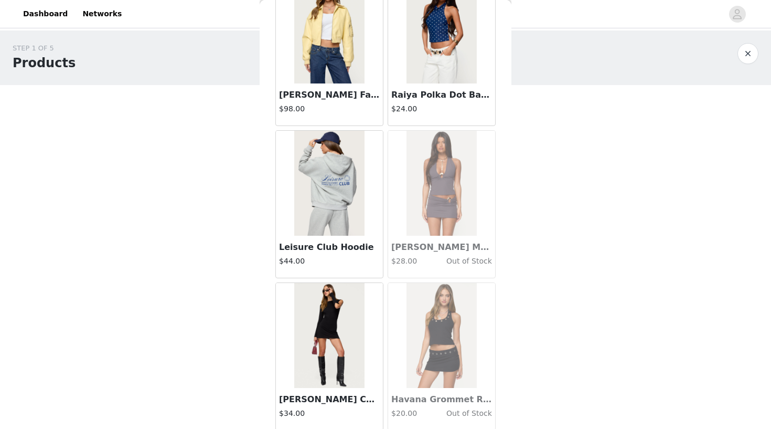
scroll to position [0, 0]
click at [748, 56] on button "button" at bounding box center [748, 53] width 21 height 21
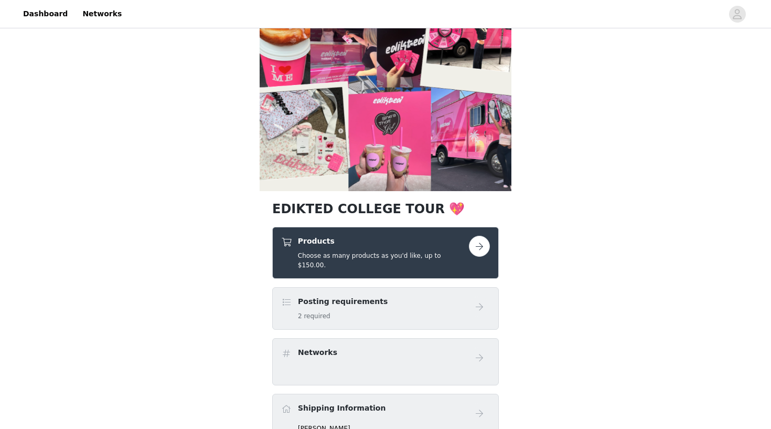
scroll to position [46, 0]
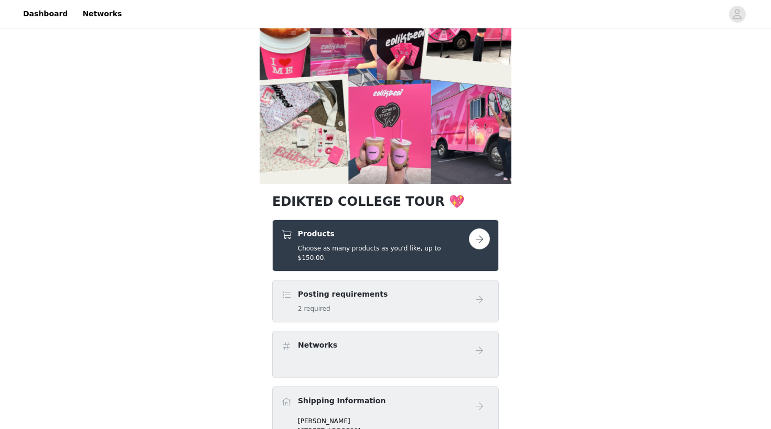
click at [486, 235] on button "button" at bounding box center [479, 238] width 21 height 21
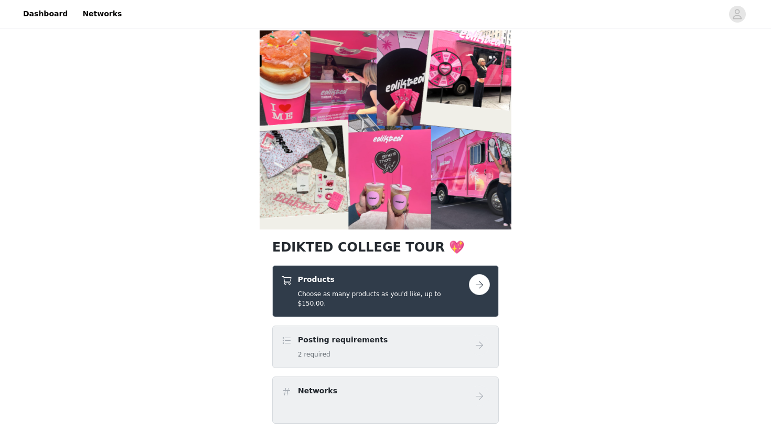
click at [402, 293] on h5 "Choose as many products as you'd like, up to $150.00." at bounding box center [383, 298] width 171 height 19
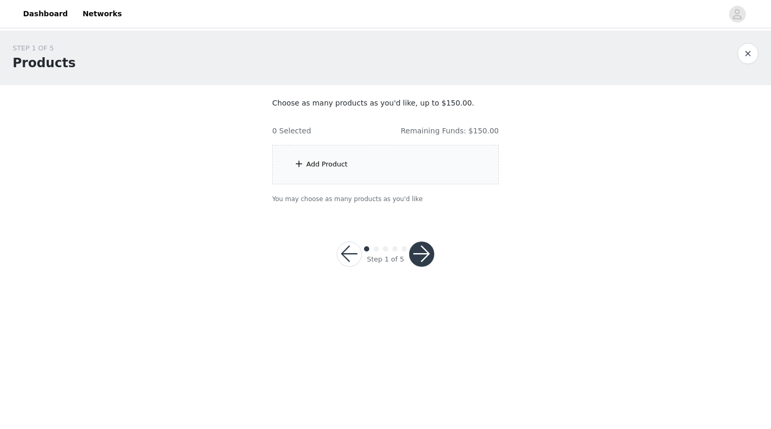
click at [340, 162] on div "Add Product" at bounding box center [326, 164] width 41 height 10
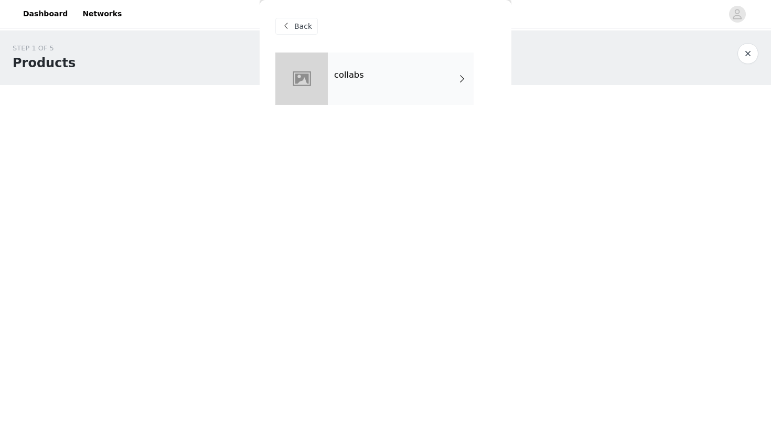
click at [319, 73] on div at bounding box center [302, 78] width 52 height 52
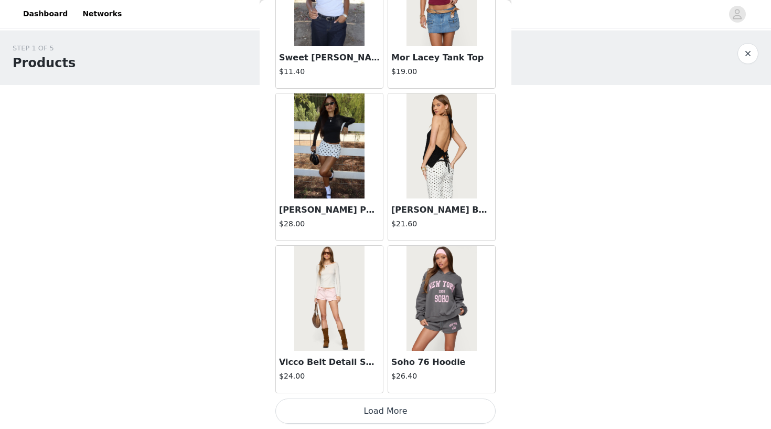
click at [368, 405] on button "Load More" at bounding box center [386, 410] width 220 height 25
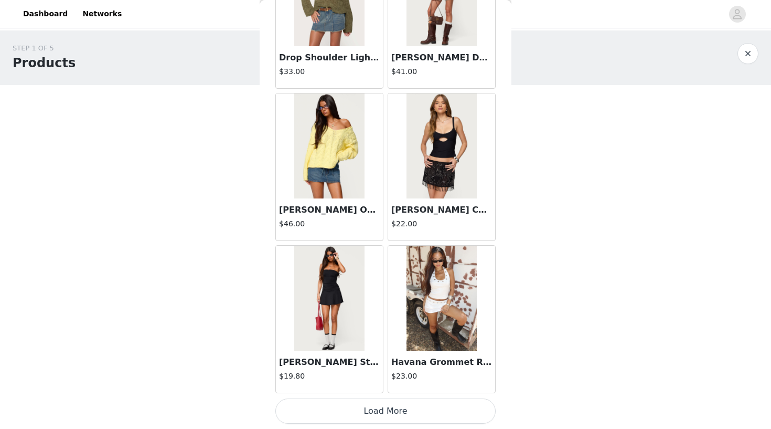
click at [369, 409] on button "Load More" at bounding box center [386, 410] width 220 height 25
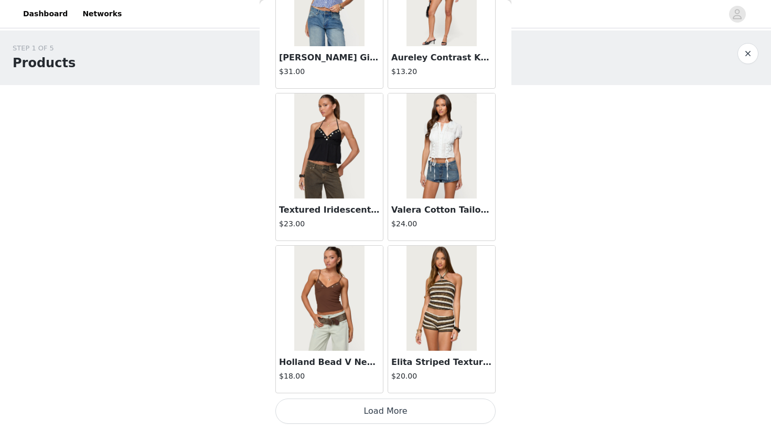
click at [387, 410] on button "Load More" at bounding box center [386, 410] width 220 height 25
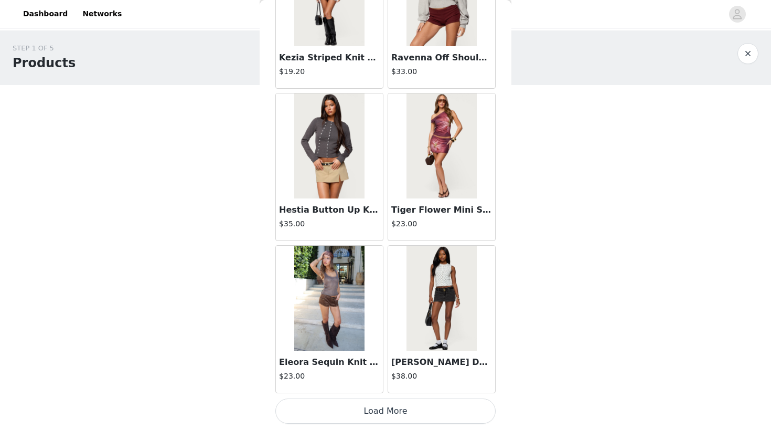
click at [378, 414] on button "Load More" at bounding box center [386, 410] width 220 height 25
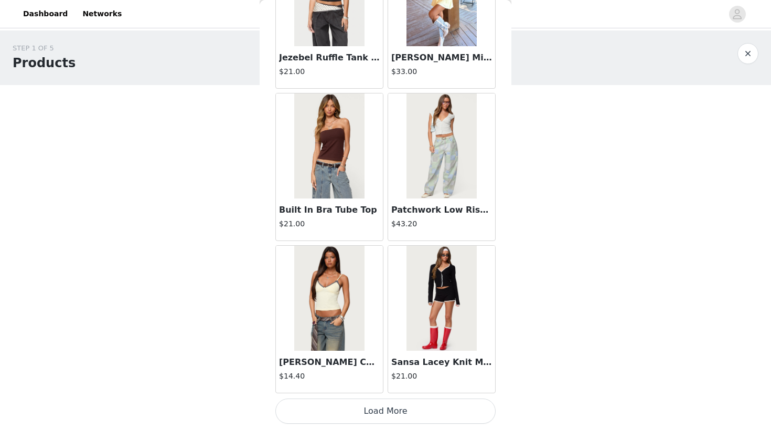
click at [354, 415] on button "Load More" at bounding box center [386, 410] width 220 height 25
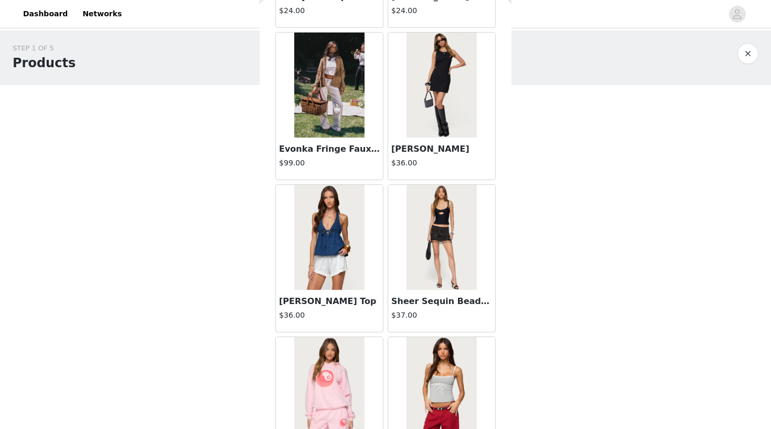
scroll to position [7937, 0]
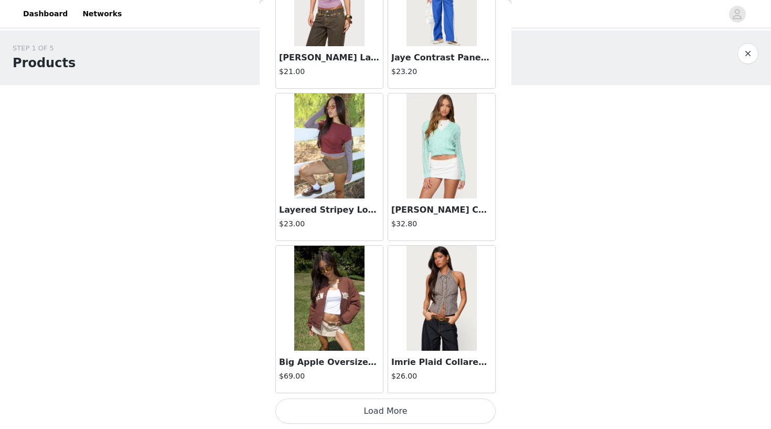
click at [388, 413] on button "Load More" at bounding box center [386, 410] width 220 height 25
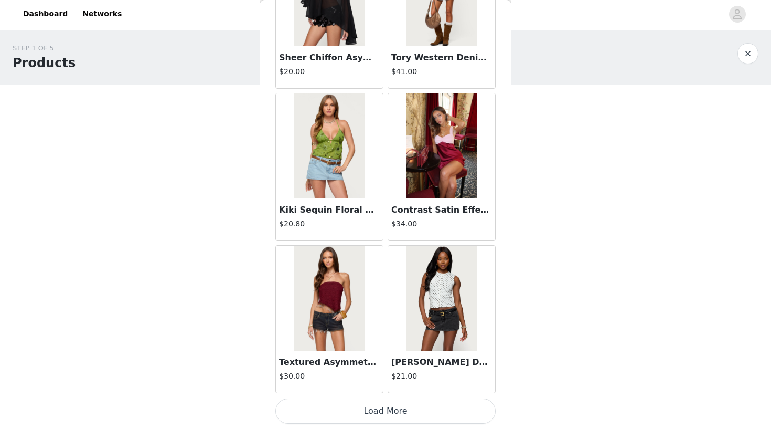
scroll to position [0, 0]
click at [370, 409] on button "Load More" at bounding box center [386, 410] width 220 height 25
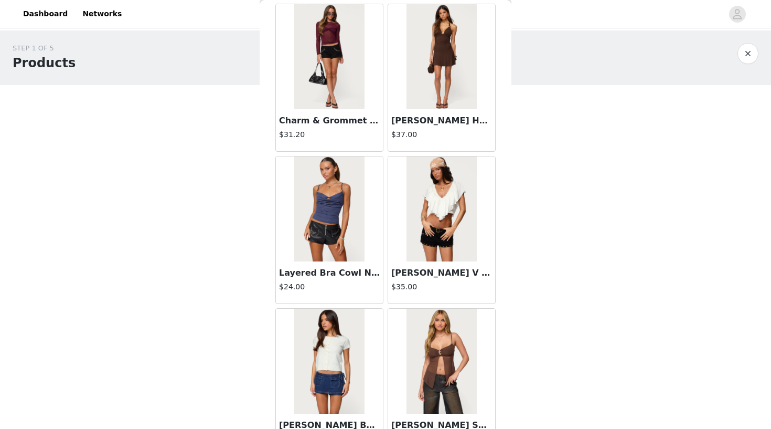
click at [345, 244] on img at bounding box center [329, 208] width 70 height 105
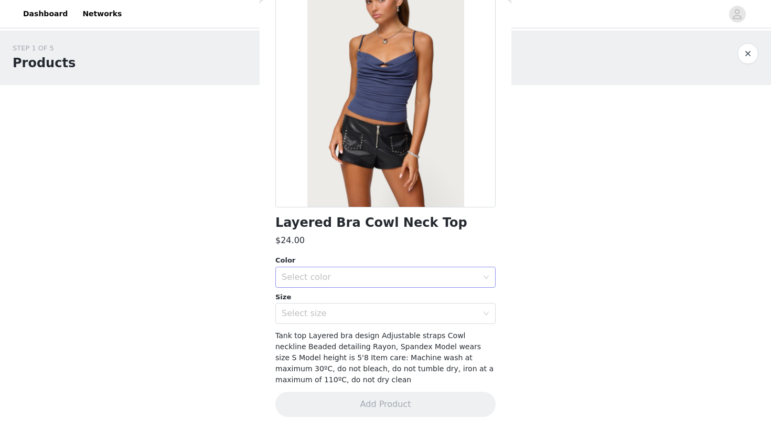
click at [348, 277] on div "Select color" at bounding box center [380, 277] width 196 height 10
click at [340, 308] on li "DARK BLUE" at bounding box center [386, 299] width 220 height 17
click at [336, 312] on div "Select size" at bounding box center [380, 313] width 196 height 10
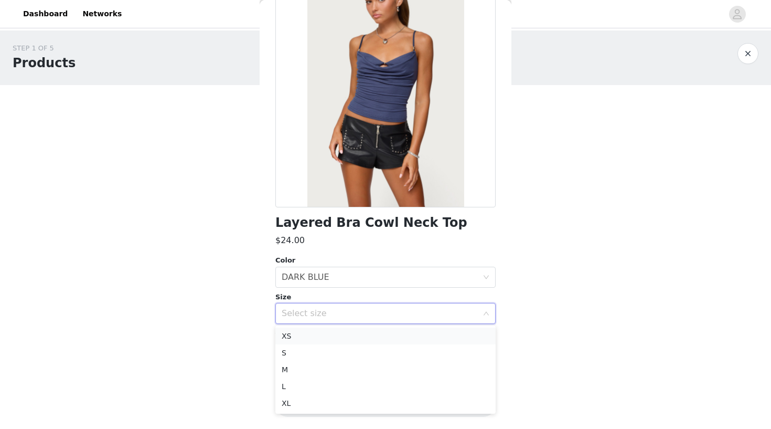
click at [314, 333] on li "XS" at bounding box center [386, 335] width 220 height 17
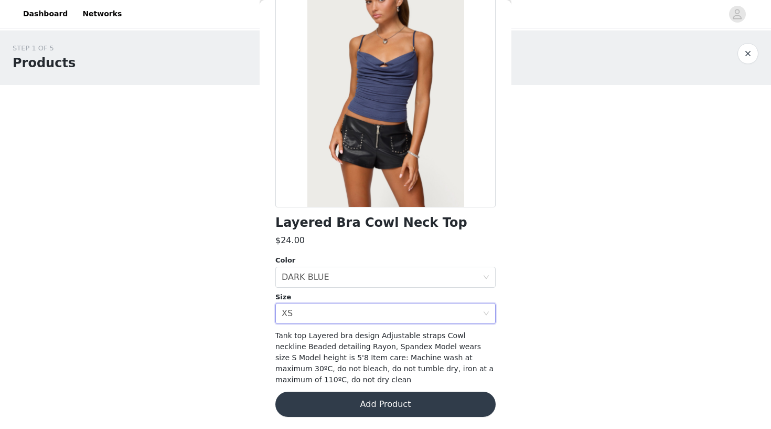
click at [329, 400] on button "Add Product" at bounding box center [386, 404] width 220 height 25
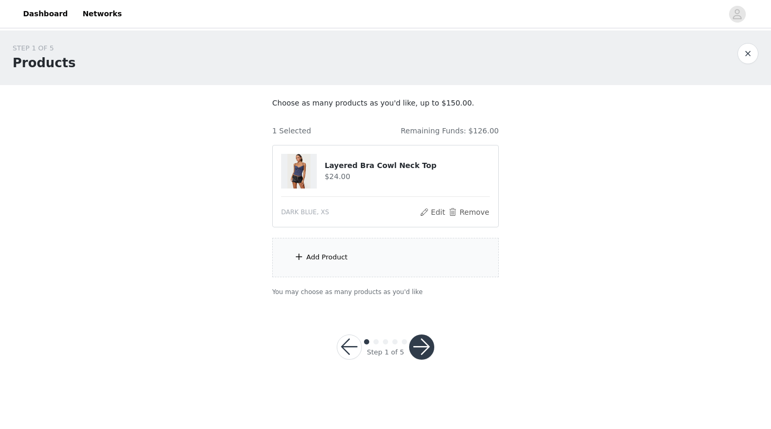
click at [349, 251] on div "Add Product" at bounding box center [385, 257] width 227 height 39
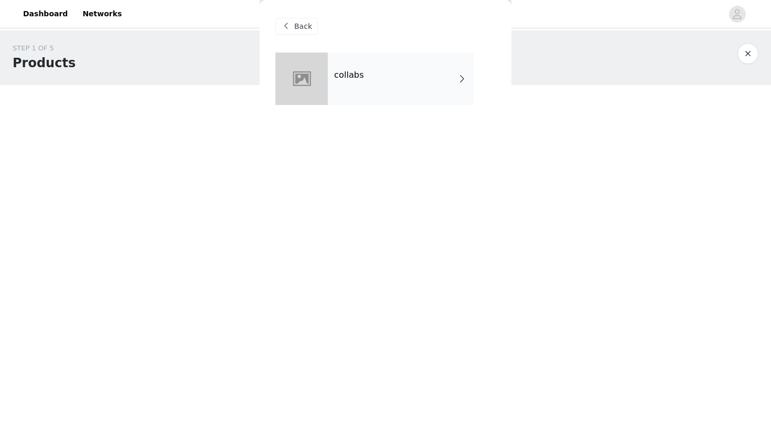
click at [392, 76] on div "collabs" at bounding box center [401, 78] width 146 height 52
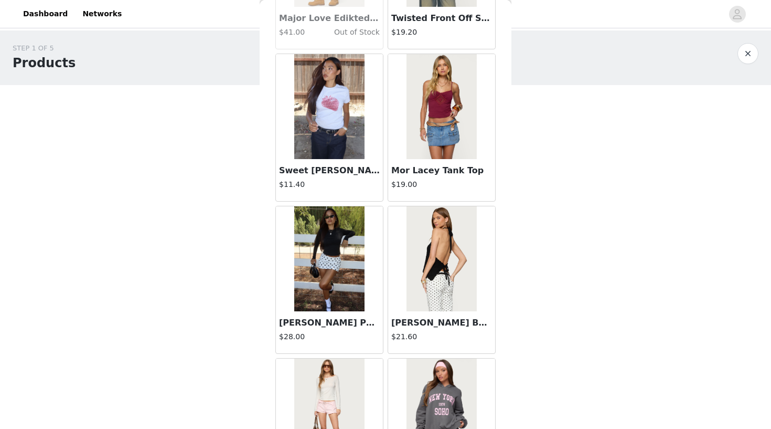
scroll to position [1177, 0]
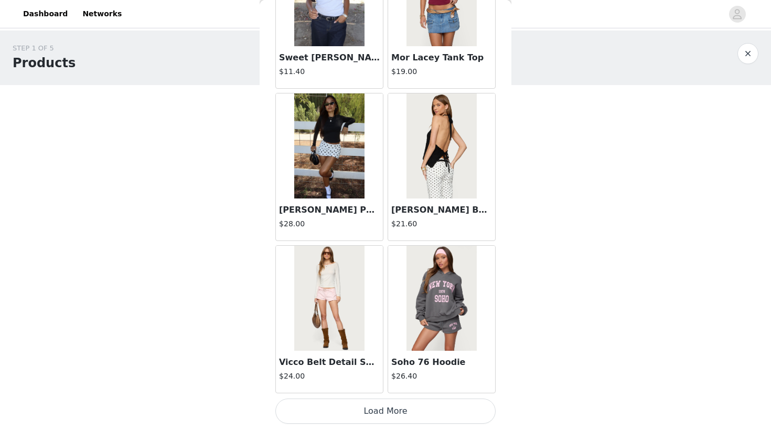
click at [373, 408] on button "Load More" at bounding box center [386, 410] width 220 height 25
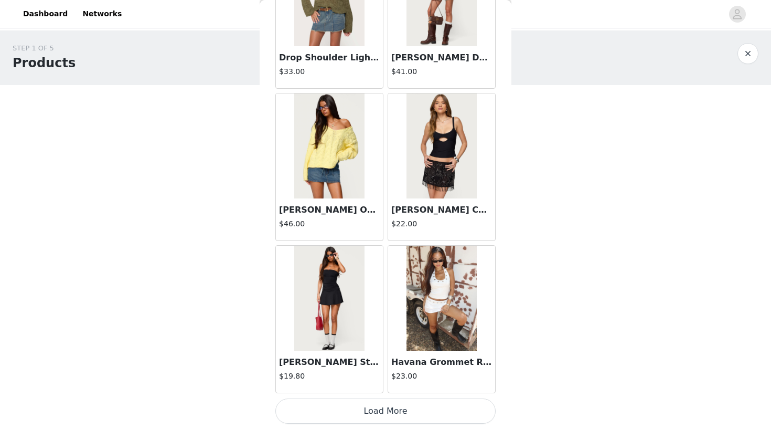
scroll to position [0, 0]
click at [380, 411] on button "Load More" at bounding box center [386, 410] width 220 height 25
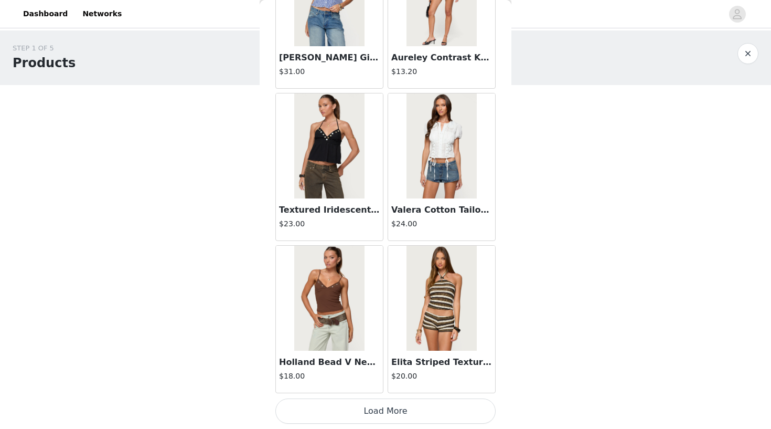
click at [379, 413] on button "Load More" at bounding box center [386, 410] width 220 height 25
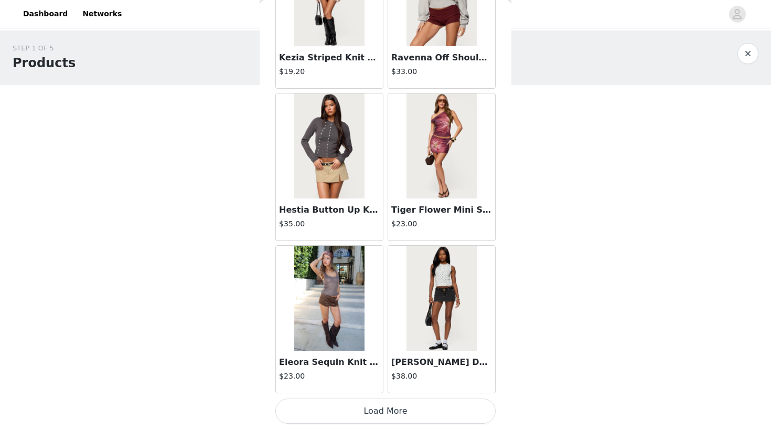
click at [381, 411] on button "Load More" at bounding box center [386, 410] width 220 height 25
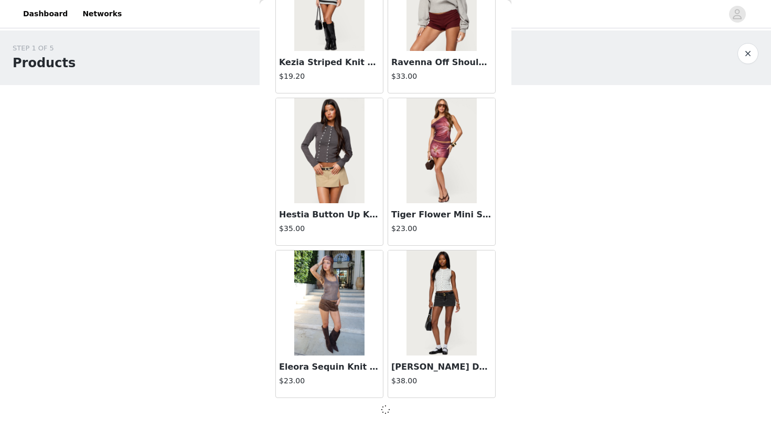
scroll to position [5738, 0]
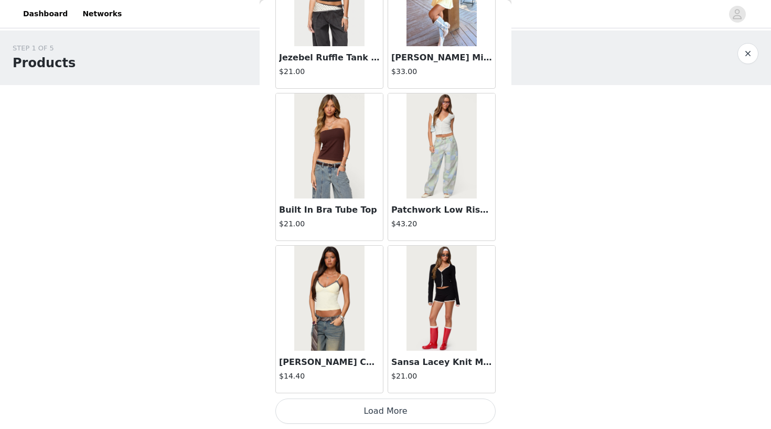
click at [388, 407] on button "Load More" at bounding box center [386, 410] width 220 height 25
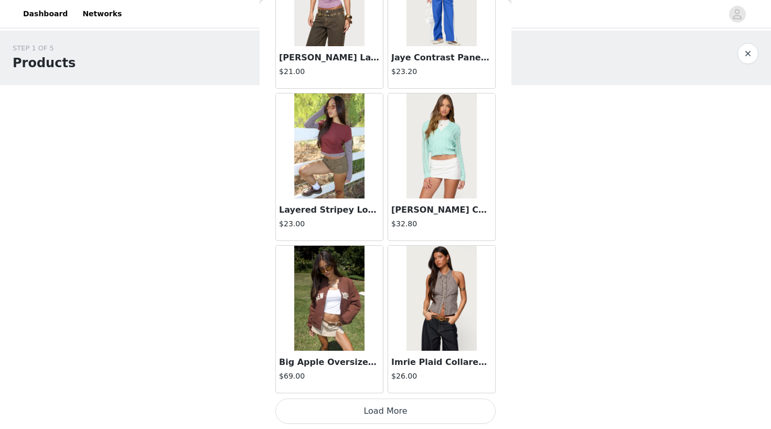
scroll to position [0, 0]
click at [379, 409] on button "Load More" at bounding box center [386, 410] width 220 height 25
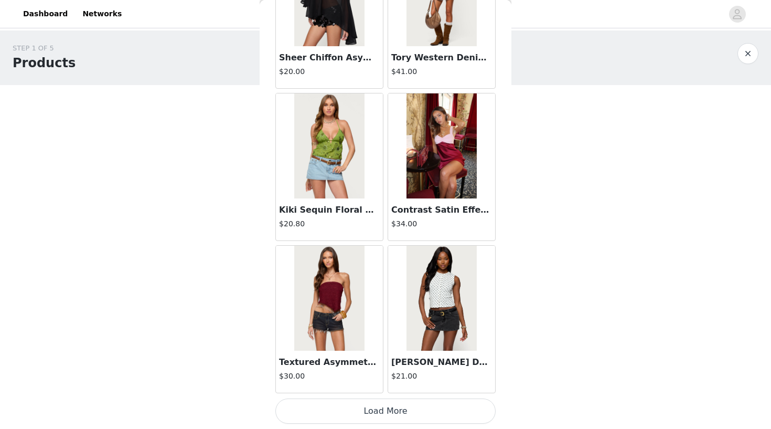
click at [383, 410] on button "Load More" at bounding box center [386, 410] width 220 height 25
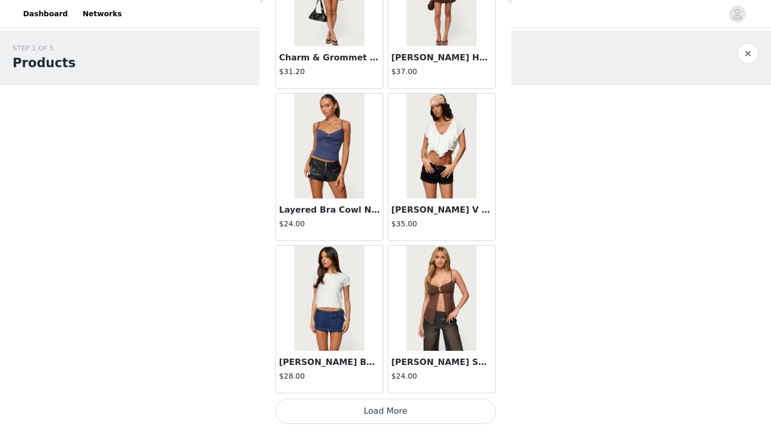
click at [369, 407] on button "Load More" at bounding box center [386, 410] width 220 height 25
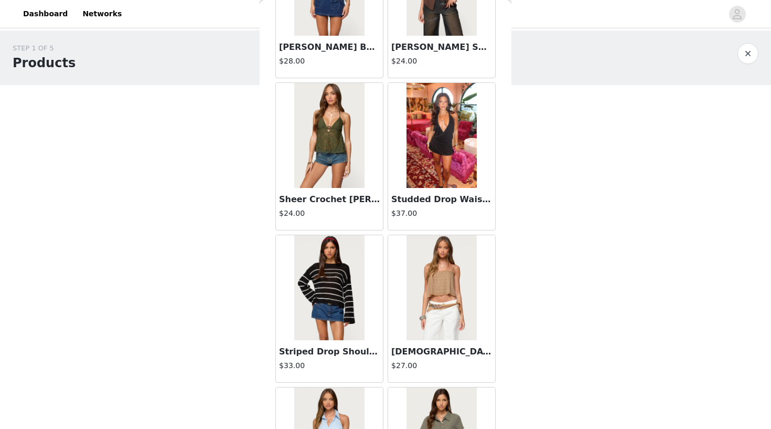
scroll to position [12149, 0]
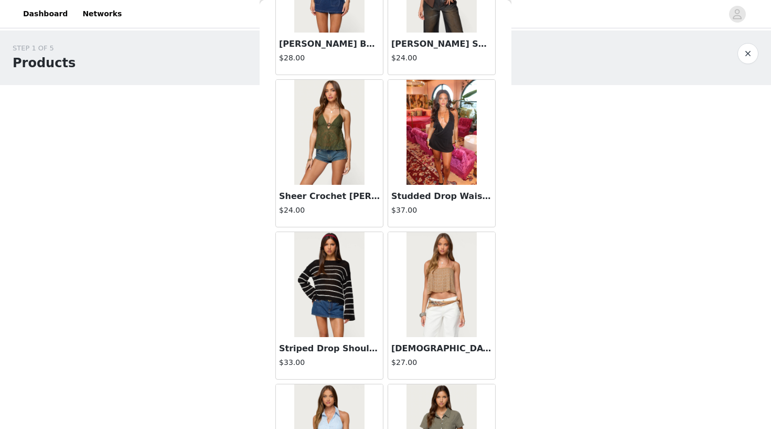
click at [342, 144] on img at bounding box center [329, 132] width 70 height 105
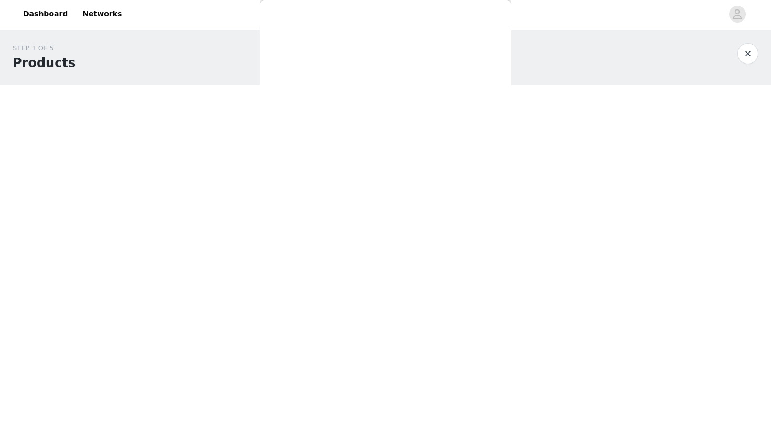
scroll to position [92, 0]
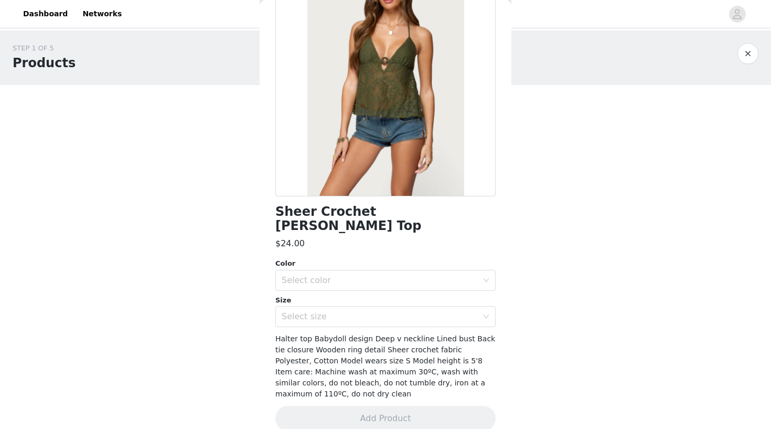
click at [359, 258] on div "Color" at bounding box center [386, 263] width 220 height 10
click at [359, 275] on div "Select color" at bounding box center [380, 280] width 196 height 10
click at [330, 289] on li "GREEN" at bounding box center [386, 288] width 220 height 17
click at [329, 311] on div "Select size" at bounding box center [380, 316] width 196 height 10
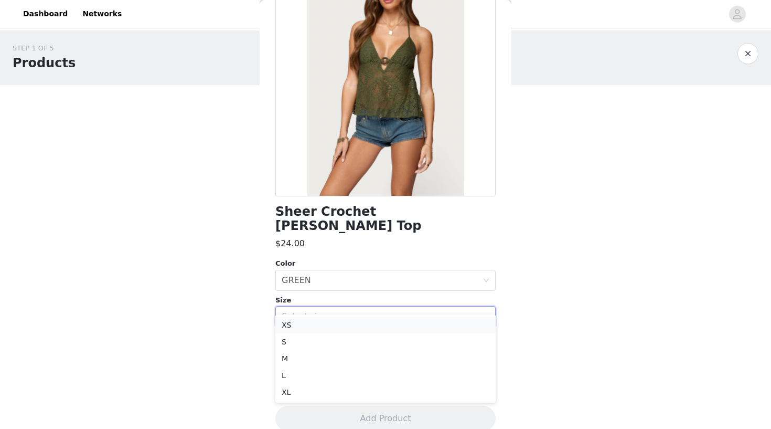
click at [325, 329] on li "XS" at bounding box center [386, 324] width 220 height 17
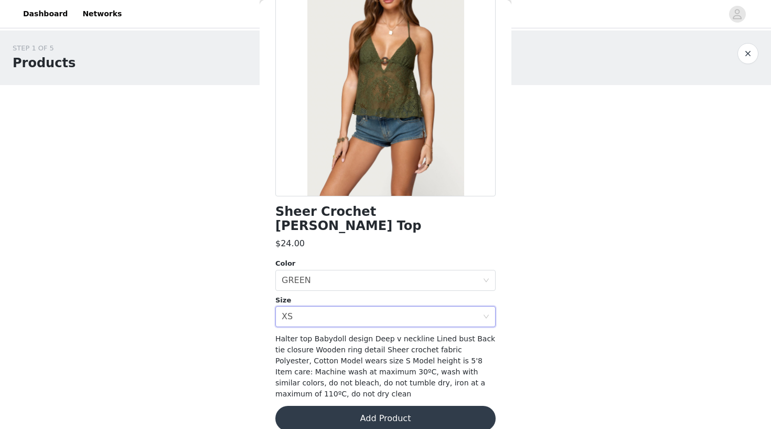
scroll to position [0, 0]
click at [358, 406] on button "Add Product" at bounding box center [386, 418] width 220 height 25
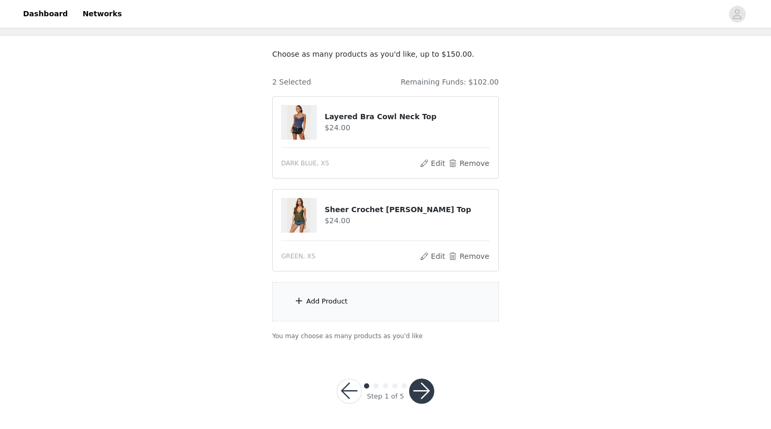
scroll to position [48, 0]
click at [326, 301] on div "Add Product" at bounding box center [326, 302] width 41 height 10
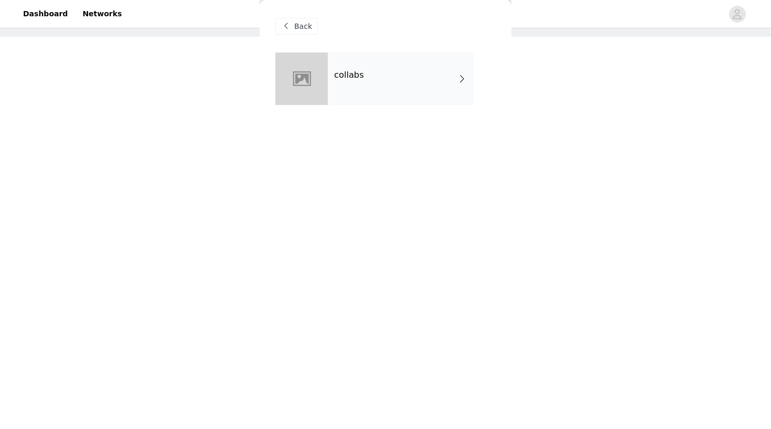
click at [420, 77] on div "collabs" at bounding box center [401, 78] width 146 height 52
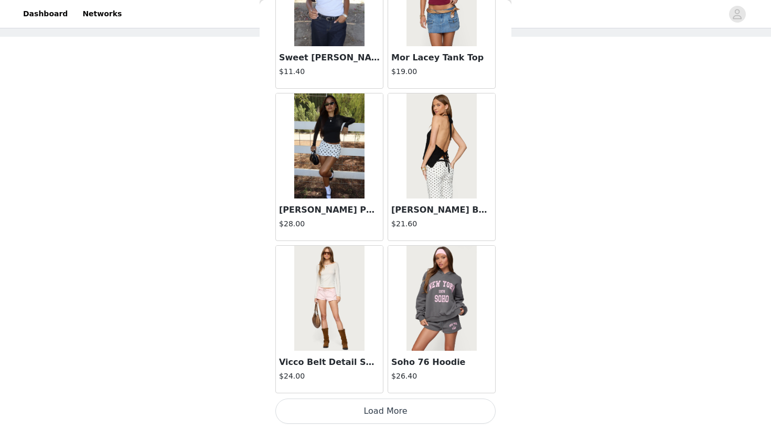
click at [367, 413] on button "Load More" at bounding box center [386, 410] width 220 height 25
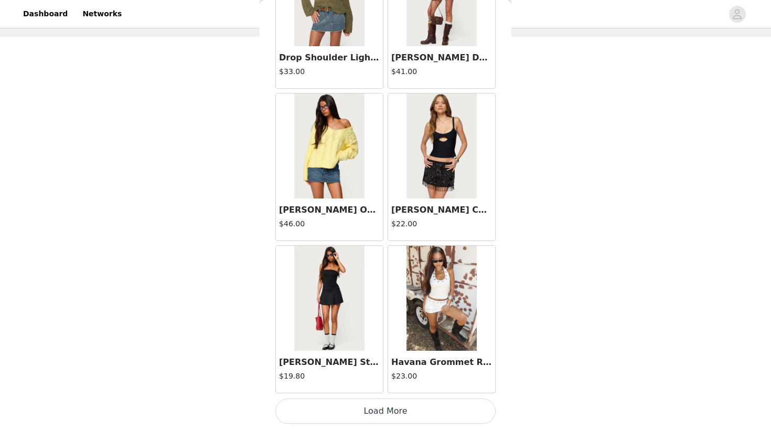
click at [382, 413] on button "Load More" at bounding box center [386, 410] width 220 height 25
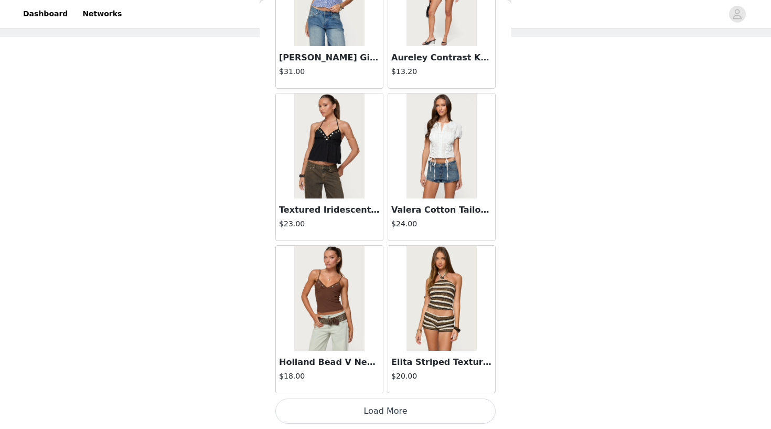
click at [379, 413] on button "Load More" at bounding box center [386, 410] width 220 height 25
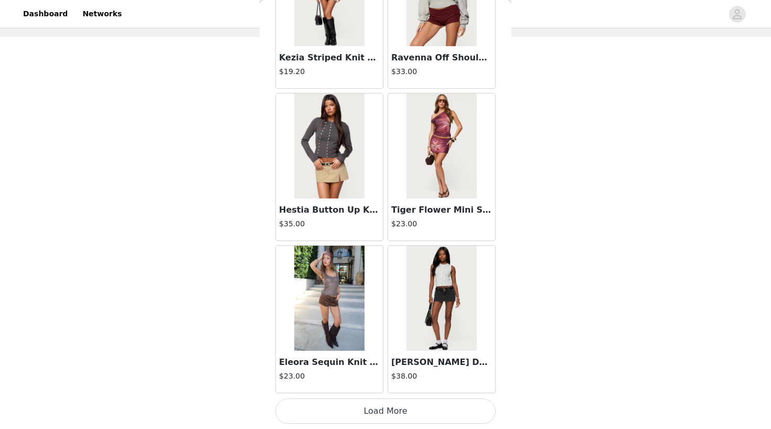
click at [380, 406] on button "Load More" at bounding box center [386, 410] width 220 height 25
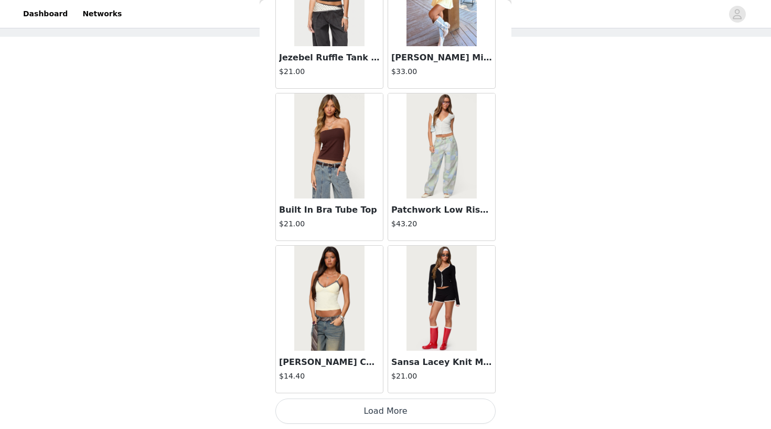
click at [378, 409] on button "Load More" at bounding box center [386, 410] width 220 height 25
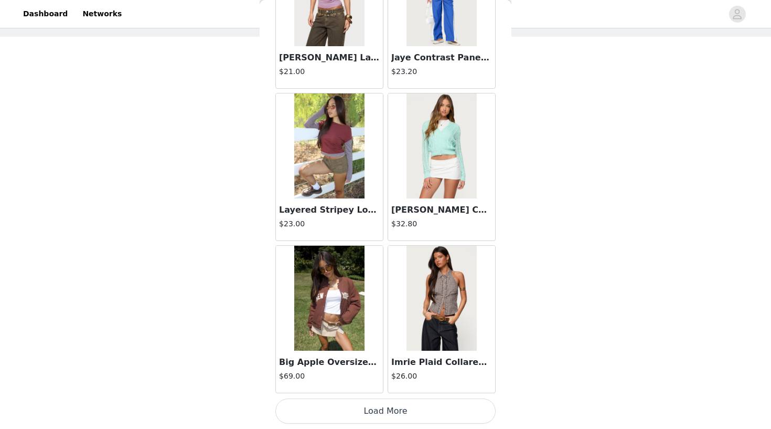
scroll to position [8787, 0]
click at [354, 413] on button "Load More" at bounding box center [386, 410] width 220 height 25
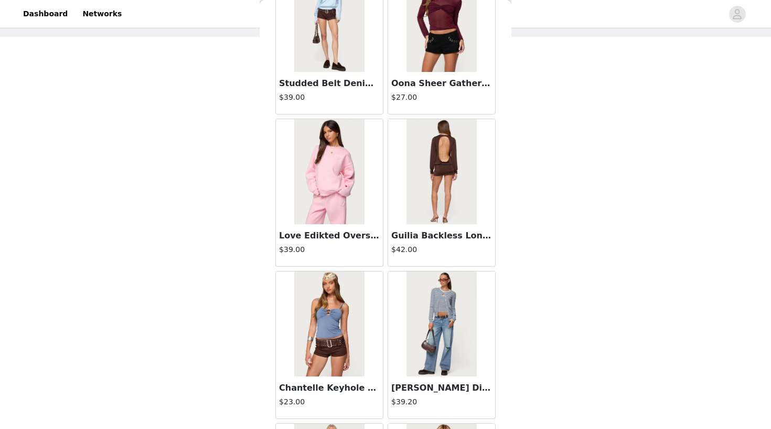
scroll to position [10, 0]
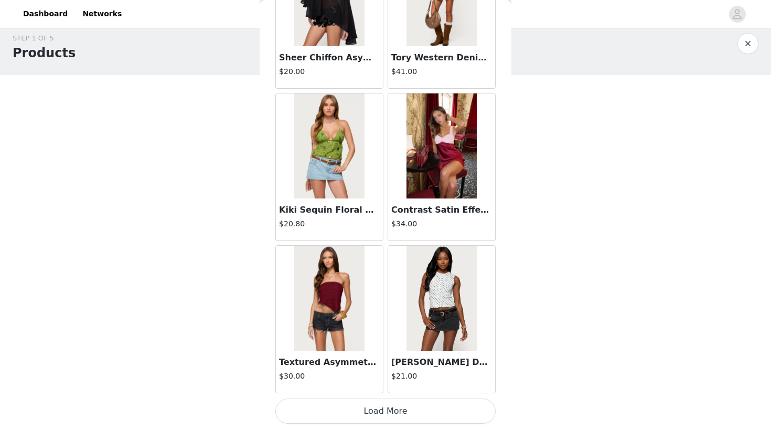
click at [360, 412] on button "Load More" at bounding box center [386, 410] width 220 height 25
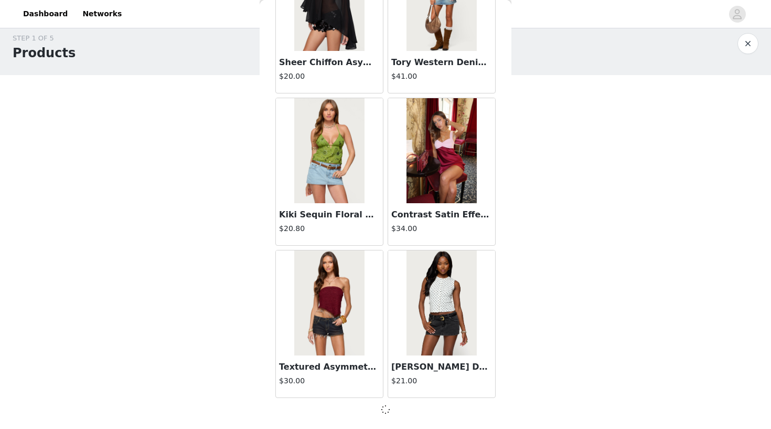
scroll to position [10304, 0]
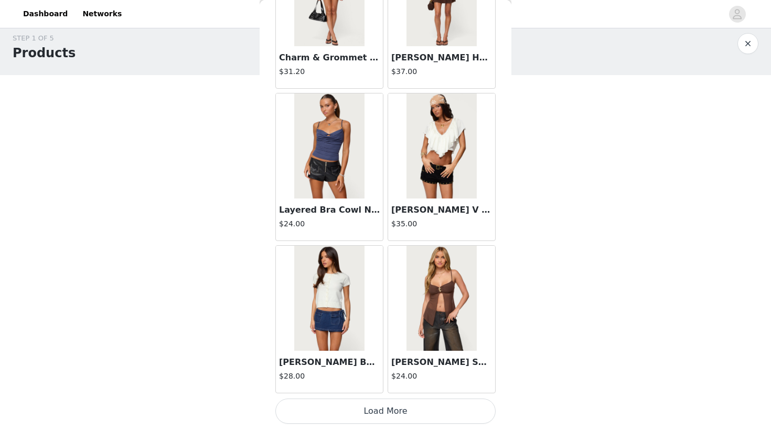
click at [383, 410] on button "Load More" at bounding box center [386, 410] width 220 height 25
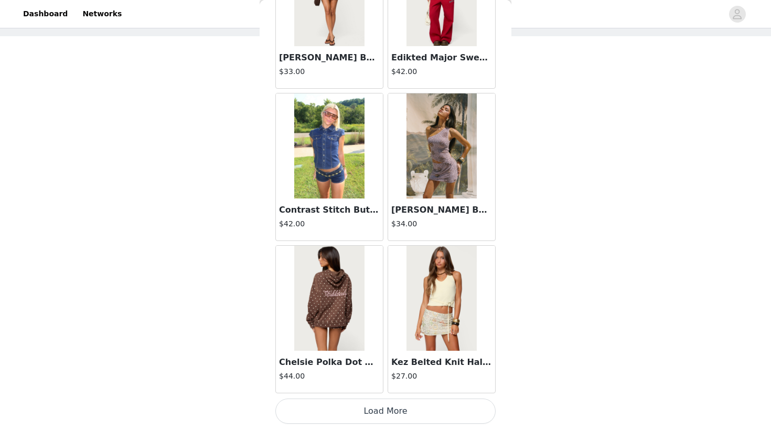
scroll to position [48, 0]
click at [364, 414] on button "Load More" at bounding box center [386, 410] width 220 height 25
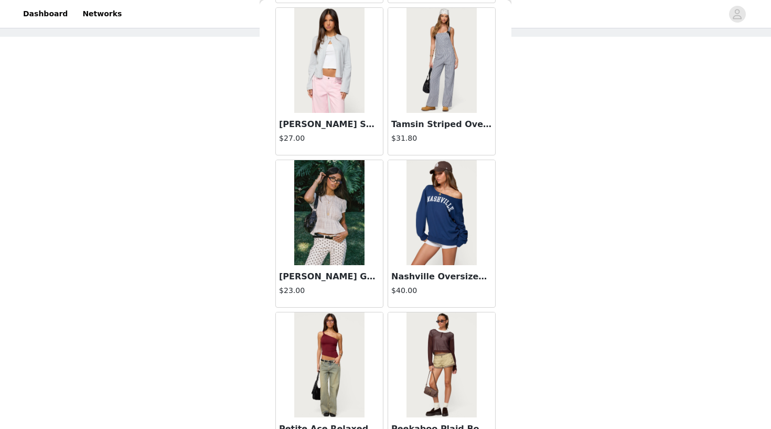
scroll to position [13737, 0]
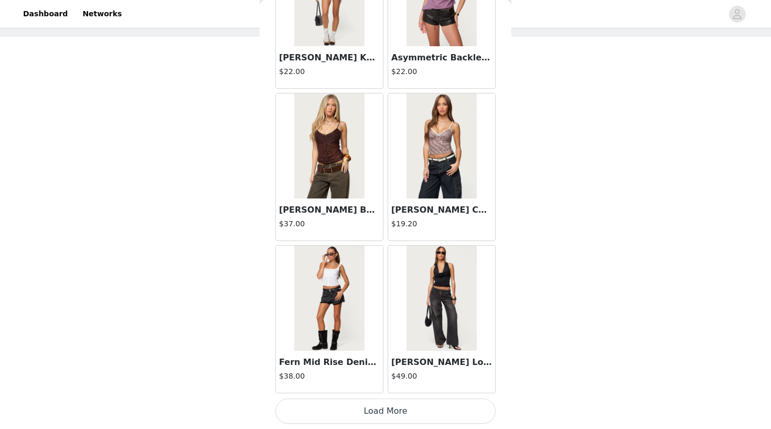
click at [339, 417] on button "Load More" at bounding box center [386, 410] width 220 height 25
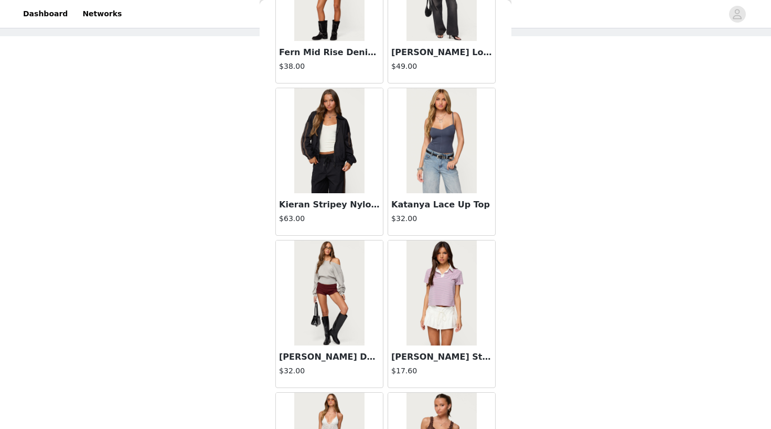
scroll to position [48, 0]
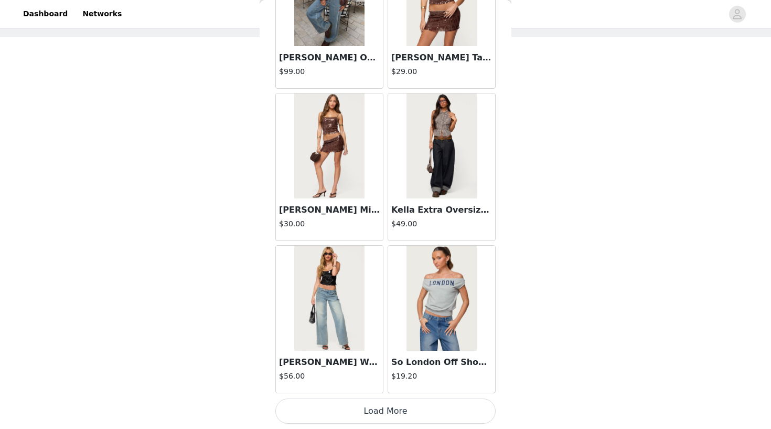
click at [359, 413] on button "Load More" at bounding box center [386, 410] width 220 height 25
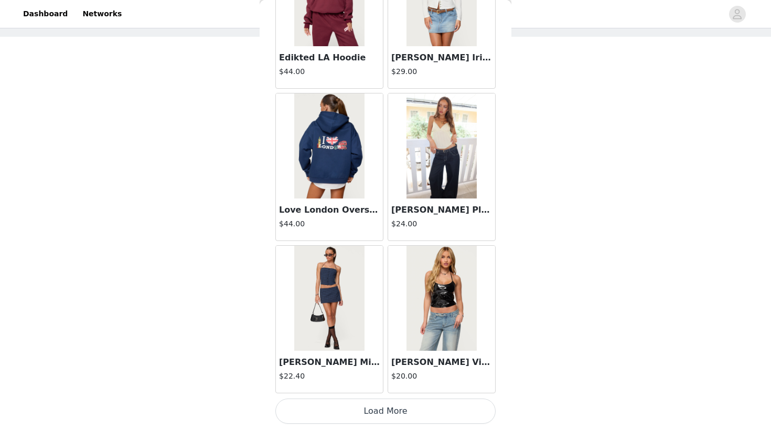
click at [452, 191] on img at bounding box center [442, 145] width 70 height 105
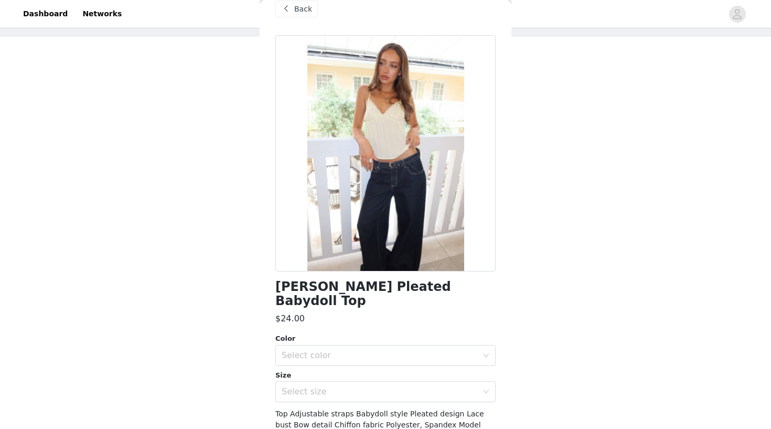
scroll to position [17, 0]
click at [422, 351] on div "Select color" at bounding box center [380, 356] width 196 height 10
click at [394, 368] on li "YELLOW" at bounding box center [386, 364] width 220 height 17
click at [393, 387] on div "Select size" at bounding box center [380, 392] width 196 height 10
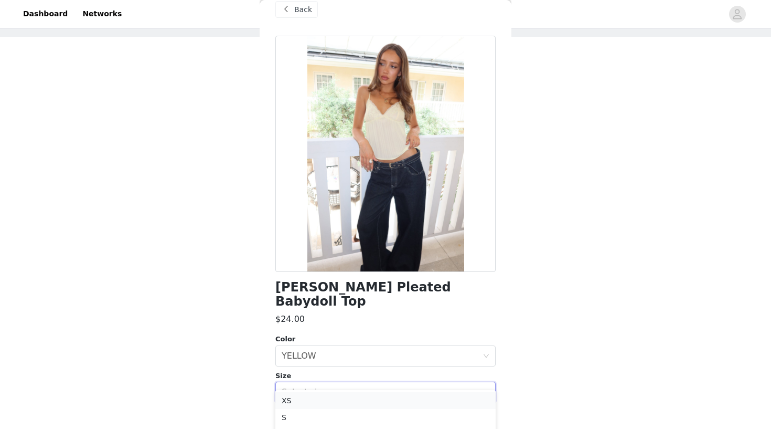
click at [369, 398] on li "XS" at bounding box center [386, 400] width 220 height 17
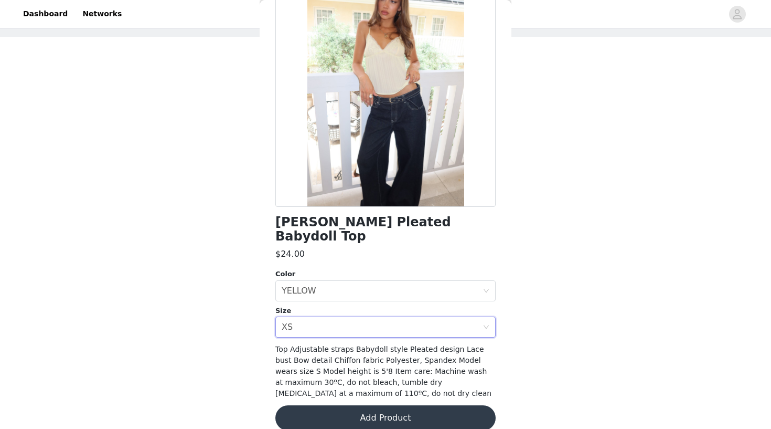
scroll to position [81, 0]
click at [374, 406] on button "Add Product" at bounding box center [386, 418] width 220 height 25
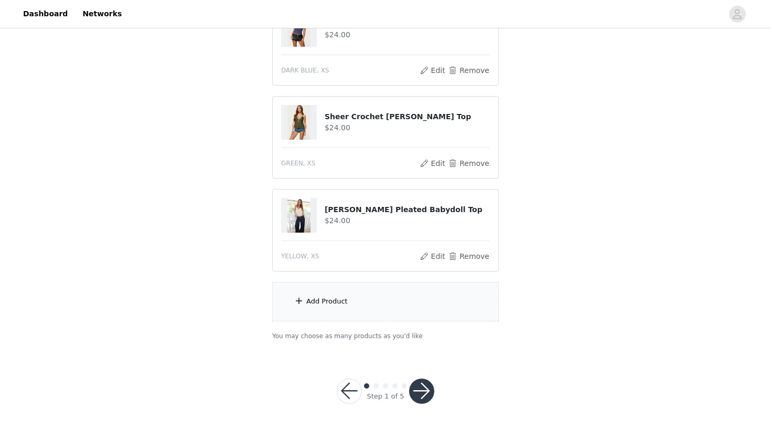
scroll to position [141, 0]
click at [311, 303] on div "Add Product" at bounding box center [326, 302] width 41 height 10
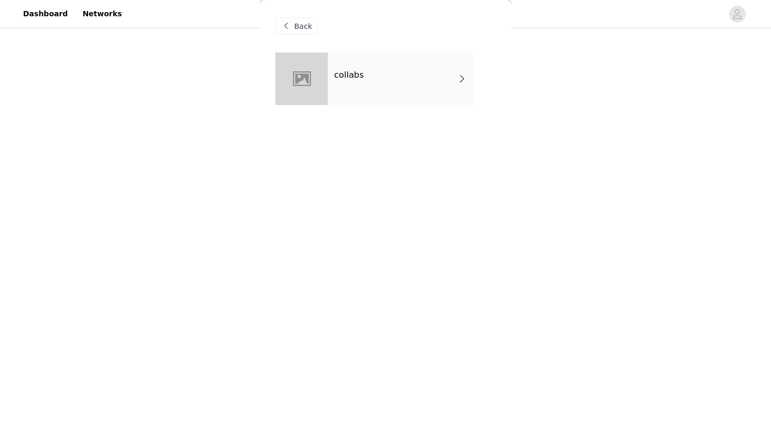
click at [413, 87] on div "collabs" at bounding box center [401, 78] width 146 height 52
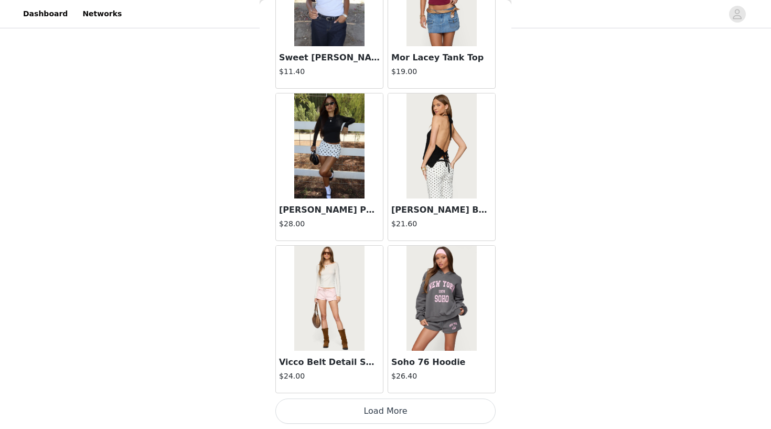
click at [383, 407] on button "Load More" at bounding box center [386, 410] width 220 height 25
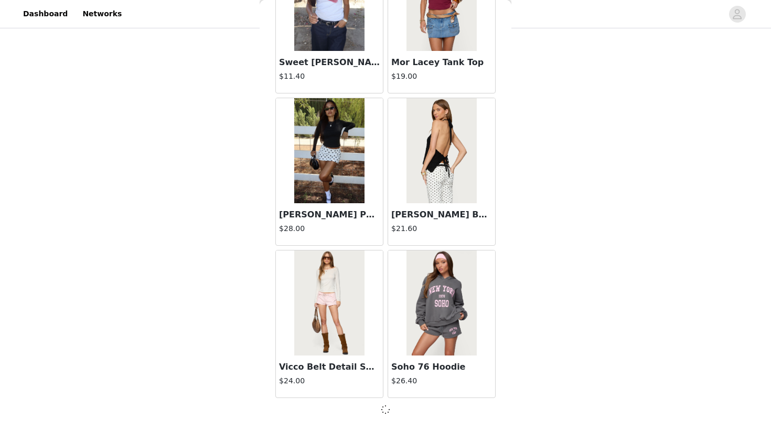
scroll to position [1172, 0]
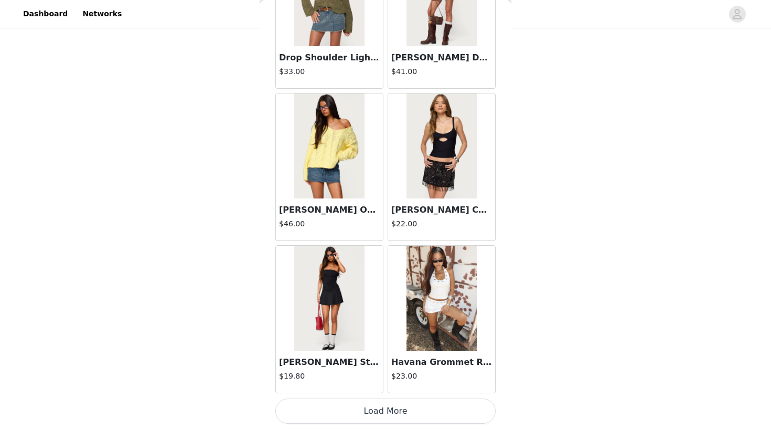
click at [389, 410] on button "Load More" at bounding box center [386, 410] width 220 height 25
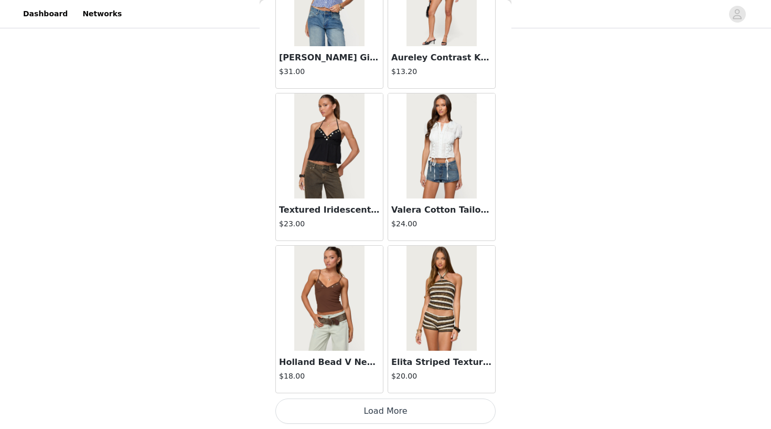
click at [372, 408] on button "Load More" at bounding box center [386, 410] width 220 height 25
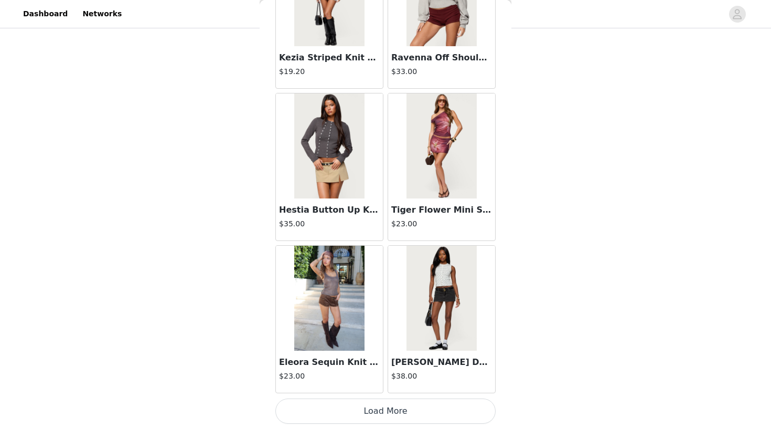
click at [366, 412] on button "Load More" at bounding box center [386, 410] width 220 height 25
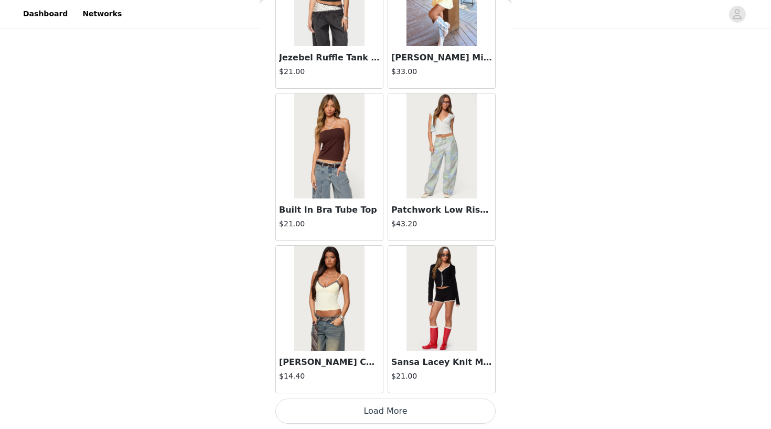
scroll to position [7265, 0]
click at [375, 410] on button "Load More" at bounding box center [386, 410] width 220 height 25
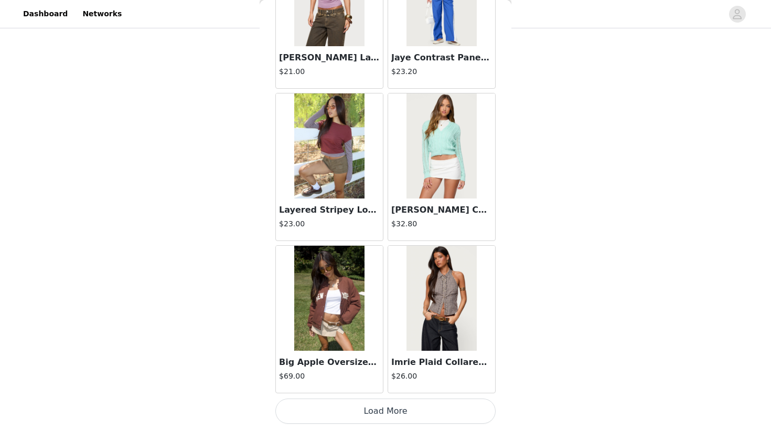
scroll to position [141, 0]
click at [378, 409] on button "Load More" at bounding box center [386, 410] width 220 height 25
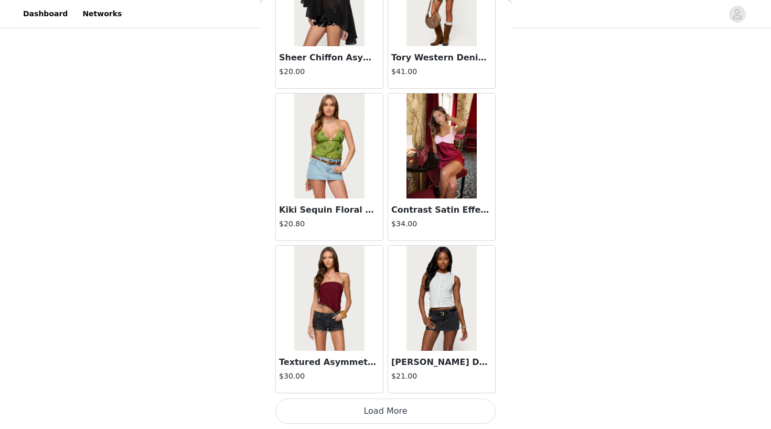
click at [385, 413] on button "Load More" at bounding box center [386, 410] width 220 height 25
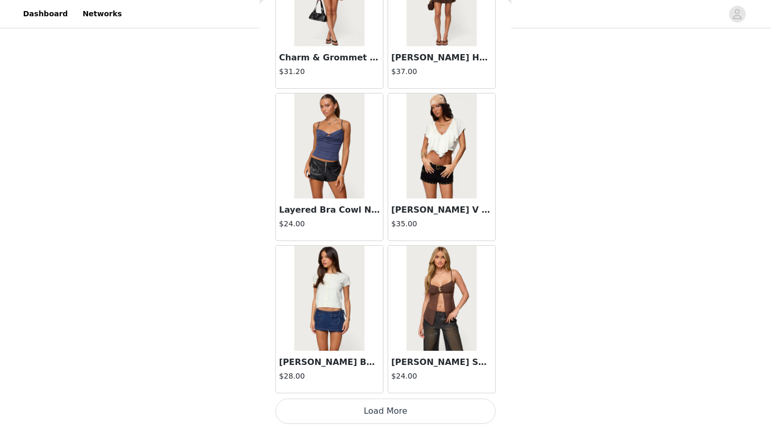
scroll to position [11831, 0]
click at [356, 407] on button "Load More" at bounding box center [386, 410] width 220 height 25
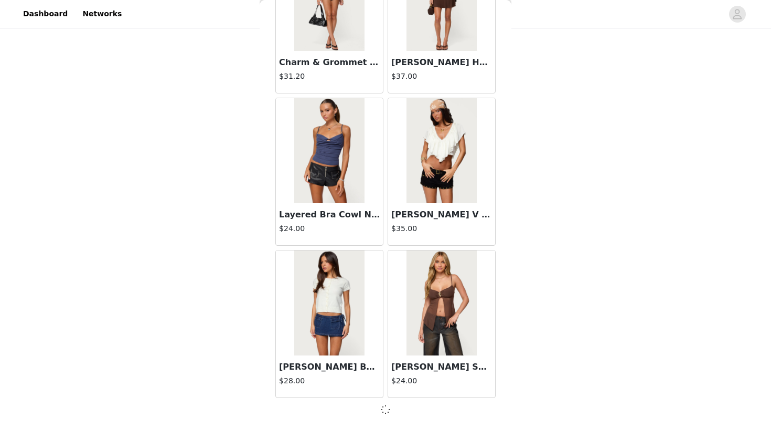
scroll to position [11826, 0]
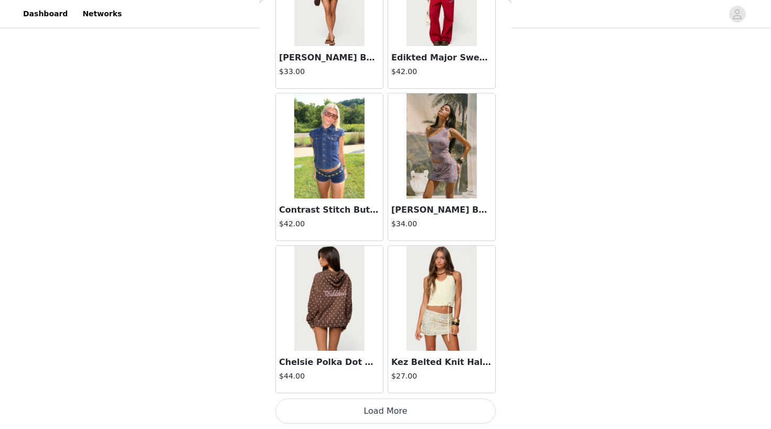
click at [393, 416] on button "Load More" at bounding box center [386, 410] width 220 height 25
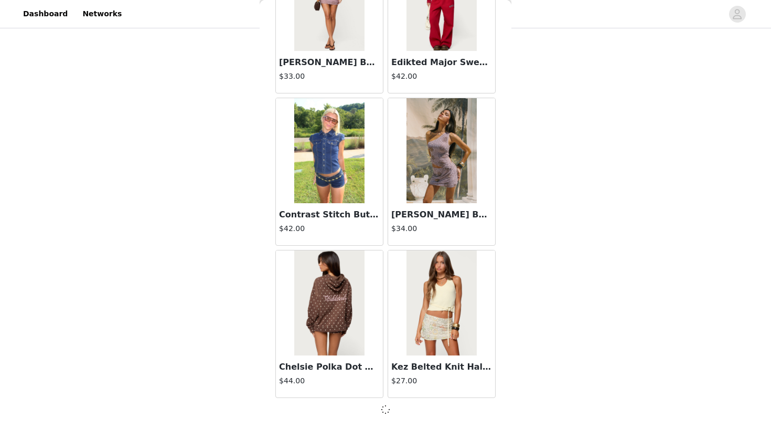
scroll to position [13348, 0]
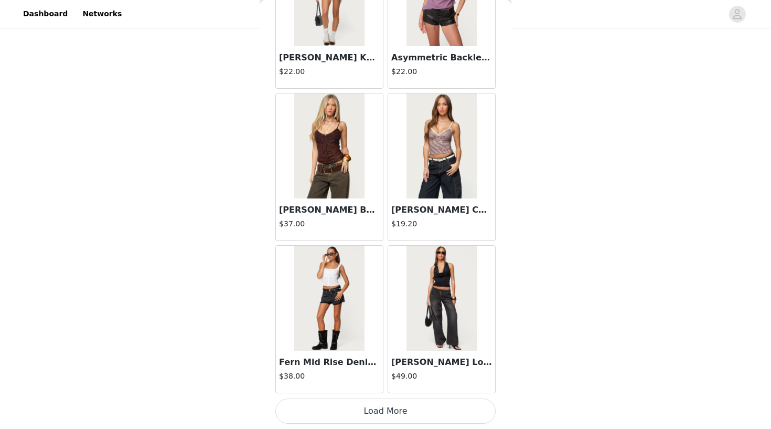
click at [355, 410] on button "Load More" at bounding box center [386, 410] width 220 height 25
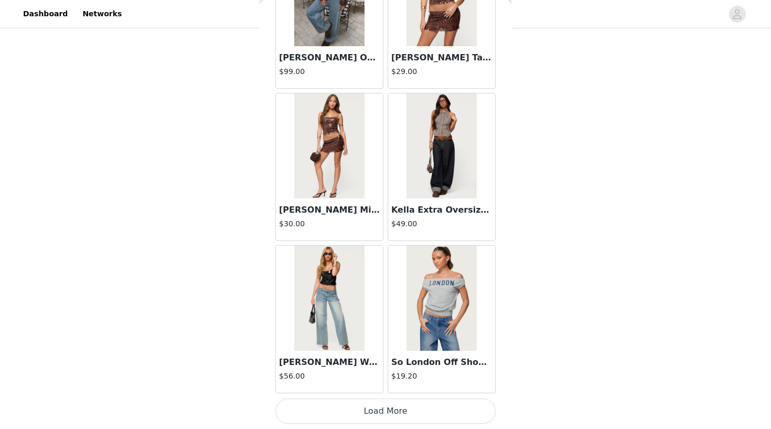
scroll to position [141, 0]
click at [390, 417] on button "Load More" at bounding box center [386, 410] width 220 height 25
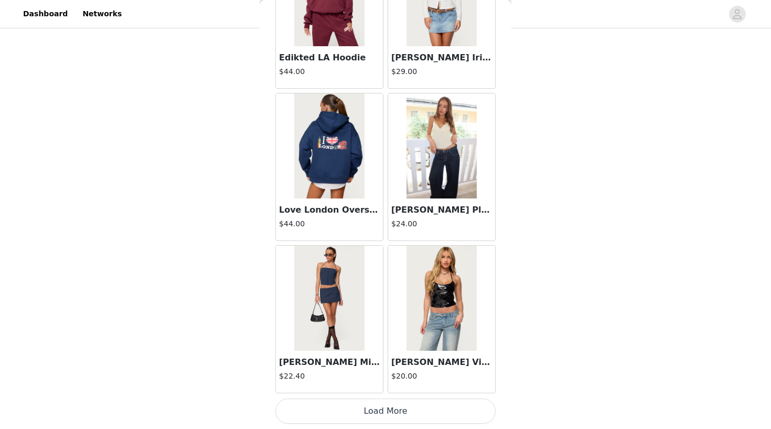
click at [396, 409] on button "Load More" at bounding box center [386, 410] width 220 height 25
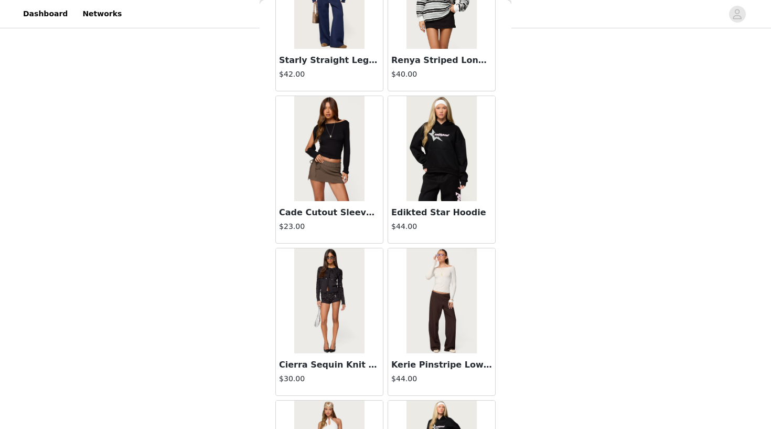
scroll to position [19369, 0]
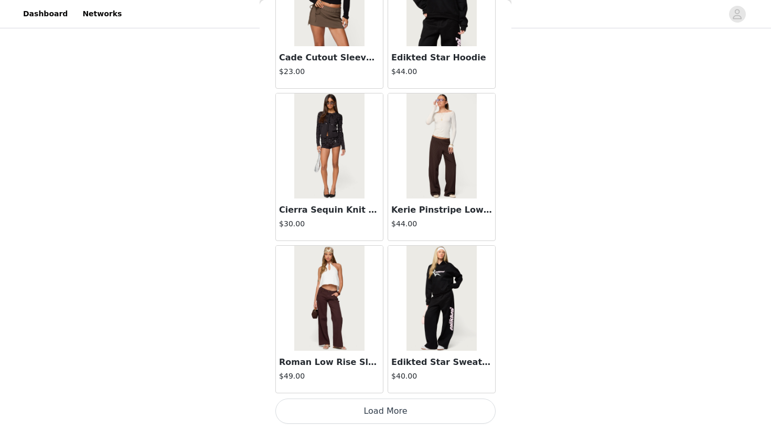
click at [396, 414] on button "Load More" at bounding box center [386, 410] width 220 height 25
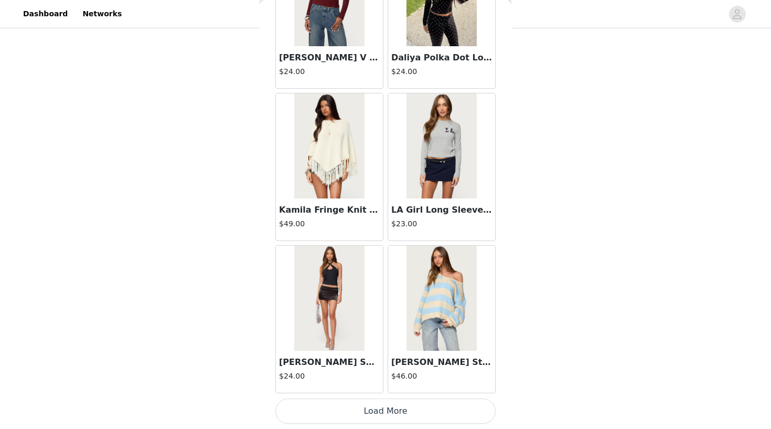
scroll to position [141, 0]
click at [393, 406] on button "Load More" at bounding box center [386, 410] width 220 height 25
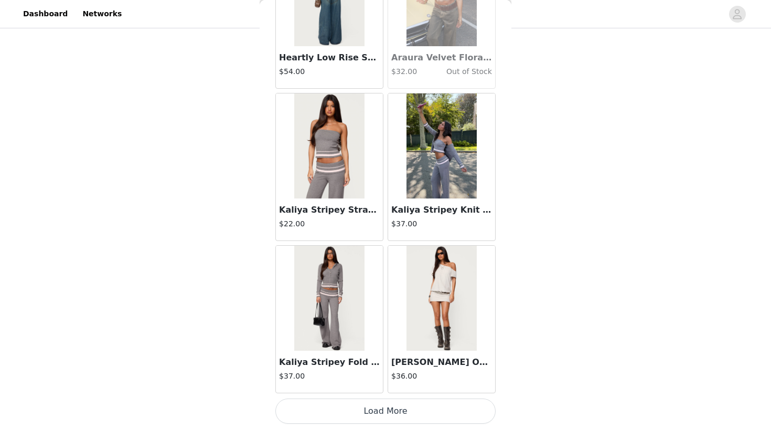
click at [376, 414] on button "Load More" at bounding box center [386, 410] width 220 height 25
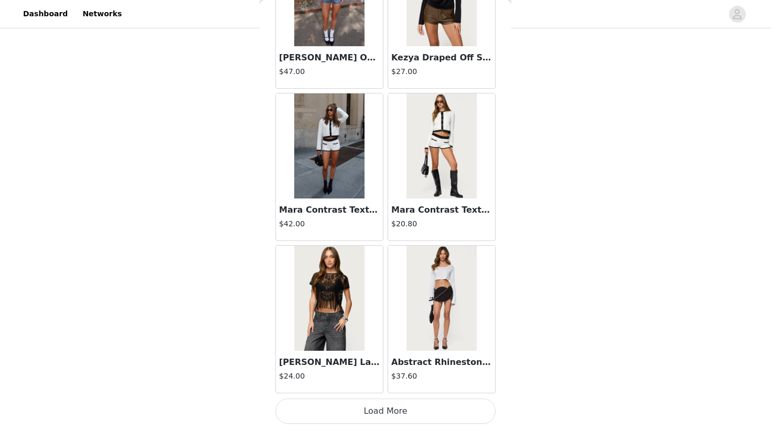
click at [396, 417] on button "Load More" at bounding box center [386, 410] width 220 height 25
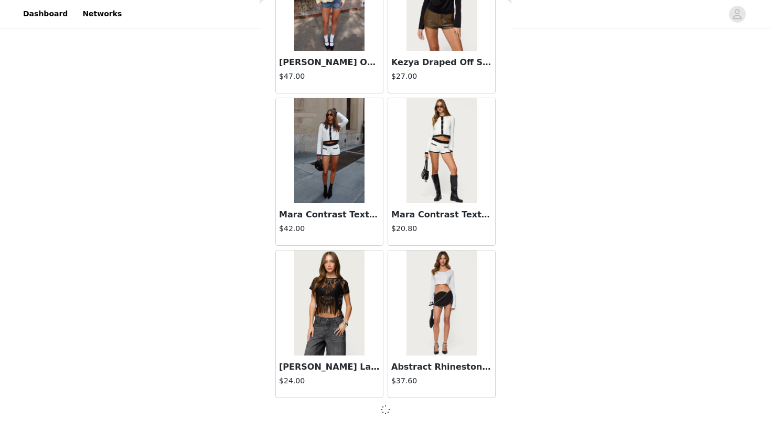
scroll to position [24002, 0]
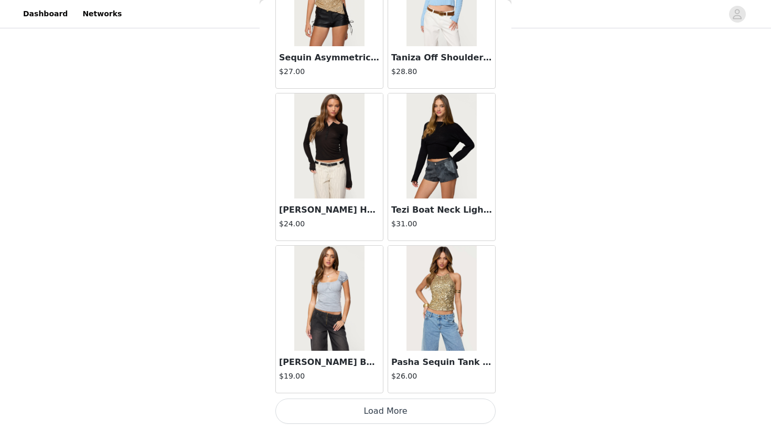
click at [379, 409] on button "Load More" at bounding box center [386, 410] width 220 height 25
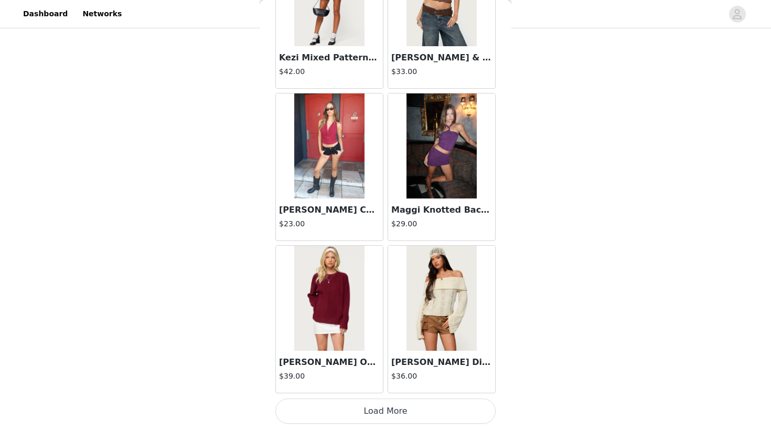
scroll to position [141, 0]
click at [398, 402] on button "Load More" at bounding box center [386, 410] width 220 height 25
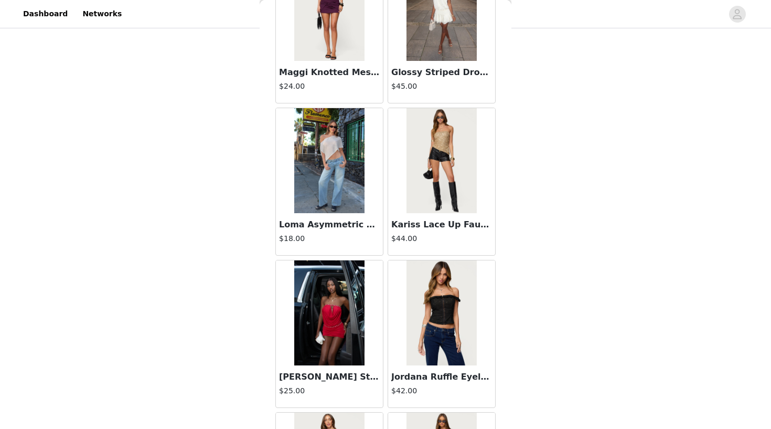
scroll to position [28255, 0]
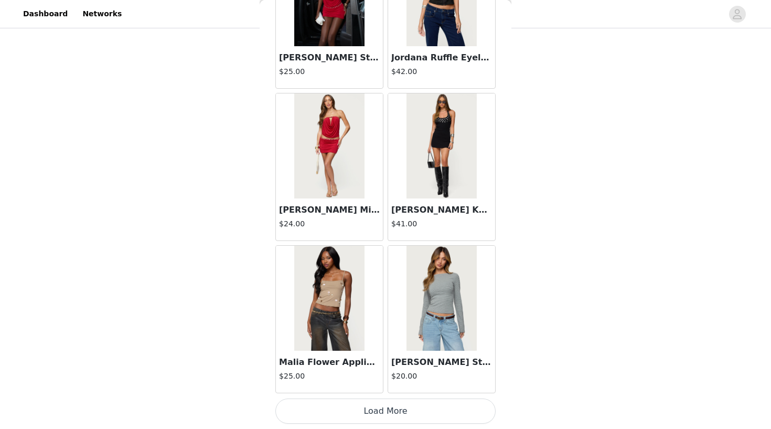
click at [392, 411] on button "Load More" at bounding box center [386, 410] width 220 height 25
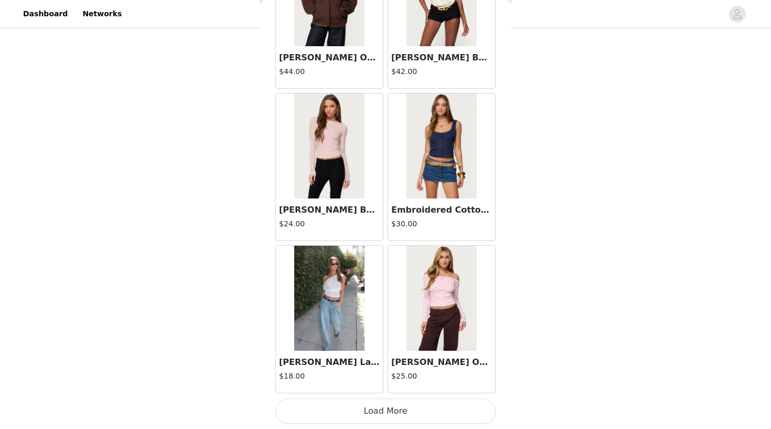
scroll to position [141, 0]
click at [373, 412] on button "Load More" at bounding box center [386, 410] width 220 height 25
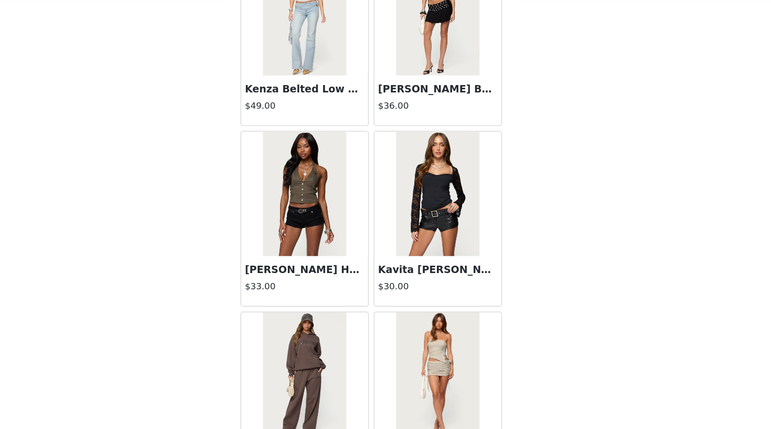
scroll to position [141, 0]
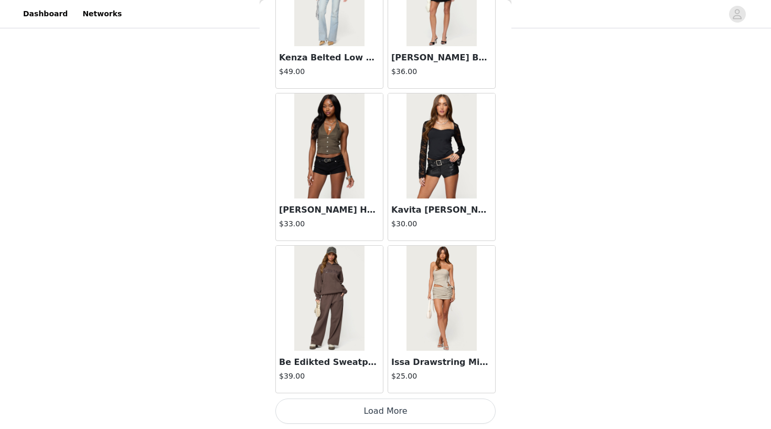
click at [394, 408] on button "Load More" at bounding box center [386, 410] width 220 height 25
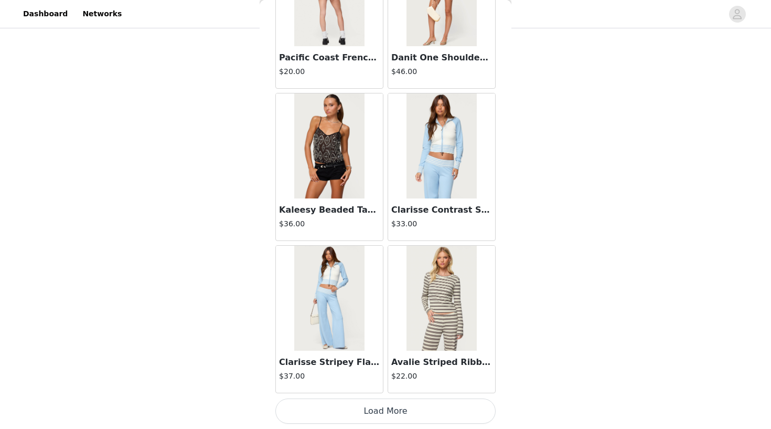
scroll to position [33138, 0]
click at [333, 187] on img at bounding box center [329, 145] width 70 height 105
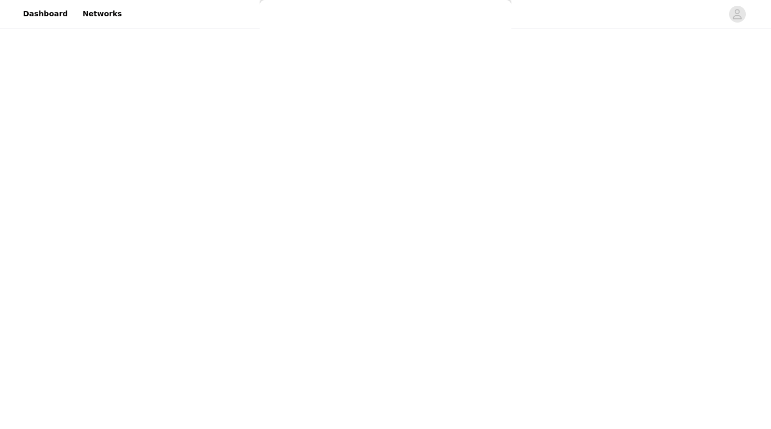
scroll to position [92, 0]
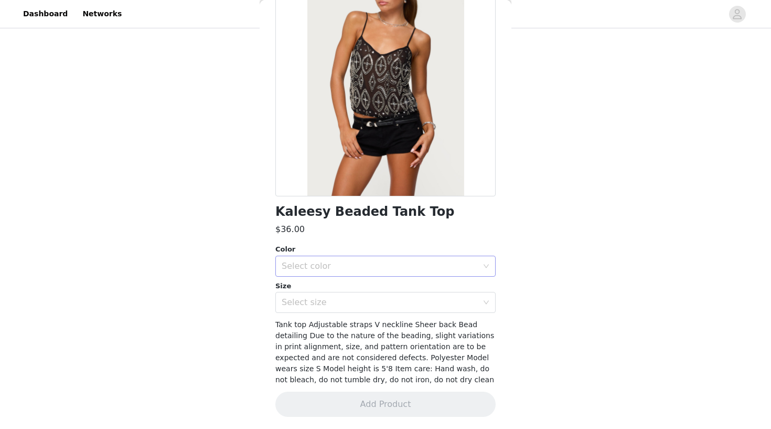
click at [341, 269] on div "Select color" at bounding box center [380, 266] width 196 height 10
click at [337, 295] on li "BLACK" at bounding box center [386, 288] width 220 height 17
click at [337, 306] on div "Select size" at bounding box center [380, 302] width 196 height 10
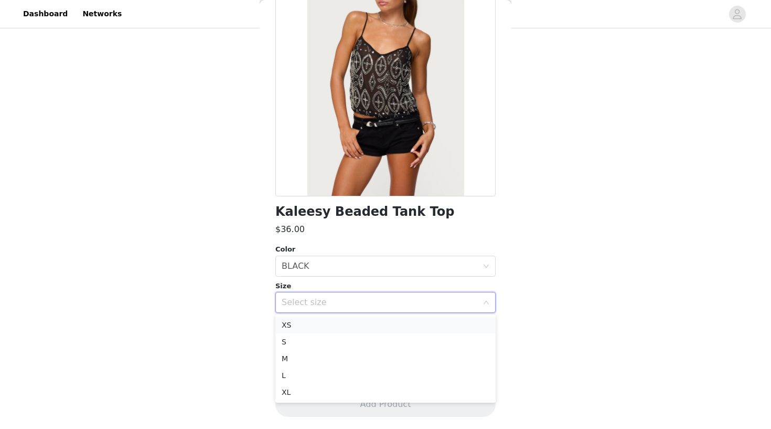
click at [337, 328] on li "XS" at bounding box center [386, 324] width 220 height 17
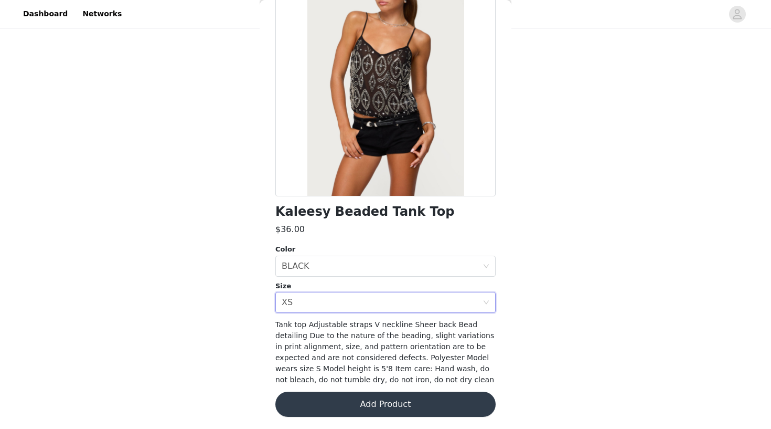
click at [331, 412] on button "Add Product" at bounding box center [386, 404] width 220 height 25
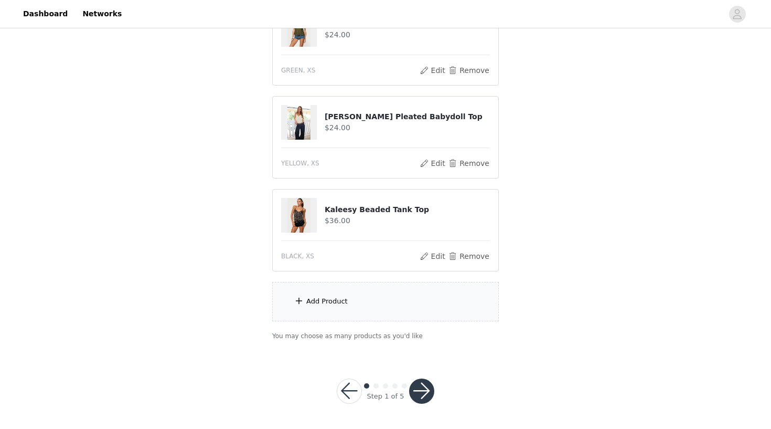
scroll to position [234, 0]
click at [298, 303] on span at bounding box center [299, 301] width 10 height 13
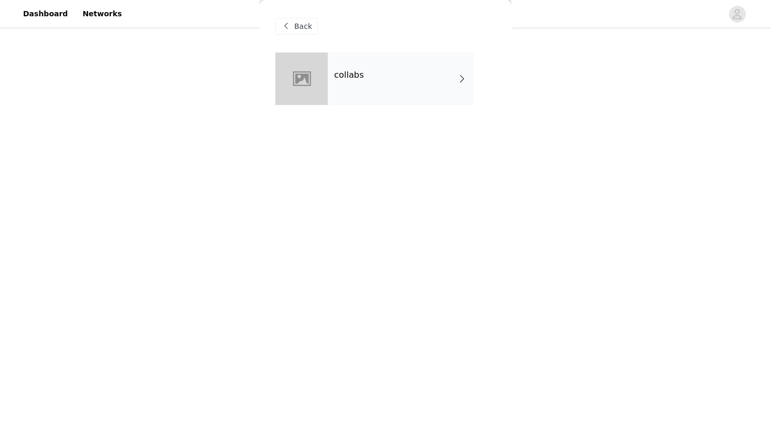
click at [355, 101] on div "collabs" at bounding box center [401, 78] width 146 height 52
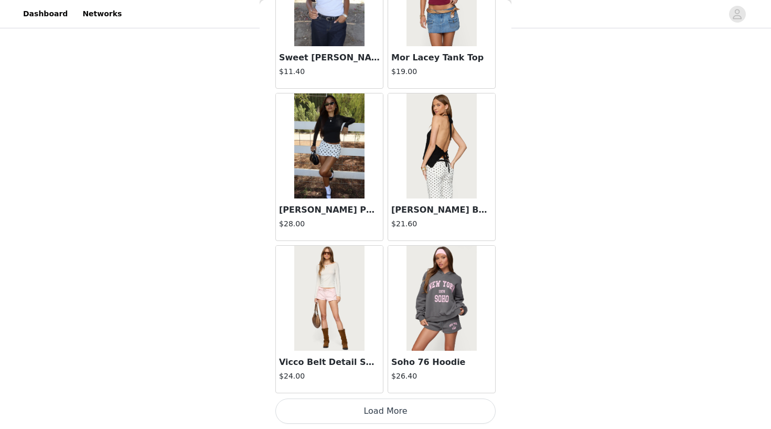
click at [380, 413] on button "Load More" at bounding box center [386, 410] width 220 height 25
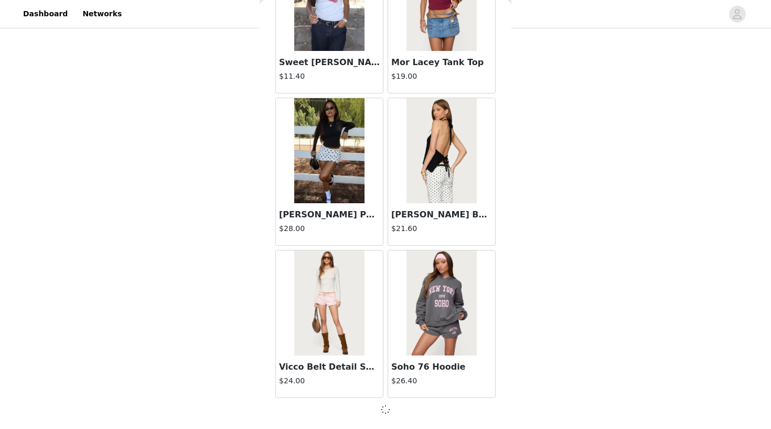
scroll to position [1172, 0]
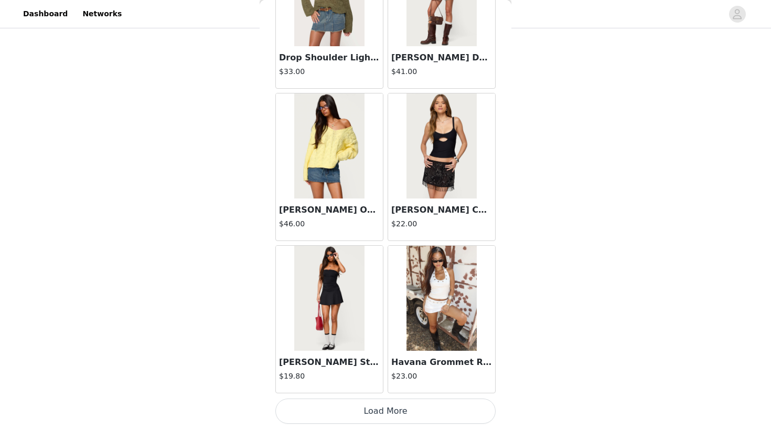
click at [389, 406] on button "Load More" at bounding box center [386, 410] width 220 height 25
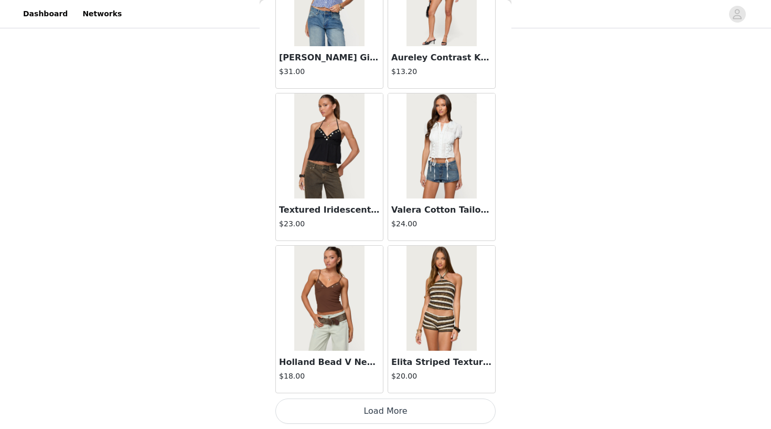
click at [382, 410] on button "Load More" at bounding box center [386, 410] width 220 height 25
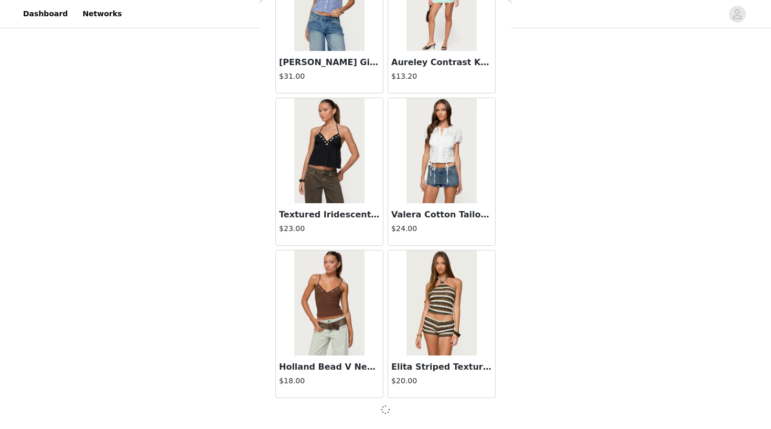
scroll to position [4216, 0]
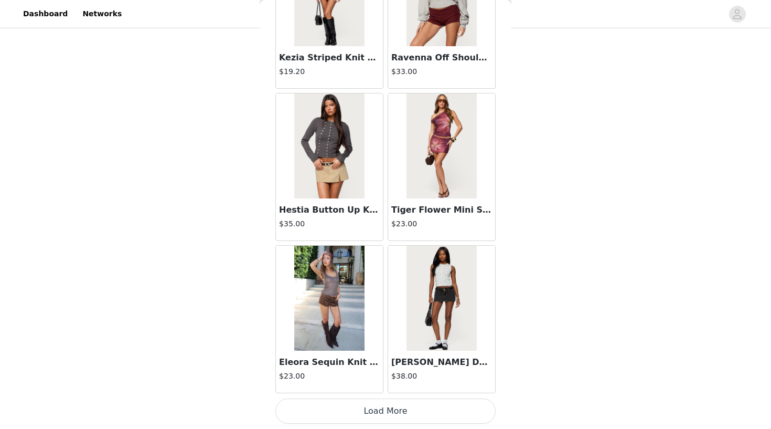
click at [394, 410] on button "Load More" at bounding box center [386, 410] width 220 height 25
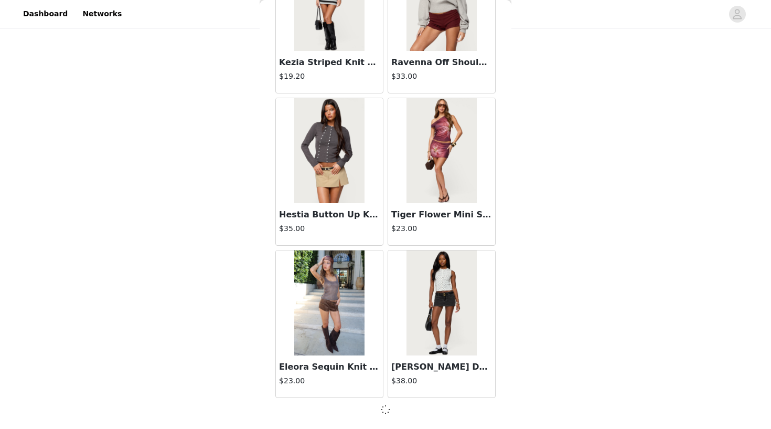
scroll to position [5738, 0]
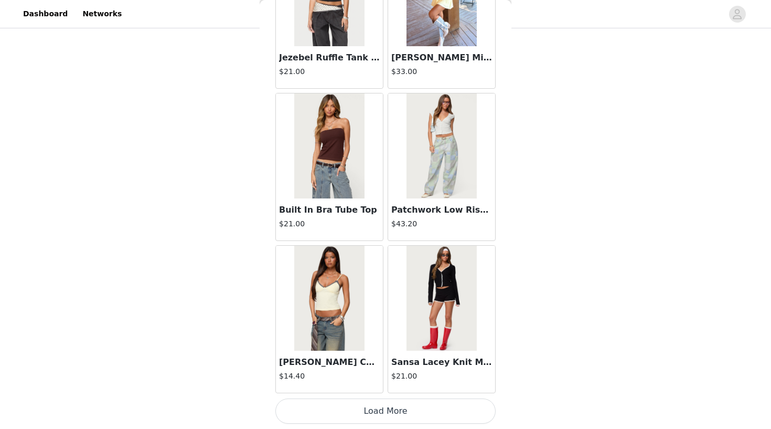
click at [392, 408] on button "Load More" at bounding box center [386, 410] width 220 height 25
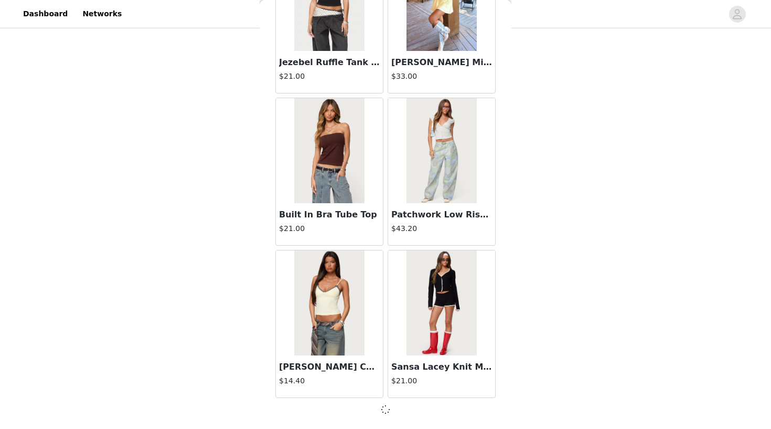
scroll to position [7260, 0]
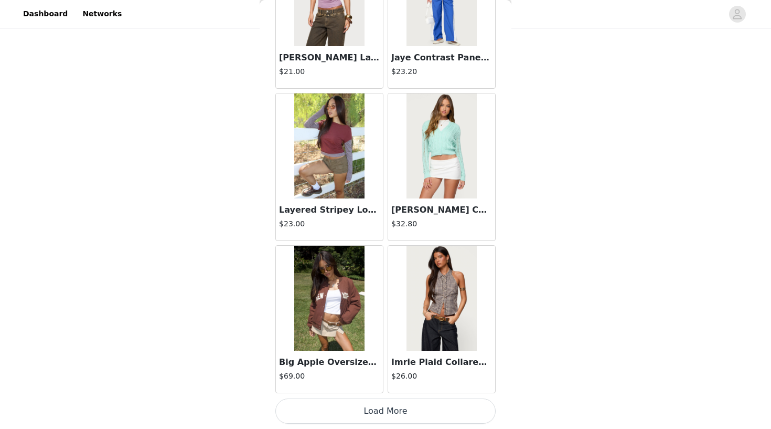
click at [387, 414] on button "Load More" at bounding box center [386, 410] width 220 height 25
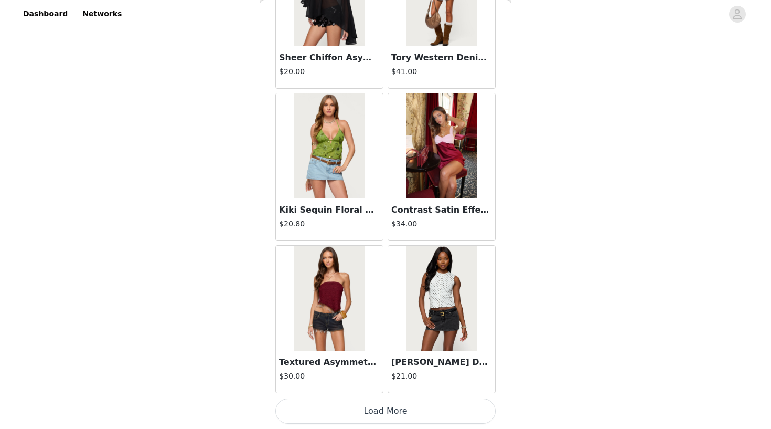
click at [389, 411] on button "Load More" at bounding box center [386, 410] width 220 height 25
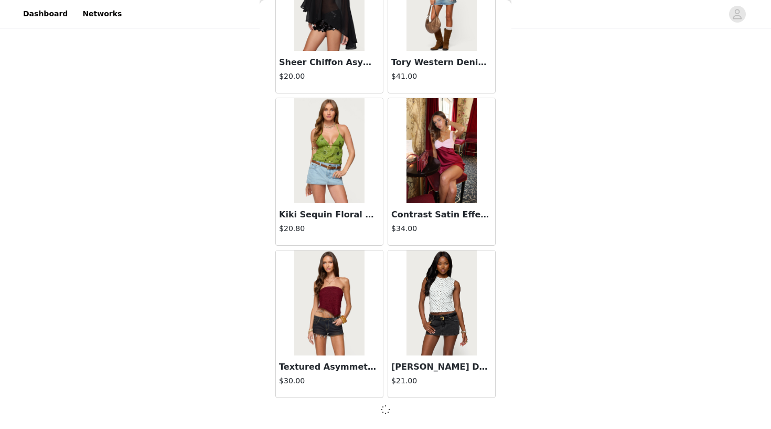
scroll to position [10304, 0]
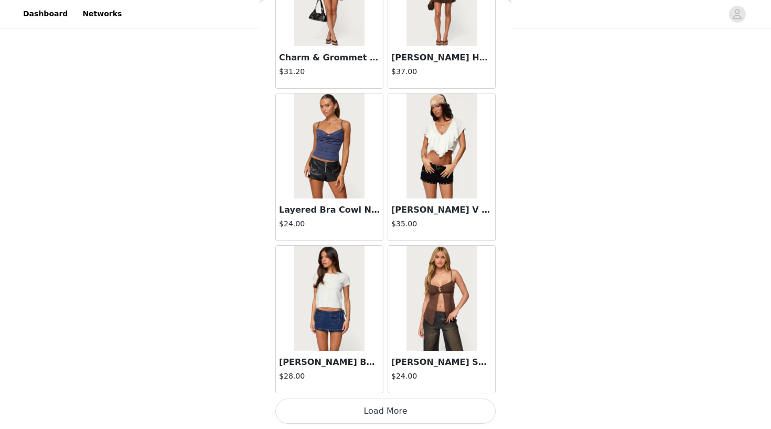
click at [393, 406] on button "Load More" at bounding box center [386, 410] width 220 height 25
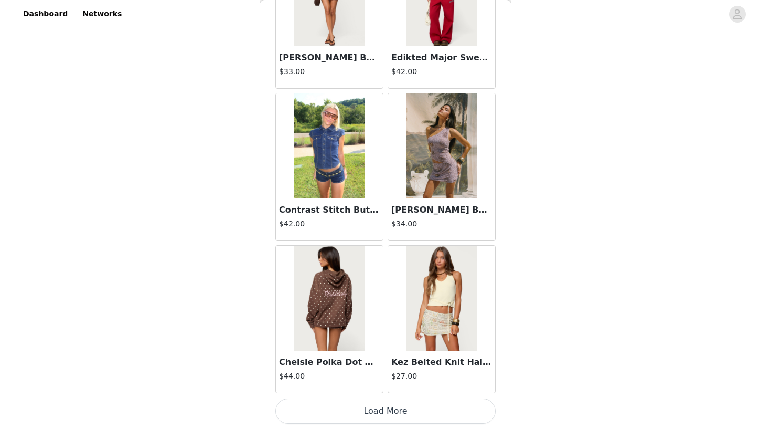
click at [376, 415] on button "Load More" at bounding box center [386, 410] width 220 height 25
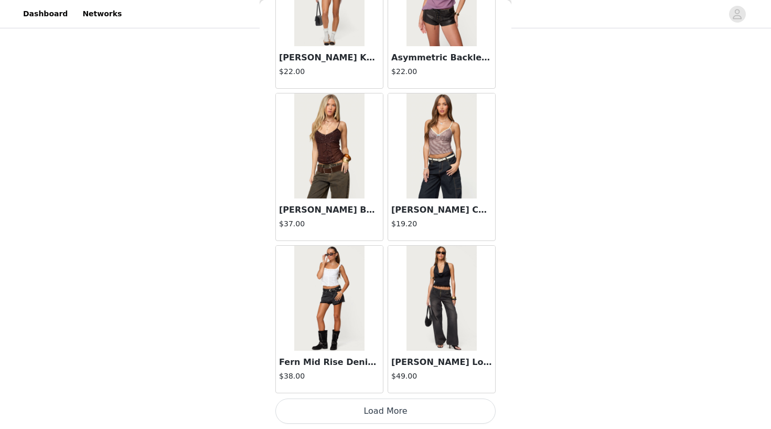
click at [380, 411] on button "Load More" at bounding box center [386, 410] width 220 height 25
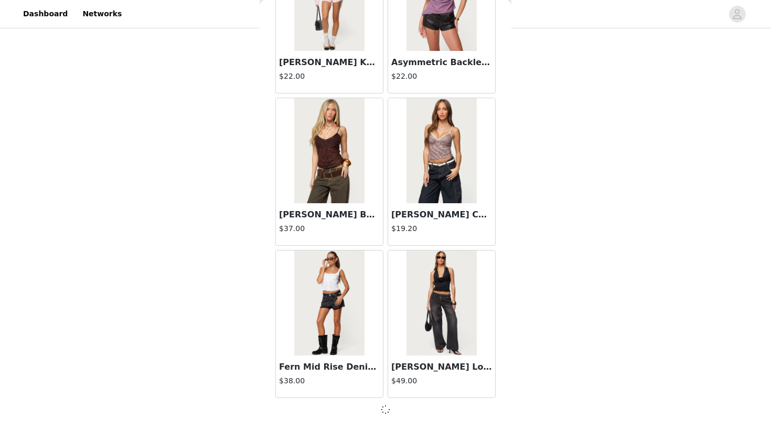
scroll to position [14870, 0]
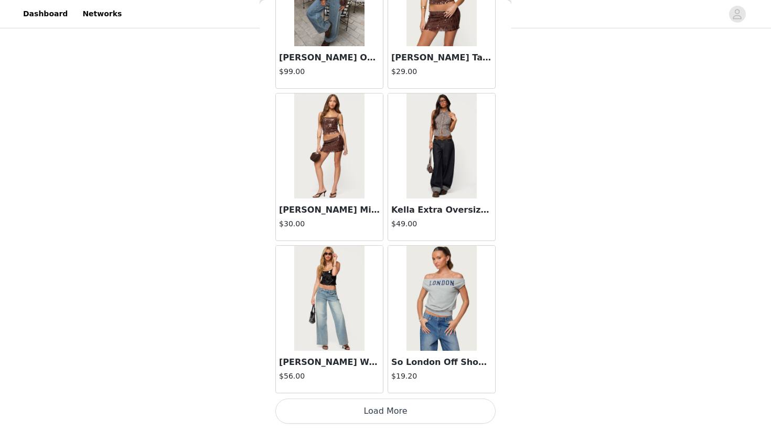
click at [394, 412] on button "Load More" at bounding box center [386, 410] width 220 height 25
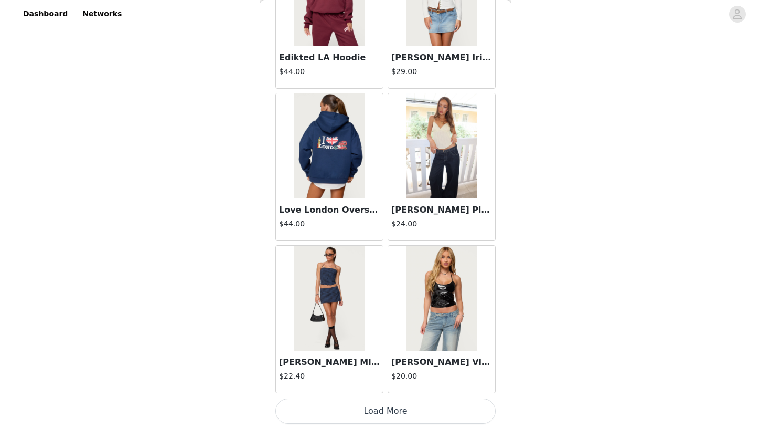
click at [391, 413] on button "Load More" at bounding box center [386, 410] width 220 height 25
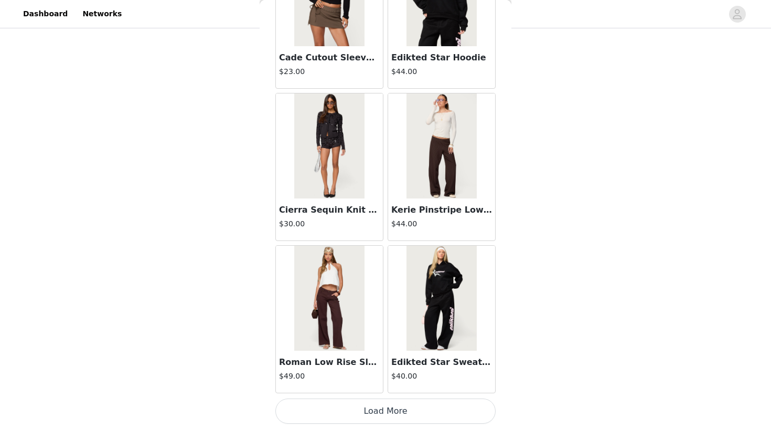
click at [362, 415] on button "Load More" at bounding box center [386, 410] width 220 height 25
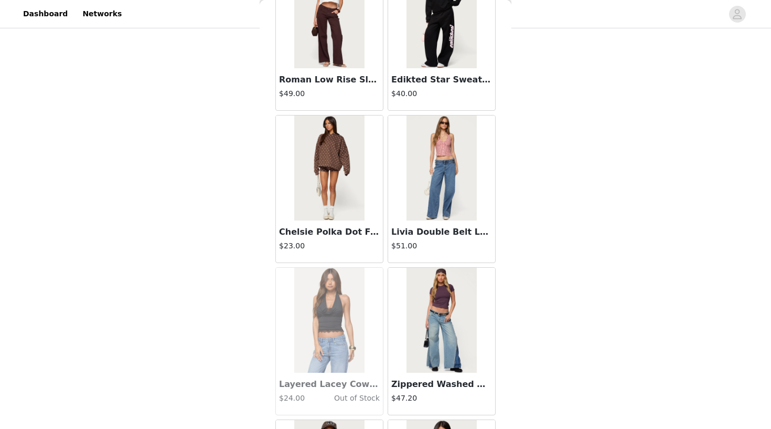
scroll to position [20250, 0]
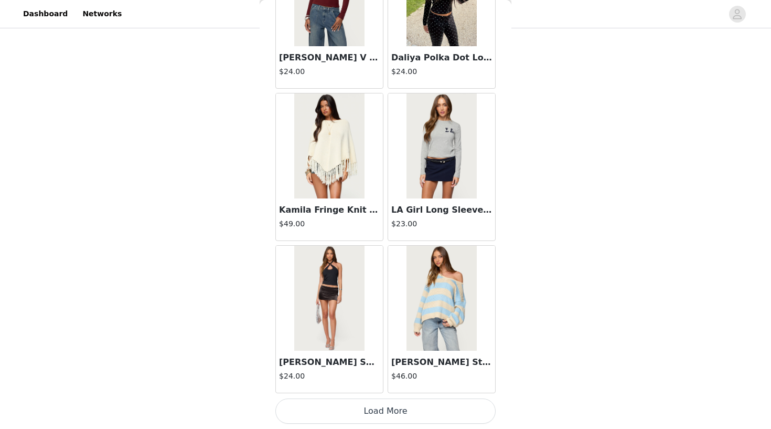
click at [363, 415] on button "Load More" at bounding box center [386, 410] width 220 height 25
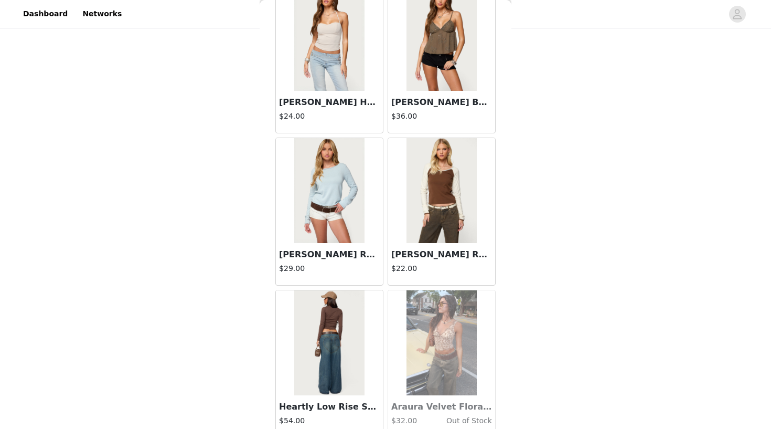
scroll to position [121, 0]
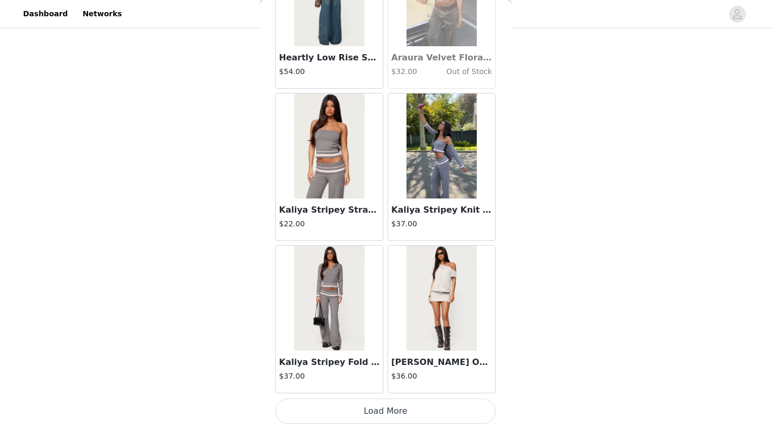
click at [390, 413] on button "Load More" at bounding box center [386, 410] width 220 height 25
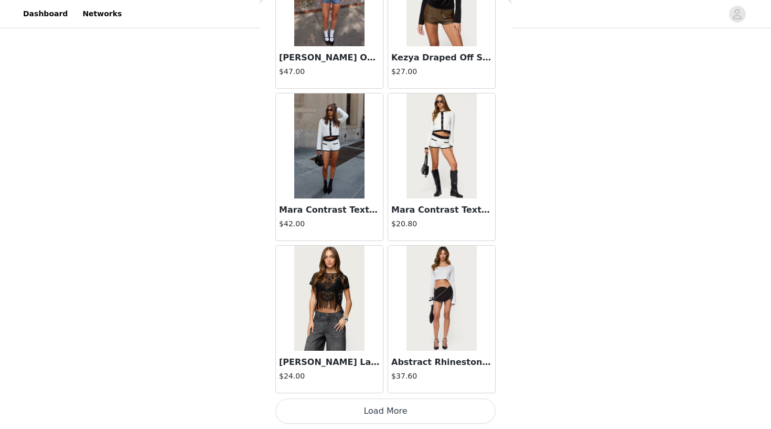
click at [379, 411] on button "Load More" at bounding box center [386, 410] width 220 height 25
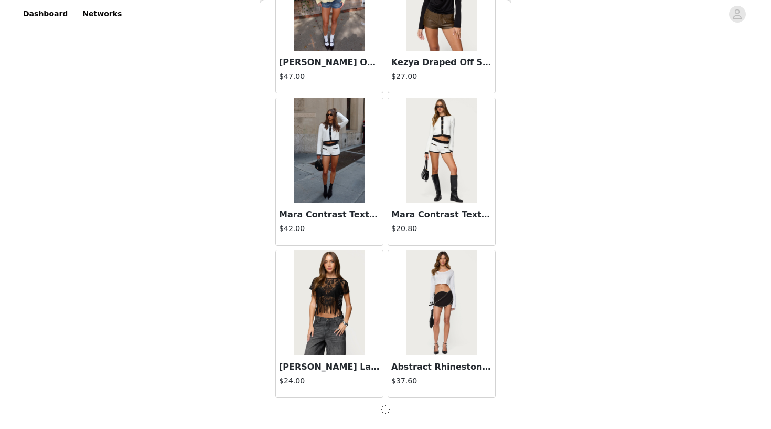
scroll to position [24002, 0]
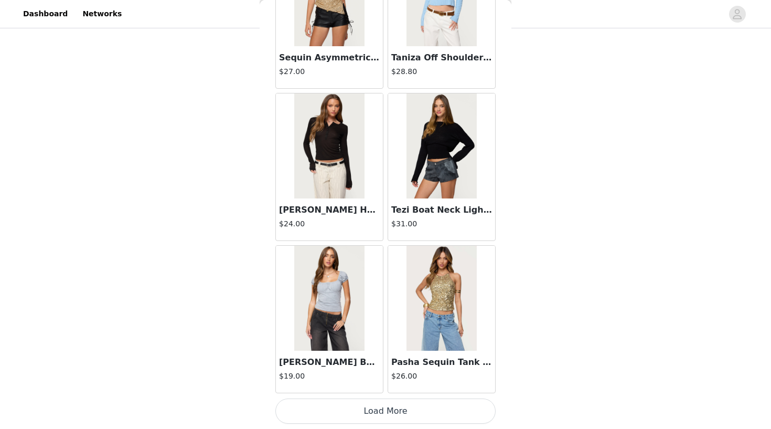
click at [372, 414] on button "Load More" at bounding box center [386, 410] width 220 height 25
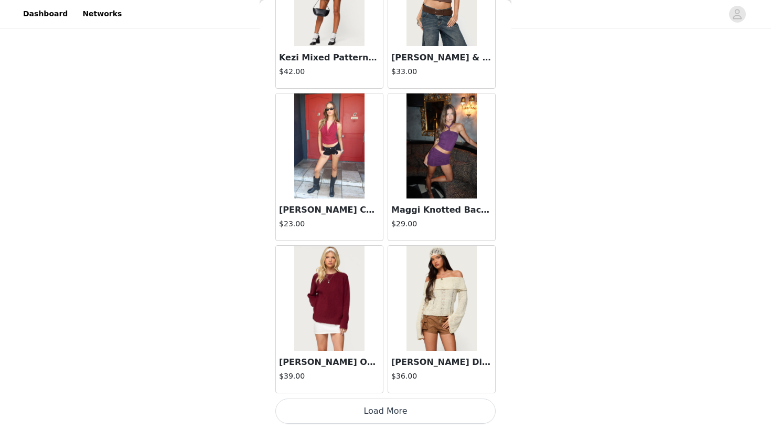
click at [385, 415] on button "Load More" at bounding box center [386, 410] width 220 height 25
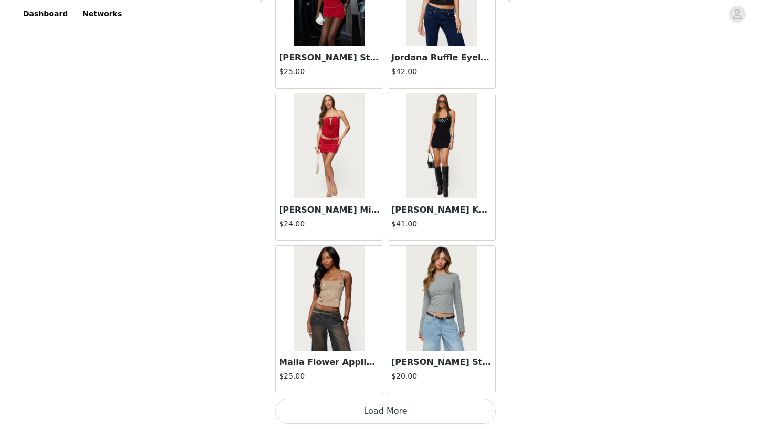
scroll to position [234, 0]
click at [382, 406] on button "Load More" at bounding box center [386, 410] width 220 height 25
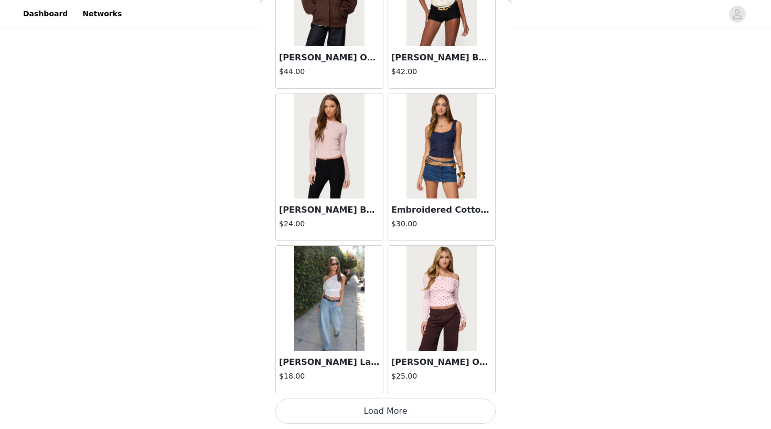
click at [383, 406] on button "Load More" at bounding box center [386, 410] width 220 height 25
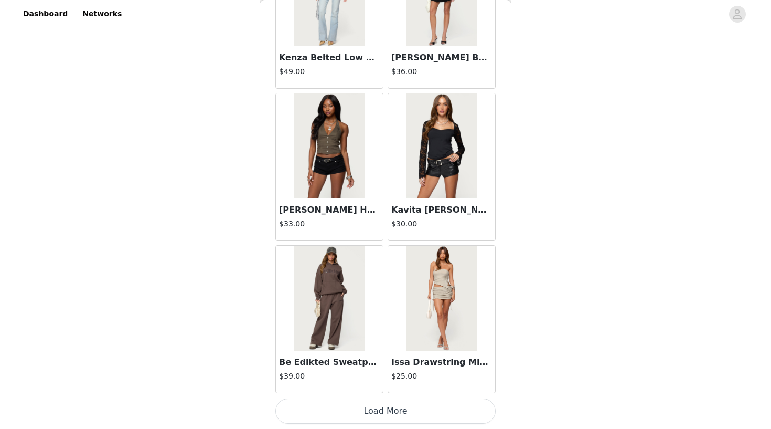
click at [374, 403] on button "Load More" at bounding box center [386, 410] width 220 height 25
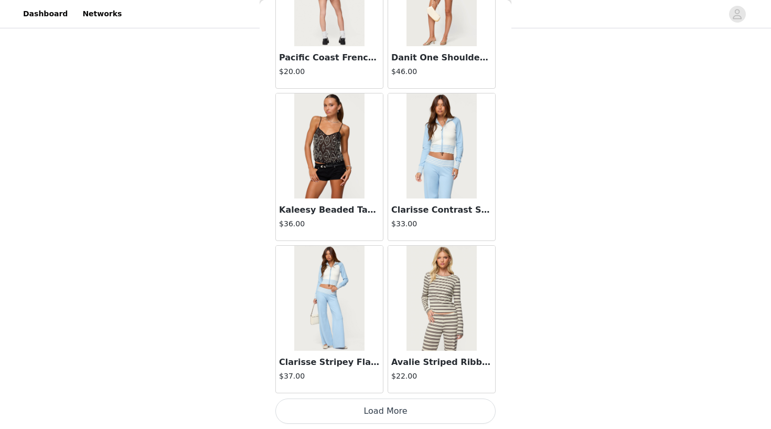
click at [372, 411] on button "Load More" at bounding box center [386, 410] width 220 height 25
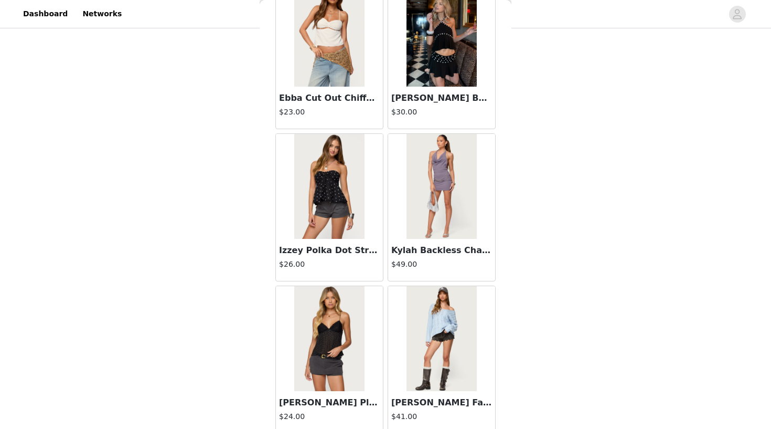
scroll to position [33884, 0]
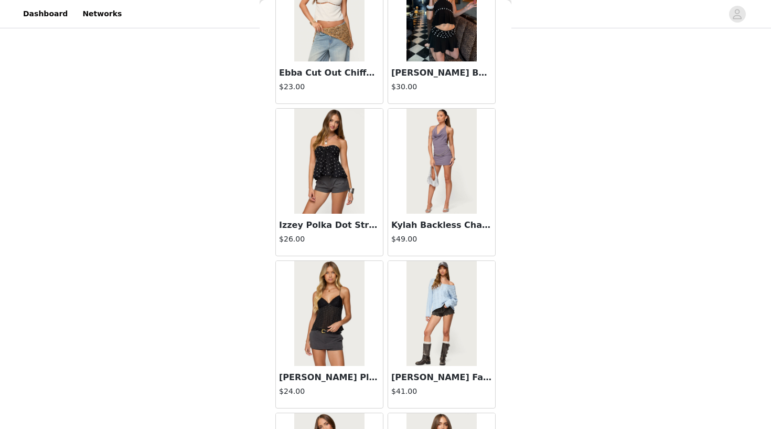
click at [323, 209] on img at bounding box center [329, 161] width 70 height 105
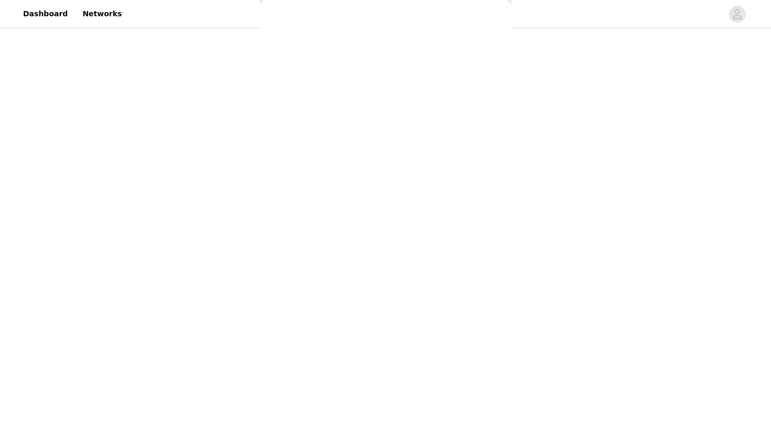
scroll to position [81, 0]
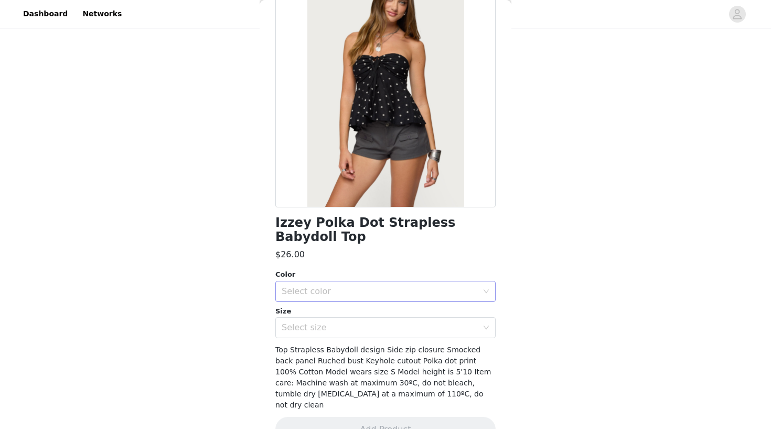
click at [410, 286] on div "Select color" at bounding box center [380, 291] width 196 height 10
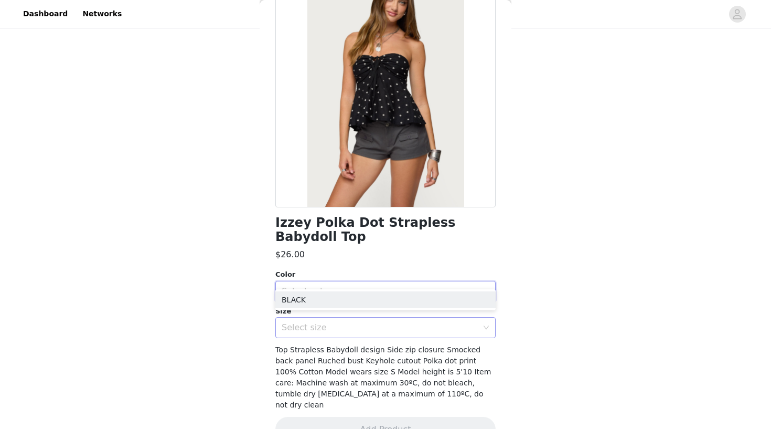
click at [368, 307] on li "BLACK" at bounding box center [386, 299] width 220 height 17
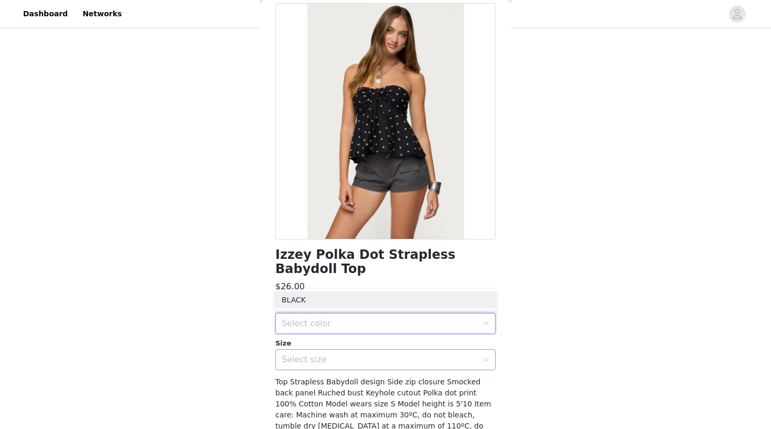
click at [357, 313] on div "Select color" at bounding box center [382, 323] width 201 height 20
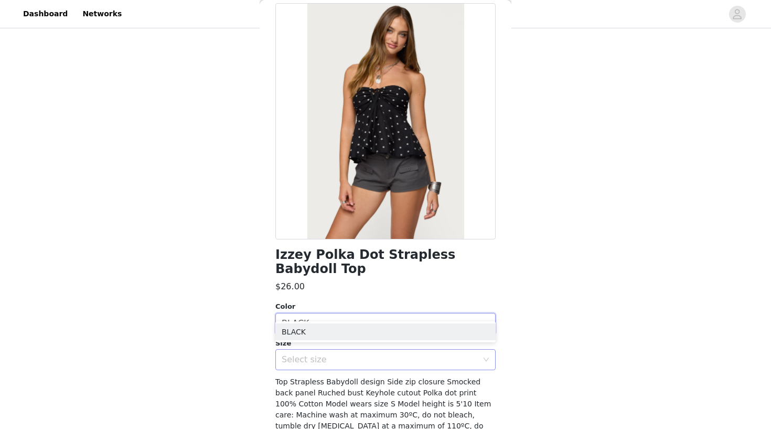
click at [337, 354] on div "Select size" at bounding box center [380, 359] width 196 height 10
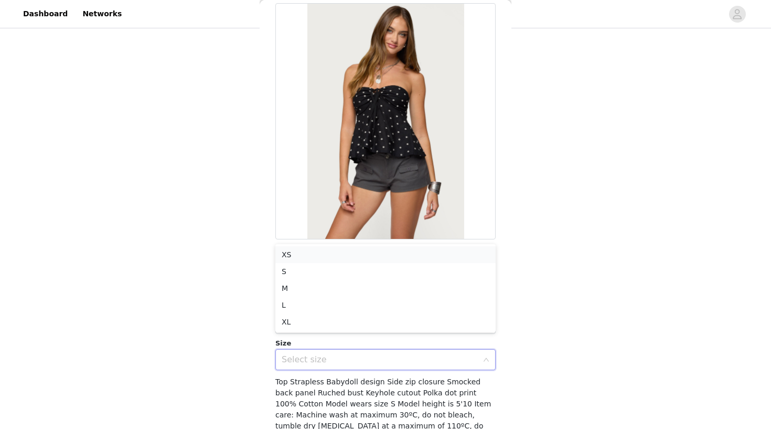
click at [296, 256] on li "XS" at bounding box center [386, 254] width 220 height 17
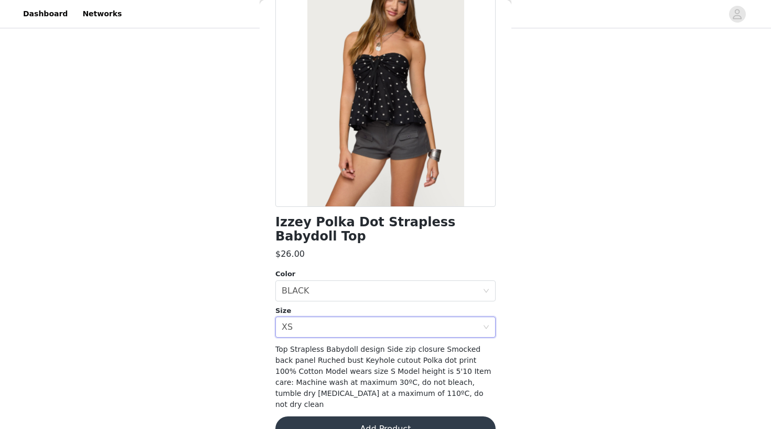
scroll to position [81, 0]
click at [343, 417] on button "Add Product" at bounding box center [386, 429] width 220 height 25
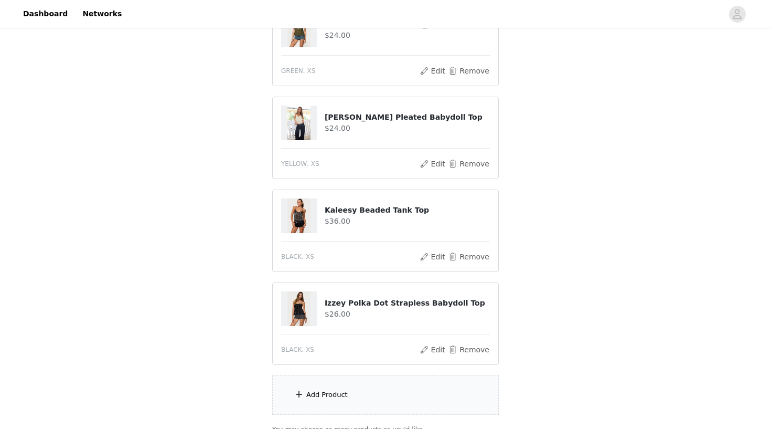
click at [331, 400] on div "Add Product" at bounding box center [385, 394] width 227 height 39
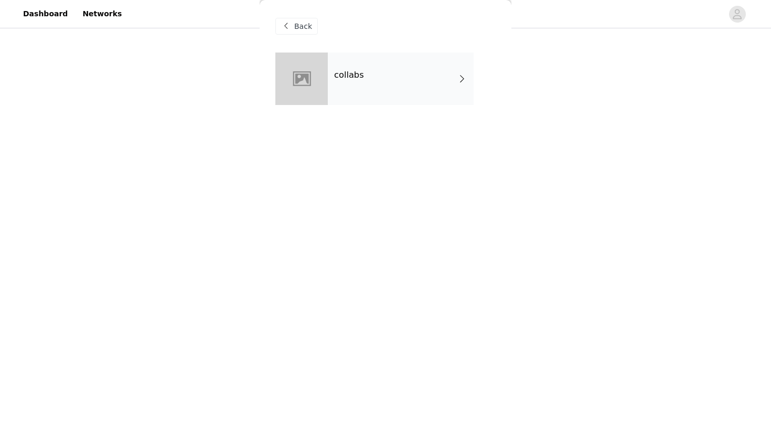
click at [431, 80] on div "collabs" at bounding box center [401, 78] width 146 height 52
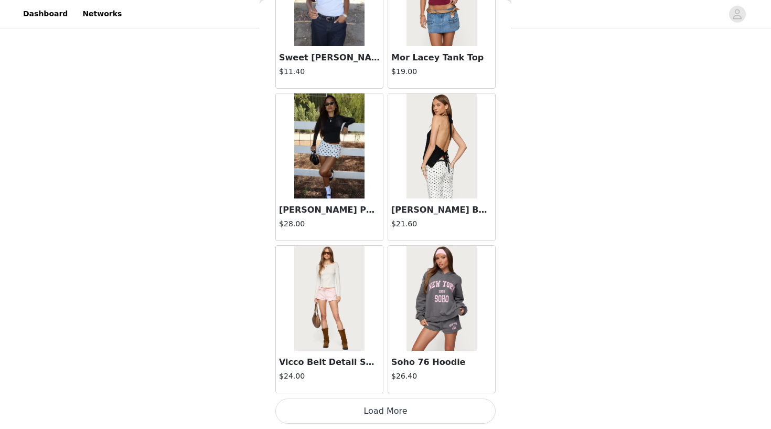
click at [392, 410] on button "Load More" at bounding box center [386, 410] width 220 height 25
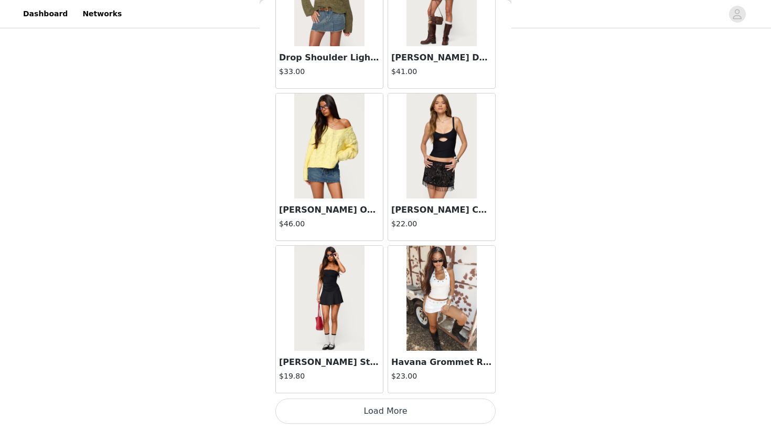
click at [367, 409] on button "Load More" at bounding box center [386, 410] width 220 height 25
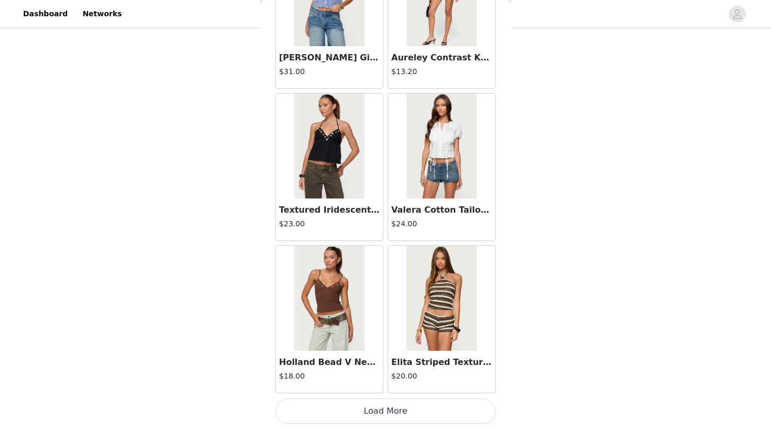
scroll to position [322, 0]
click at [374, 409] on button "Load More" at bounding box center [386, 410] width 220 height 25
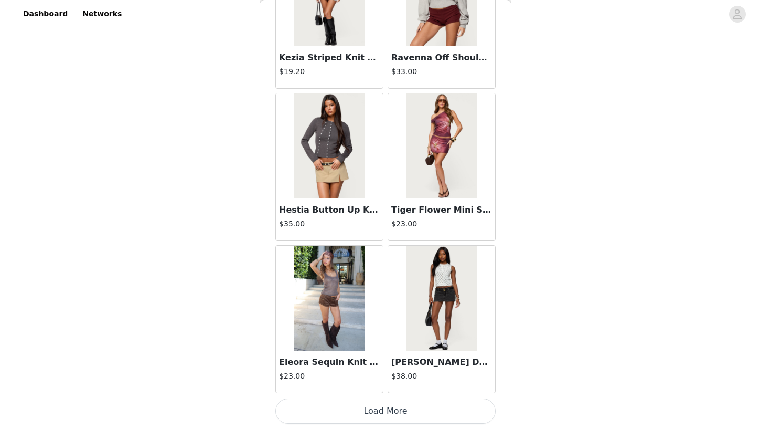
click at [376, 413] on button "Load More" at bounding box center [386, 410] width 220 height 25
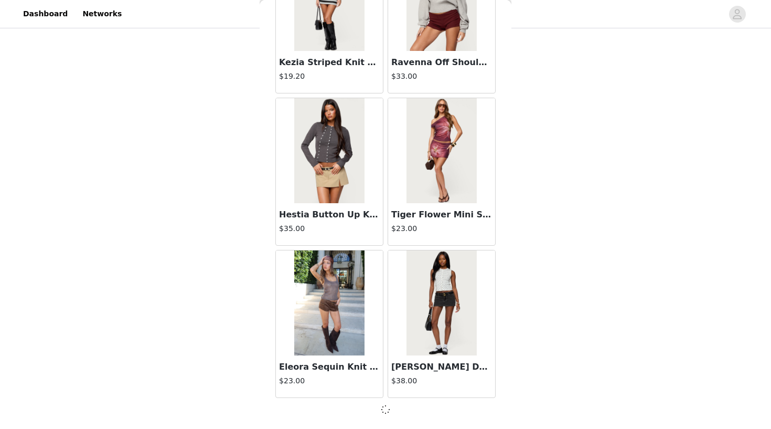
scroll to position [5738, 0]
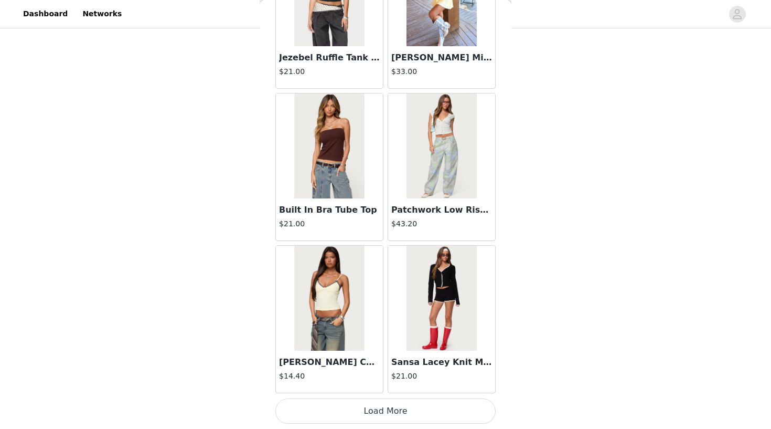
click at [369, 409] on button "Load More" at bounding box center [386, 410] width 220 height 25
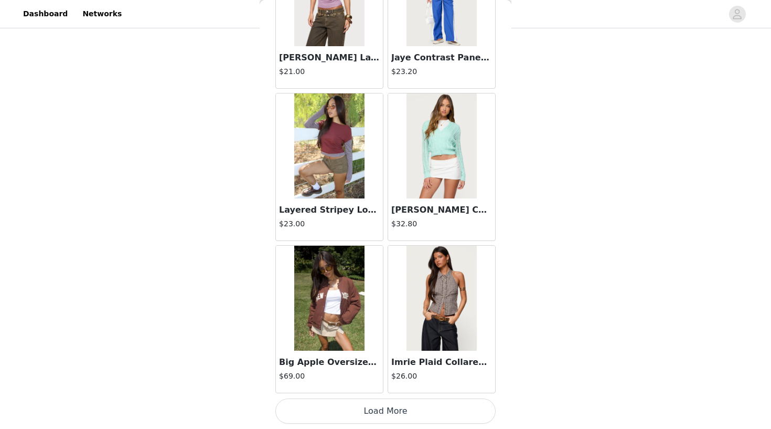
click at [358, 416] on button "Load More" at bounding box center [386, 410] width 220 height 25
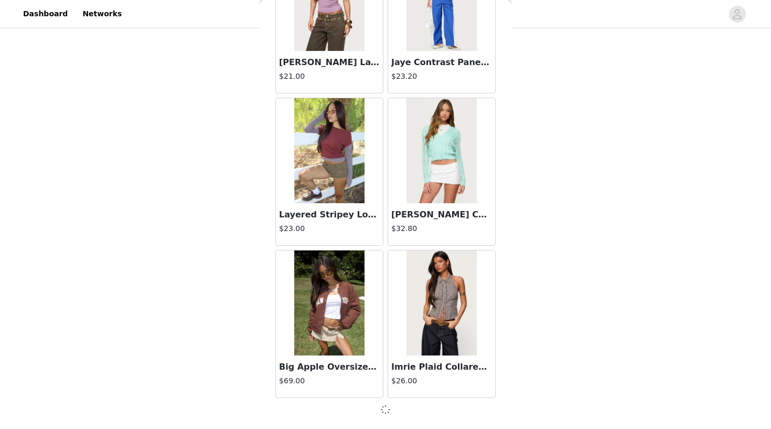
scroll to position [8782, 0]
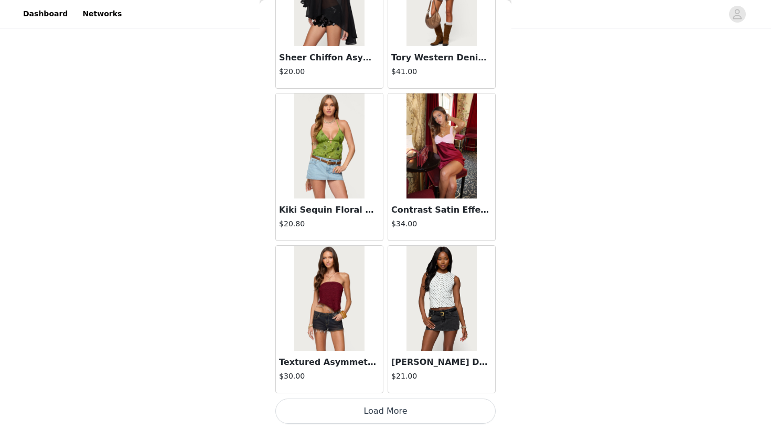
click at [383, 407] on button "Load More" at bounding box center [386, 410] width 220 height 25
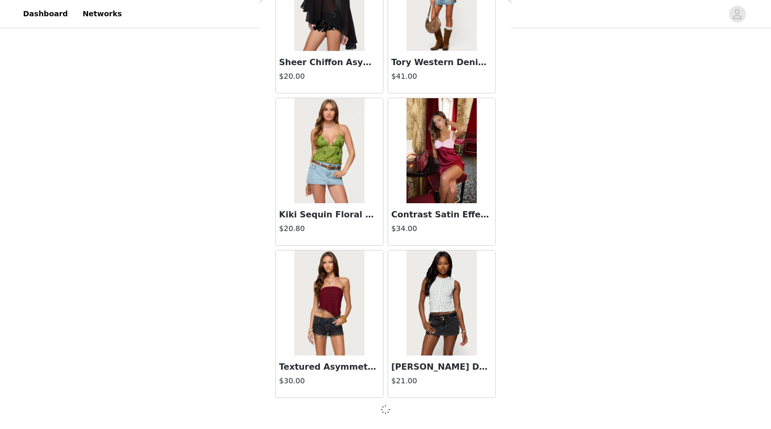
scroll to position [10304, 0]
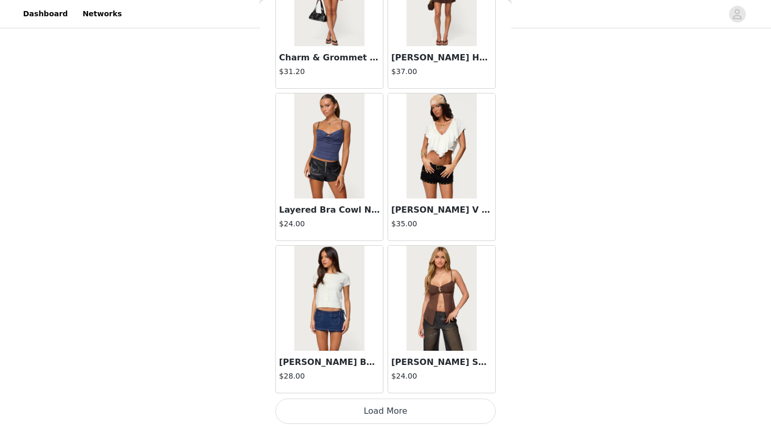
click at [392, 413] on button "Load More" at bounding box center [386, 410] width 220 height 25
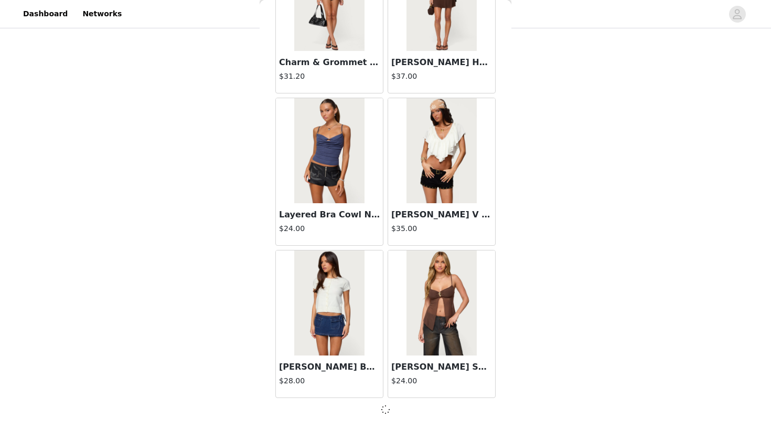
scroll to position [11826, 0]
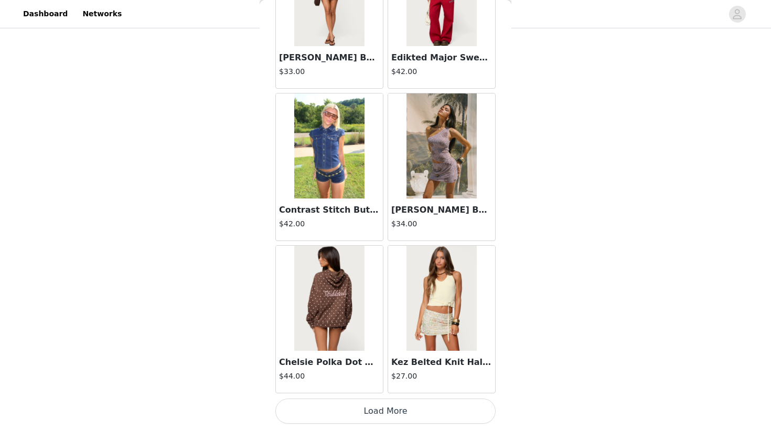
click at [369, 408] on button "Load More" at bounding box center [386, 410] width 220 height 25
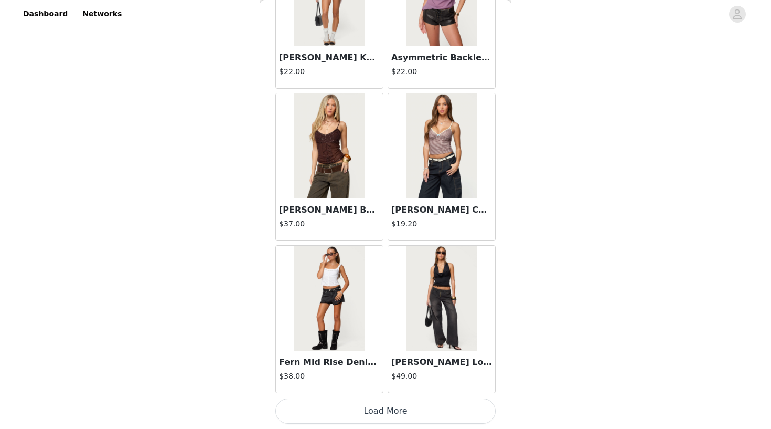
scroll to position [327, 0]
click at [361, 414] on button "Load More" at bounding box center [386, 410] width 220 height 25
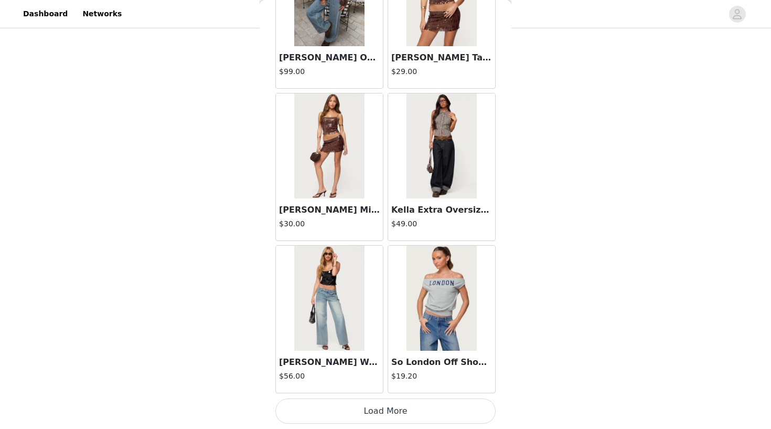
click at [367, 409] on button "Load More" at bounding box center [386, 410] width 220 height 25
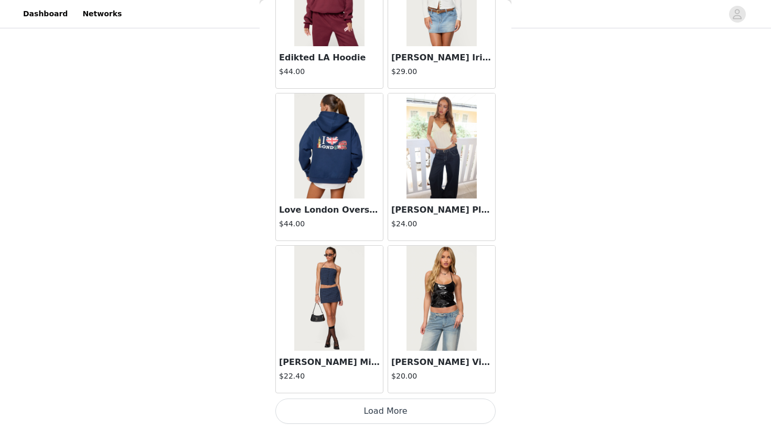
click at [397, 408] on button "Load More" at bounding box center [386, 410] width 220 height 25
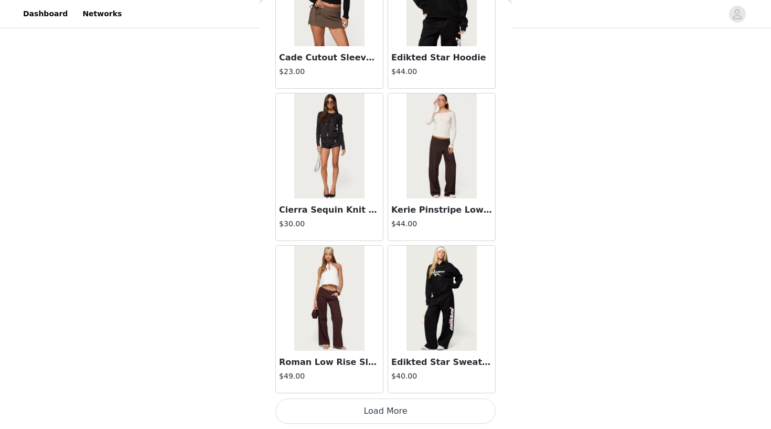
click at [379, 409] on button "Load More" at bounding box center [386, 410] width 220 height 25
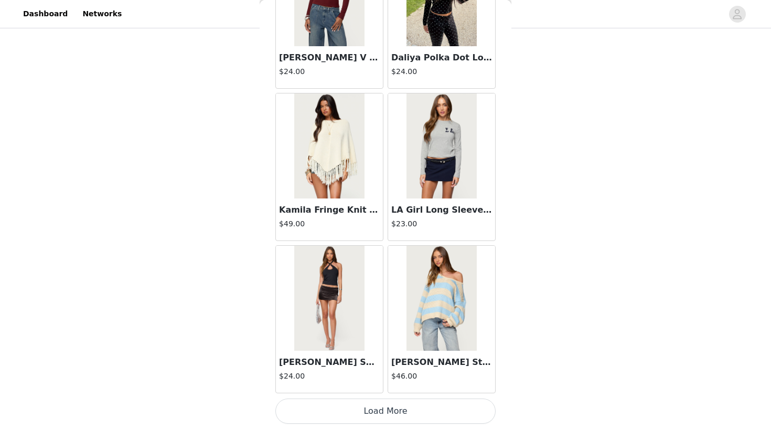
click at [400, 414] on button "Load More" at bounding box center [386, 410] width 220 height 25
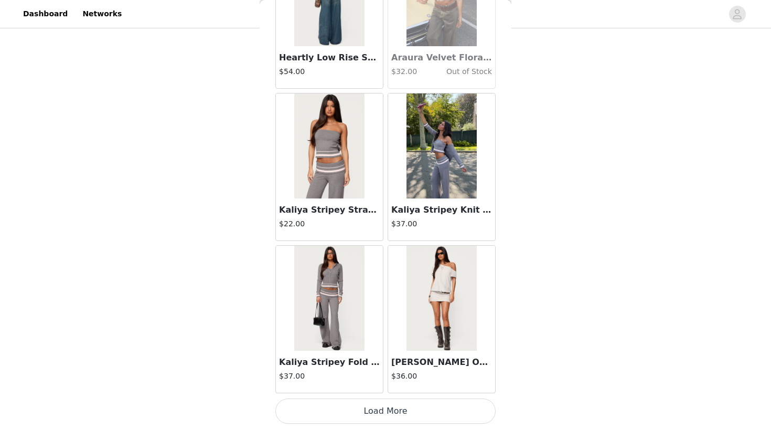
click at [376, 407] on button "Load More" at bounding box center [386, 410] width 220 height 25
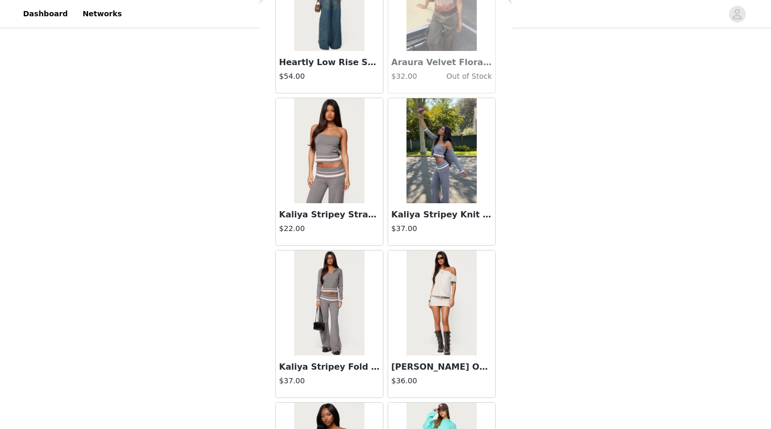
scroll to position [23363, 0]
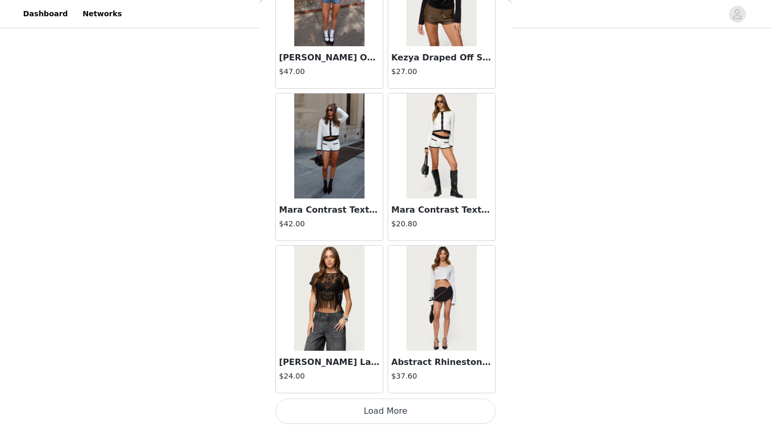
click at [357, 411] on button "Load More" at bounding box center [386, 410] width 220 height 25
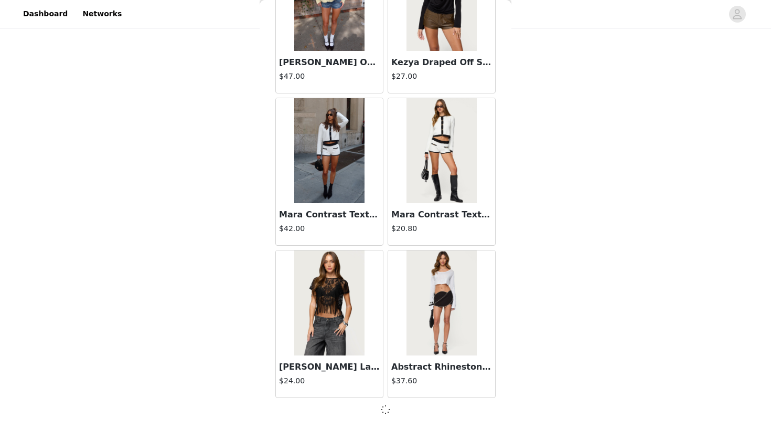
scroll to position [24002, 0]
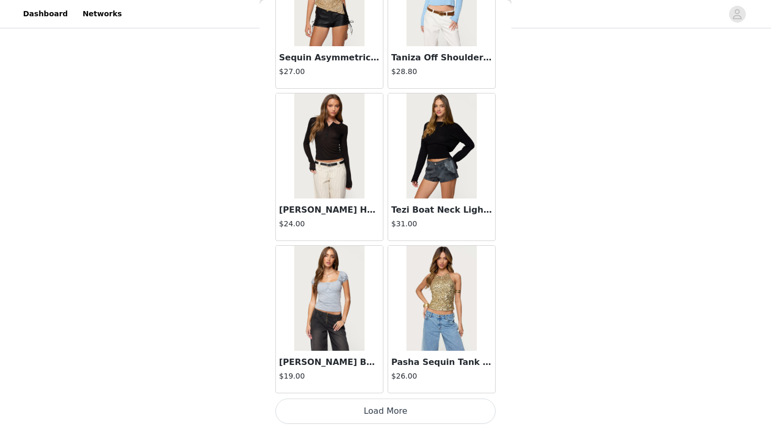
click at [363, 407] on button "Load More" at bounding box center [386, 410] width 220 height 25
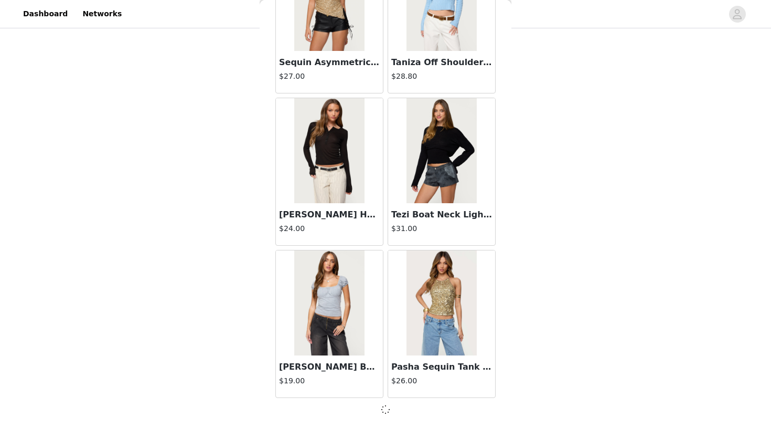
scroll to position [25524, 0]
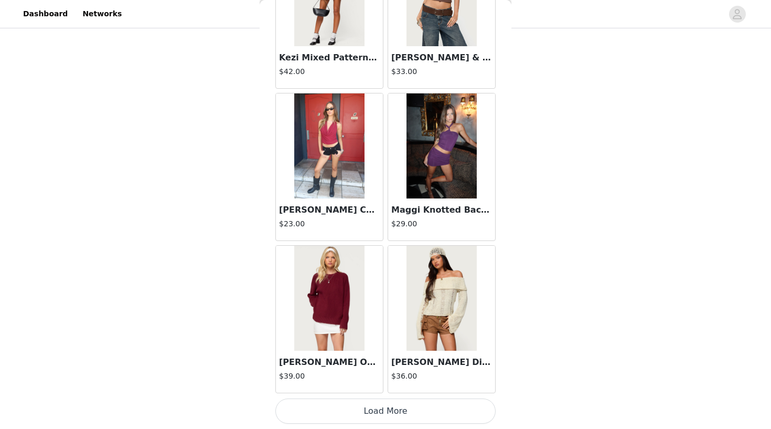
click at [399, 410] on button "Load More" at bounding box center [386, 410] width 220 height 25
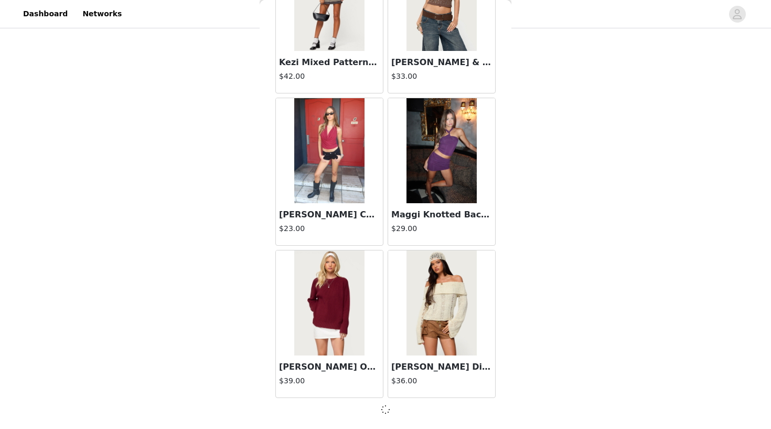
scroll to position [27046, 0]
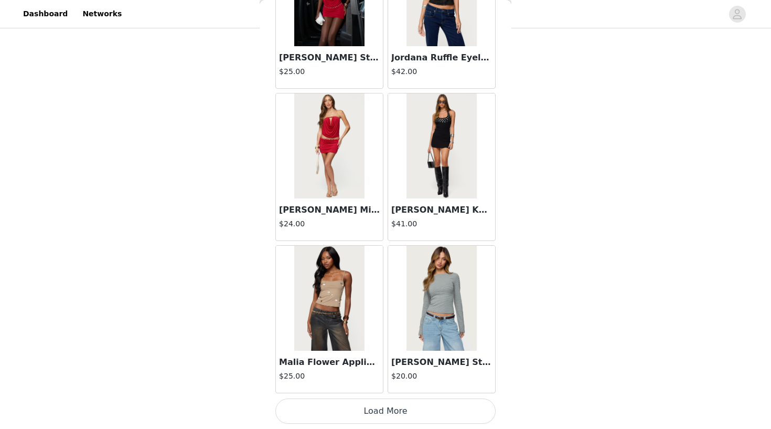
click at [383, 411] on button "Load More" at bounding box center [386, 410] width 220 height 25
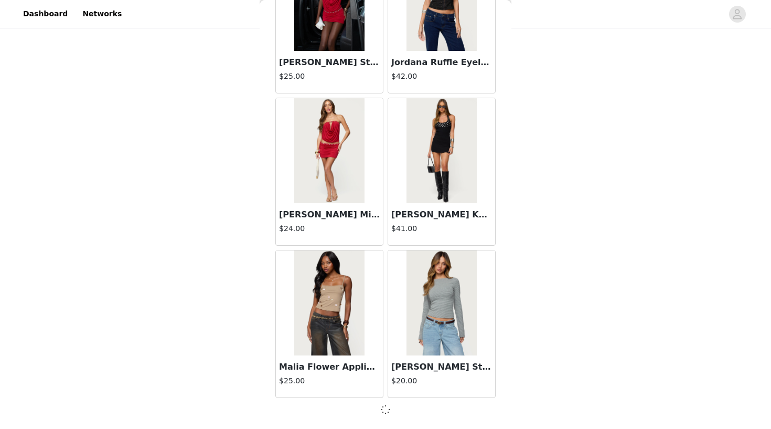
scroll to position [28568, 0]
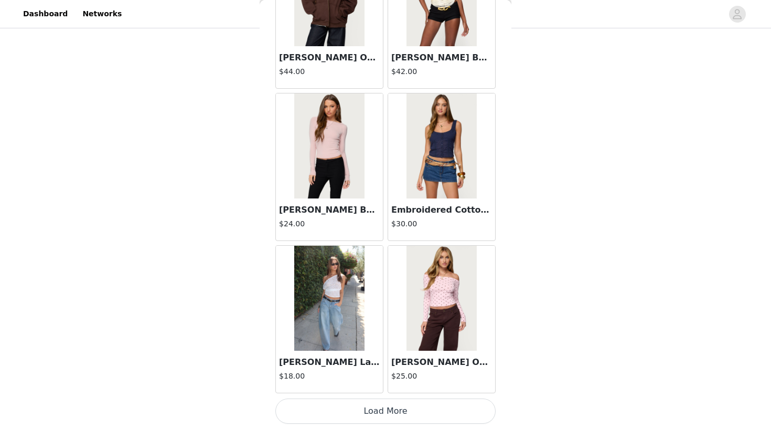
click at [392, 411] on button "Load More" at bounding box center [386, 410] width 220 height 25
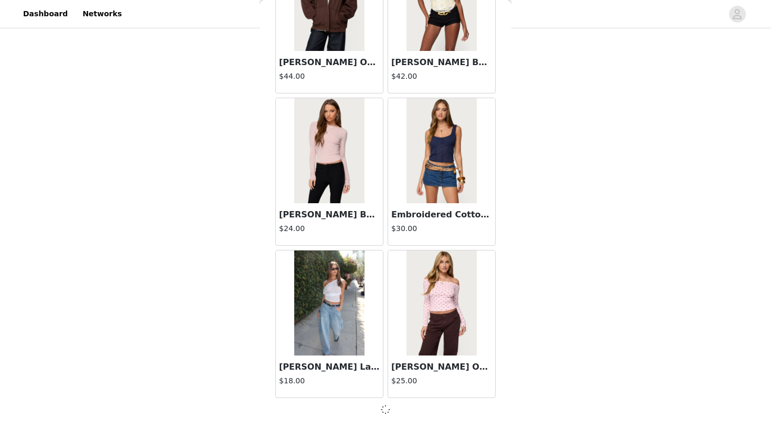
scroll to position [30090, 0]
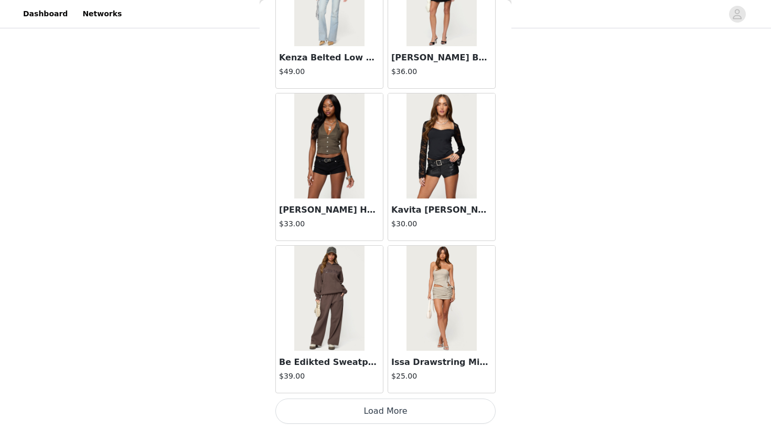
click at [379, 413] on button "Load More" at bounding box center [386, 410] width 220 height 25
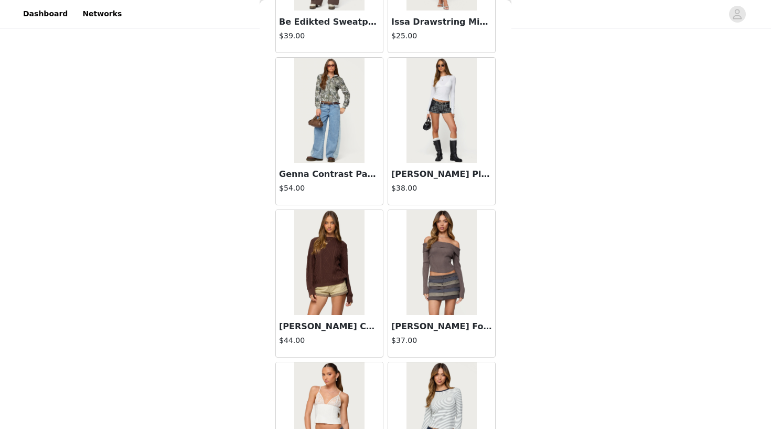
scroll to position [327, 0]
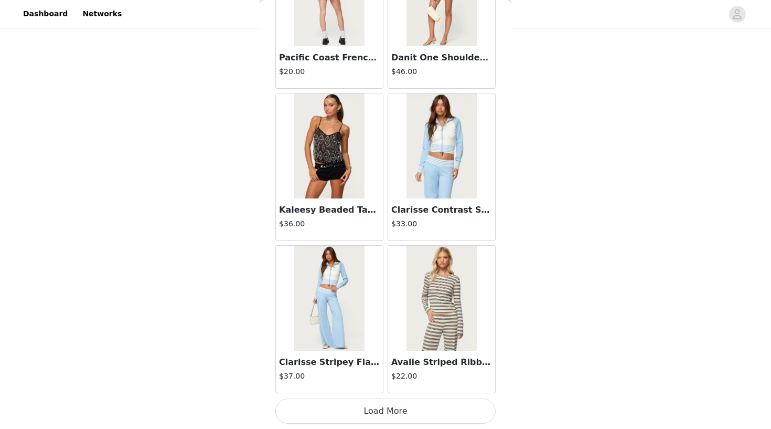
click at [382, 410] on button "Load More" at bounding box center [386, 410] width 220 height 25
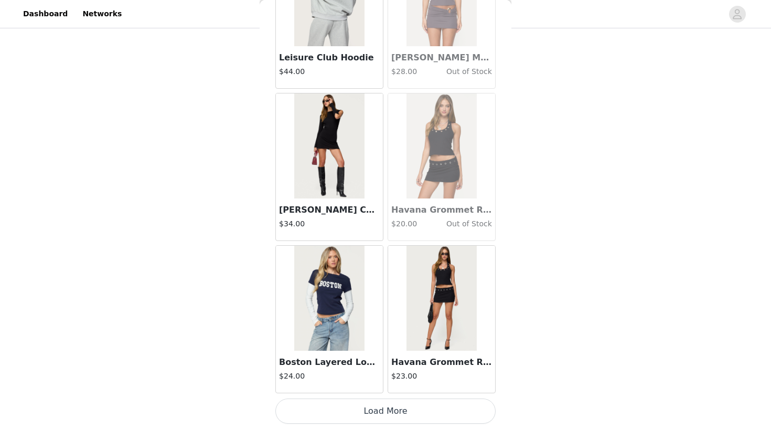
click at [376, 413] on button "Load More" at bounding box center [386, 410] width 220 height 25
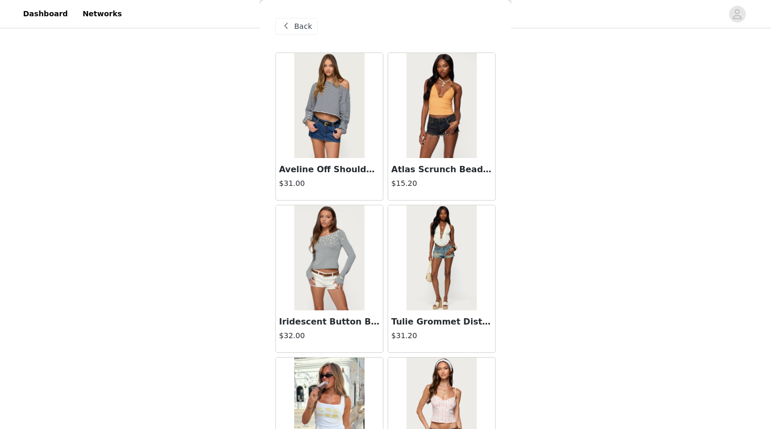
scroll to position [0, 0]
click at [300, 26] on span "Back" at bounding box center [303, 26] width 18 height 11
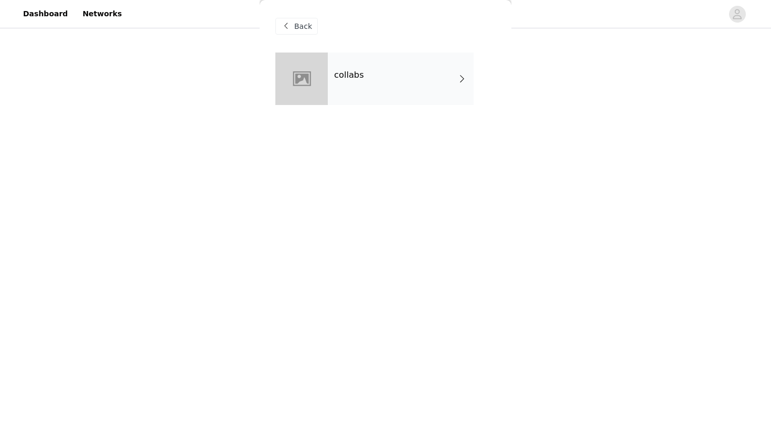
click at [295, 26] on span "Back" at bounding box center [303, 26] width 18 height 11
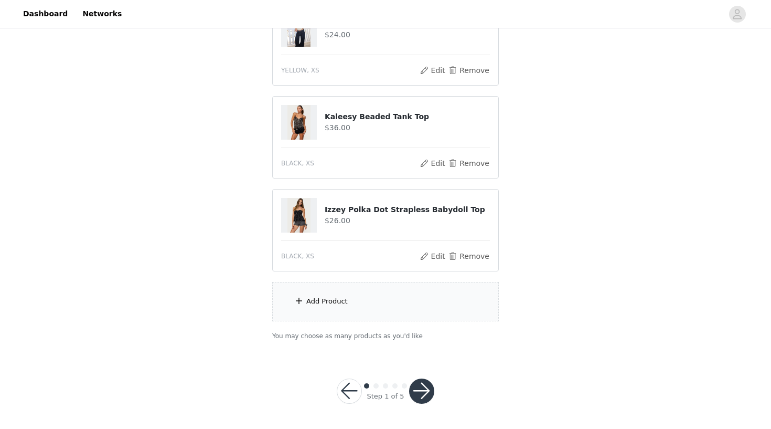
scroll to position [327, 0]
click at [426, 390] on button "button" at bounding box center [421, 391] width 25 height 25
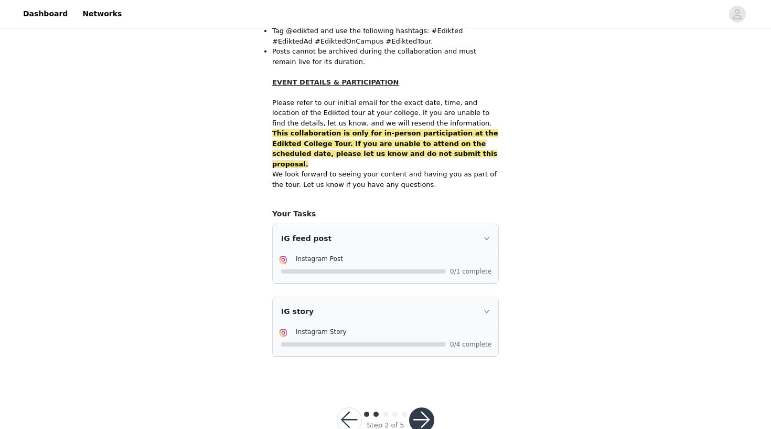
scroll to position [647, 0]
click at [424, 408] on button "button" at bounding box center [421, 420] width 25 height 25
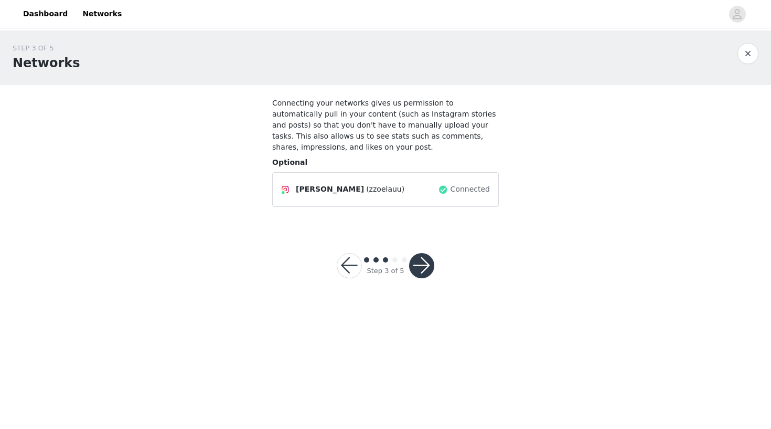
click at [426, 266] on button "button" at bounding box center [421, 265] width 25 height 25
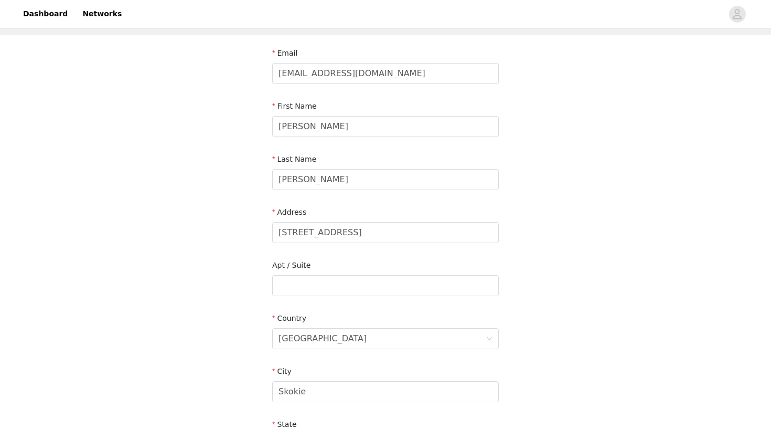
scroll to position [63, 0]
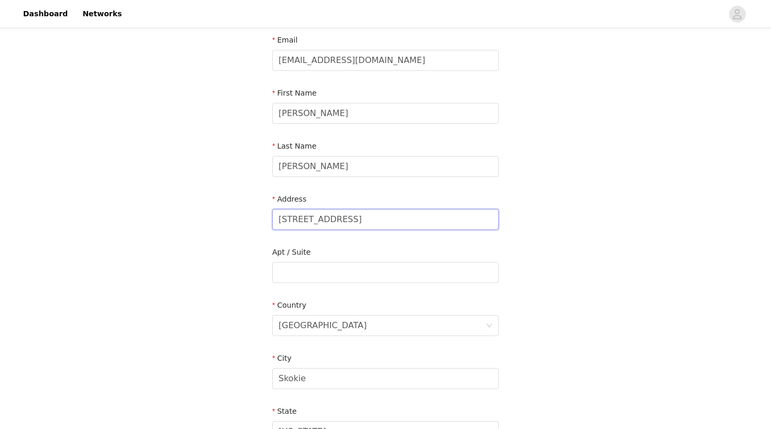
drag, startPoint x: 351, startPoint y: 220, endPoint x: 253, endPoint y: 218, distance: 97.6
type input "[STREET_ADDRESS][PERSON_NAME]"
click at [292, 272] on input "text" at bounding box center [385, 272] width 227 height 21
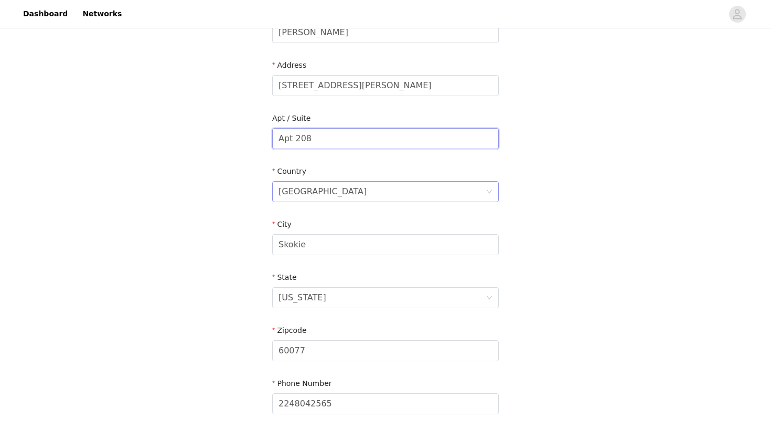
scroll to position [203, 0]
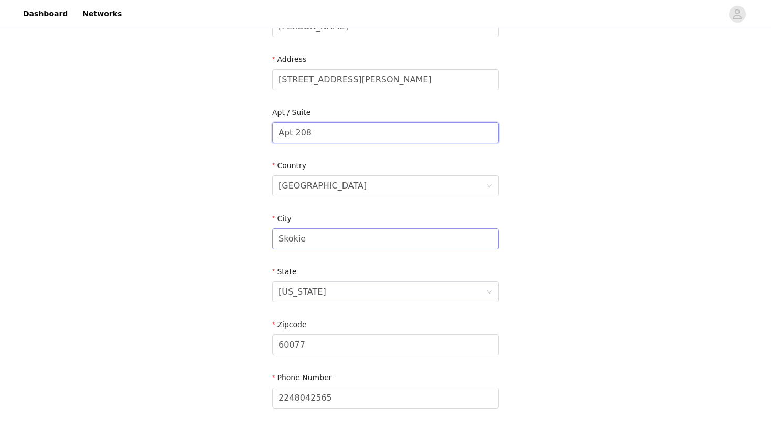
type input "Apt 208"
drag, startPoint x: 313, startPoint y: 240, endPoint x: 240, endPoint y: 240, distance: 72.9
type input "Champaign"
drag, startPoint x: 310, startPoint y: 338, endPoint x: 258, endPoint y: 335, distance: 52.5
drag, startPoint x: 310, startPoint y: 340, endPoint x: 231, endPoint y: 336, distance: 79.4
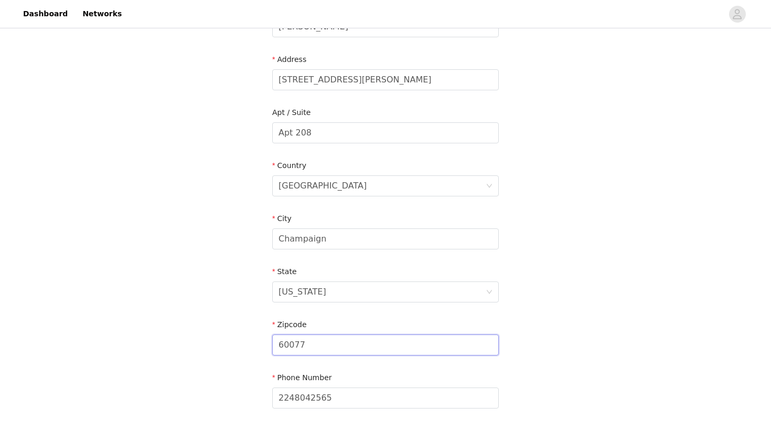
click at [231, 336] on div "STEP 4 OF 5 Shipping Information Email [EMAIL_ADDRESS][DOMAIN_NAME] First Name …" at bounding box center [385, 133] width 771 height 610
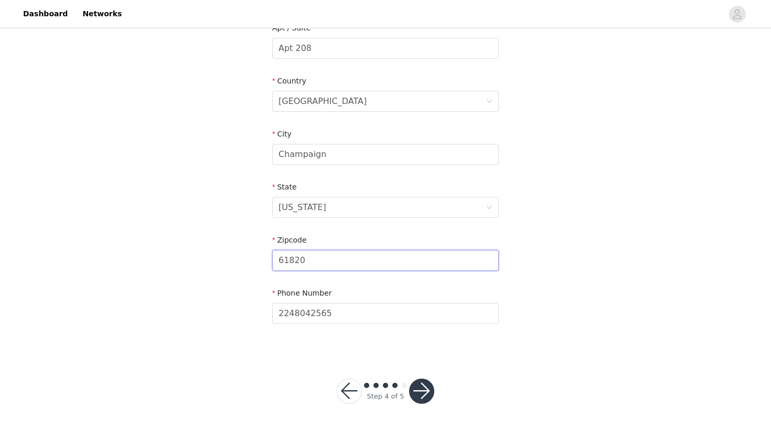
scroll to position [287, 0]
type input "61820"
click at [420, 384] on button "button" at bounding box center [421, 391] width 25 height 25
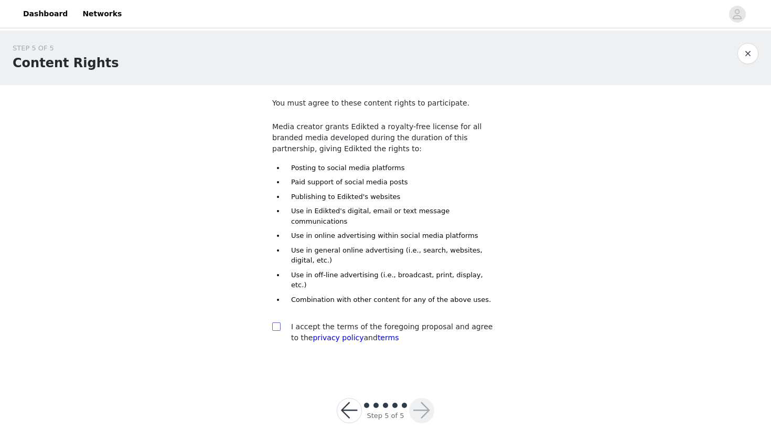
click at [277, 322] on input "checkbox" at bounding box center [275, 325] width 7 height 7
checkbox input "true"
click at [411, 398] on button "button" at bounding box center [421, 410] width 25 height 25
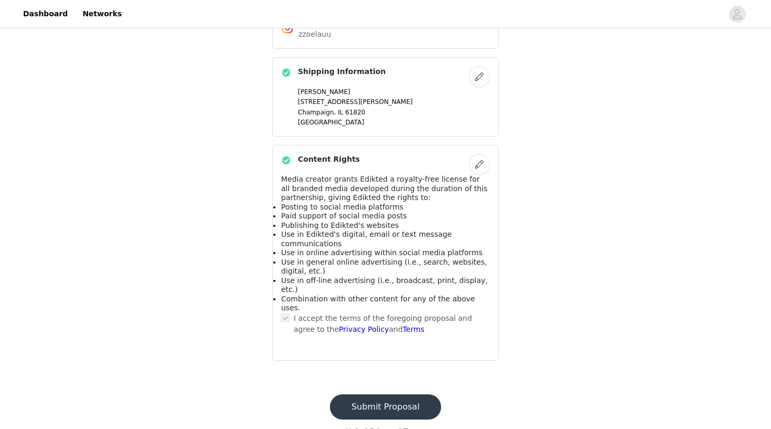
scroll to position [629, 0]
click at [372, 395] on button "Submit Proposal" at bounding box center [385, 407] width 111 height 25
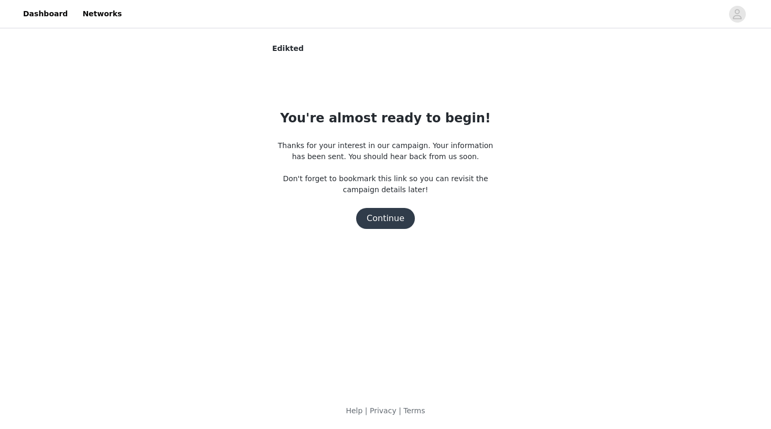
click at [395, 226] on button "Continue" at bounding box center [385, 218] width 59 height 21
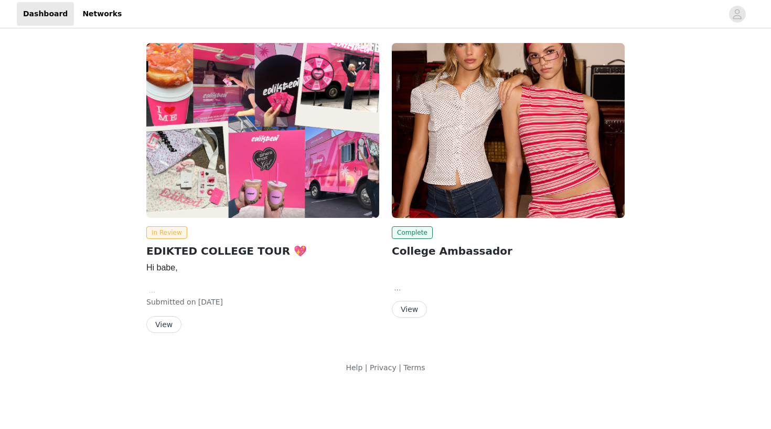
click at [171, 325] on button "View" at bounding box center [163, 324] width 35 height 17
